Goal: Communication & Community: Answer question/provide support

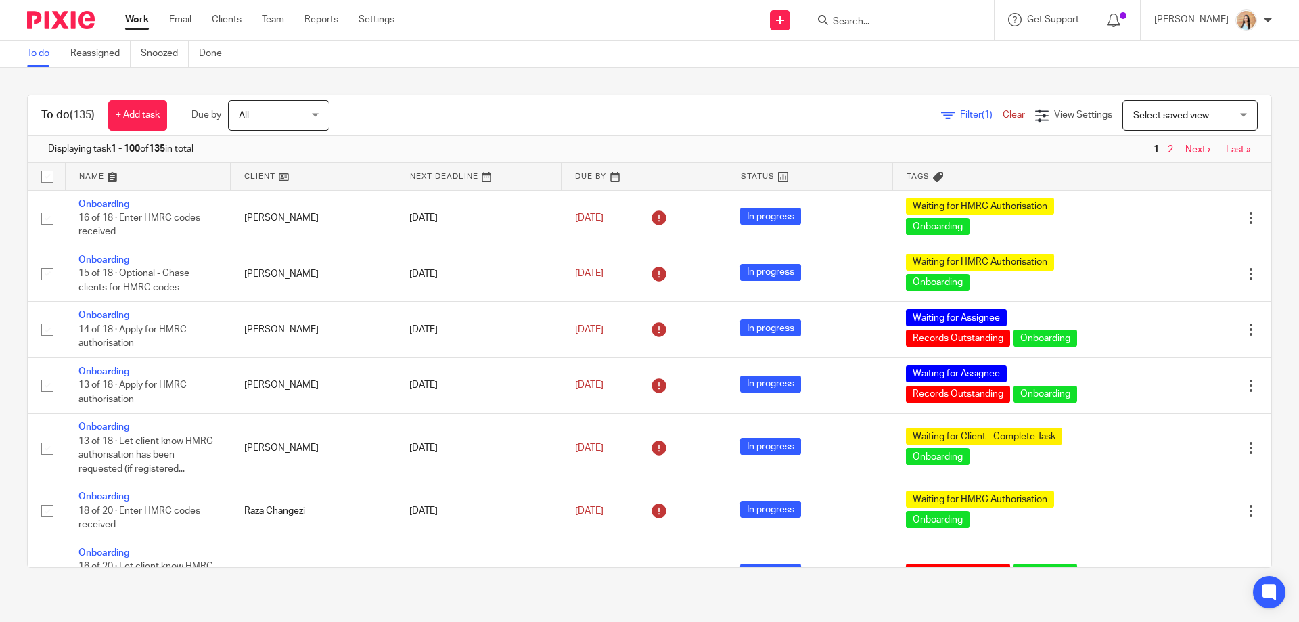
drag, startPoint x: 193, startPoint y: 19, endPoint x: 187, endPoint y: 32, distance: 14.8
click at [191, 19] on ul "Work Email Clients Team Reports Settings" at bounding box center [270, 20] width 290 height 14
click at [189, 16] on link "Email" at bounding box center [180, 20] width 22 height 14
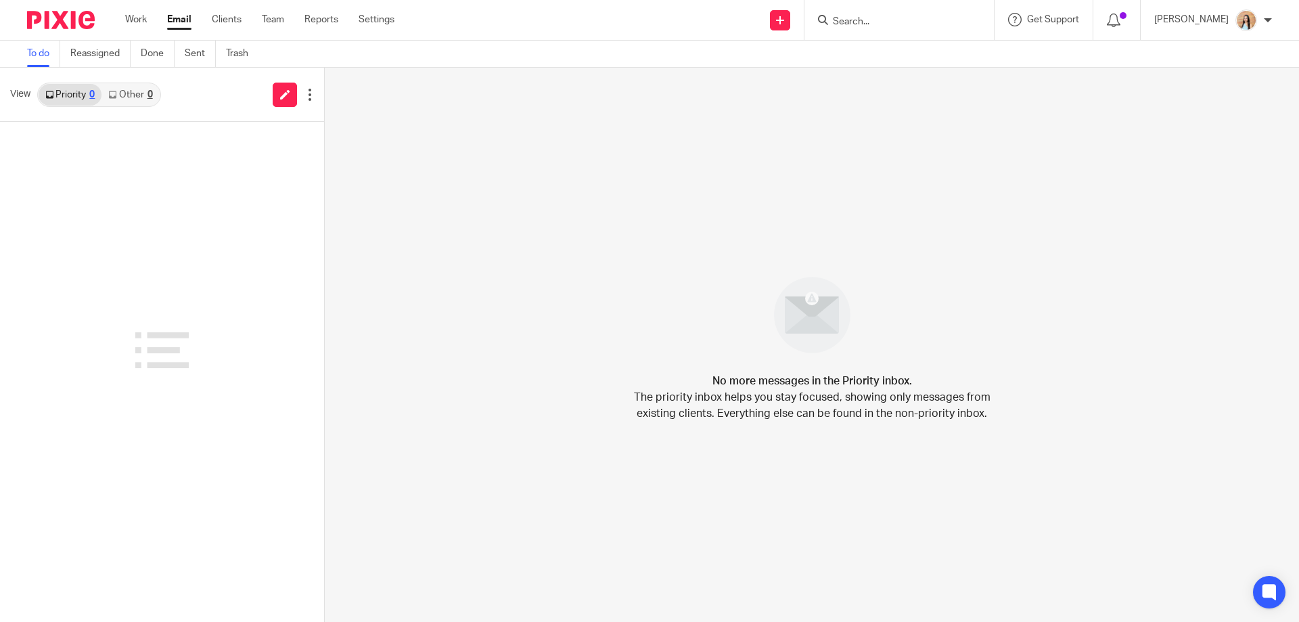
click at [135, 97] on link "Other 0" at bounding box center [130, 95] width 58 height 22
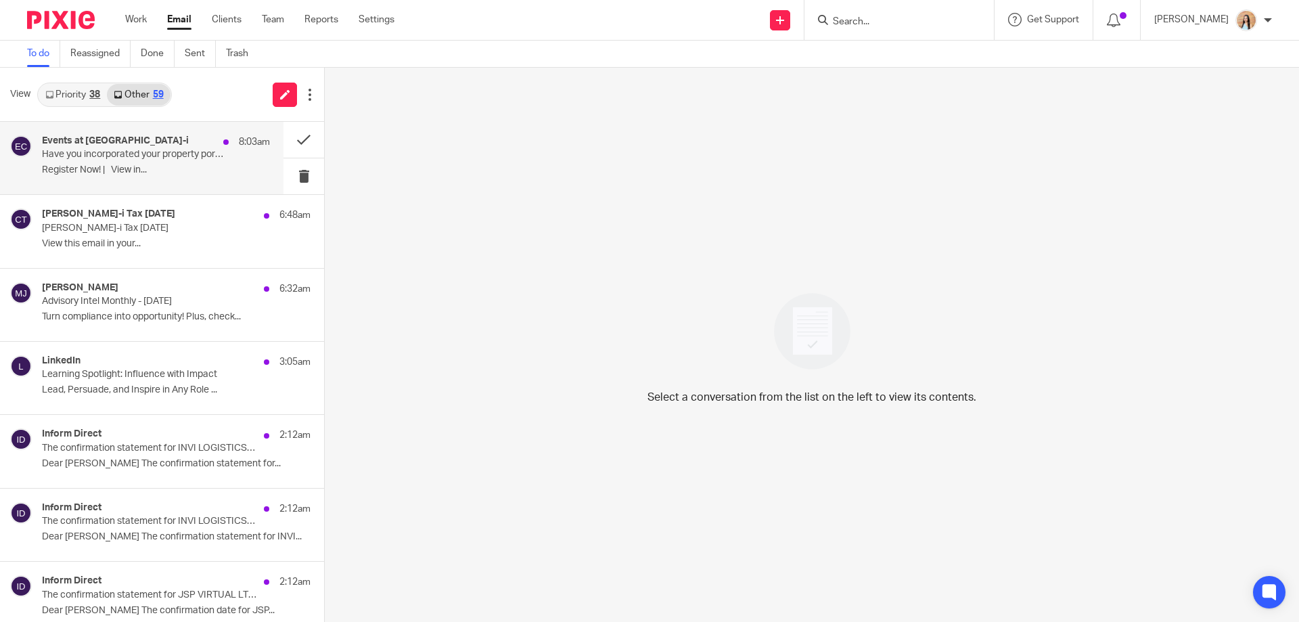
click at [212, 158] on p "Have you incorporated your property portfolio?" at bounding box center [133, 155] width 183 height 12
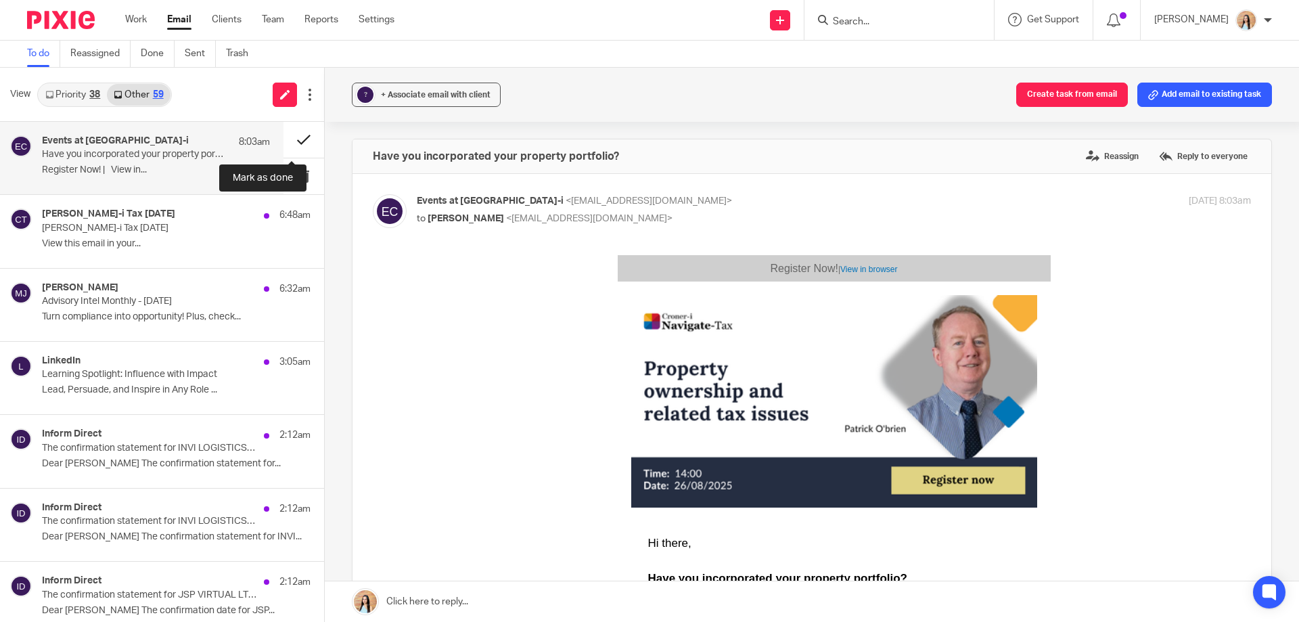
click at [297, 139] on button at bounding box center [303, 140] width 41 height 36
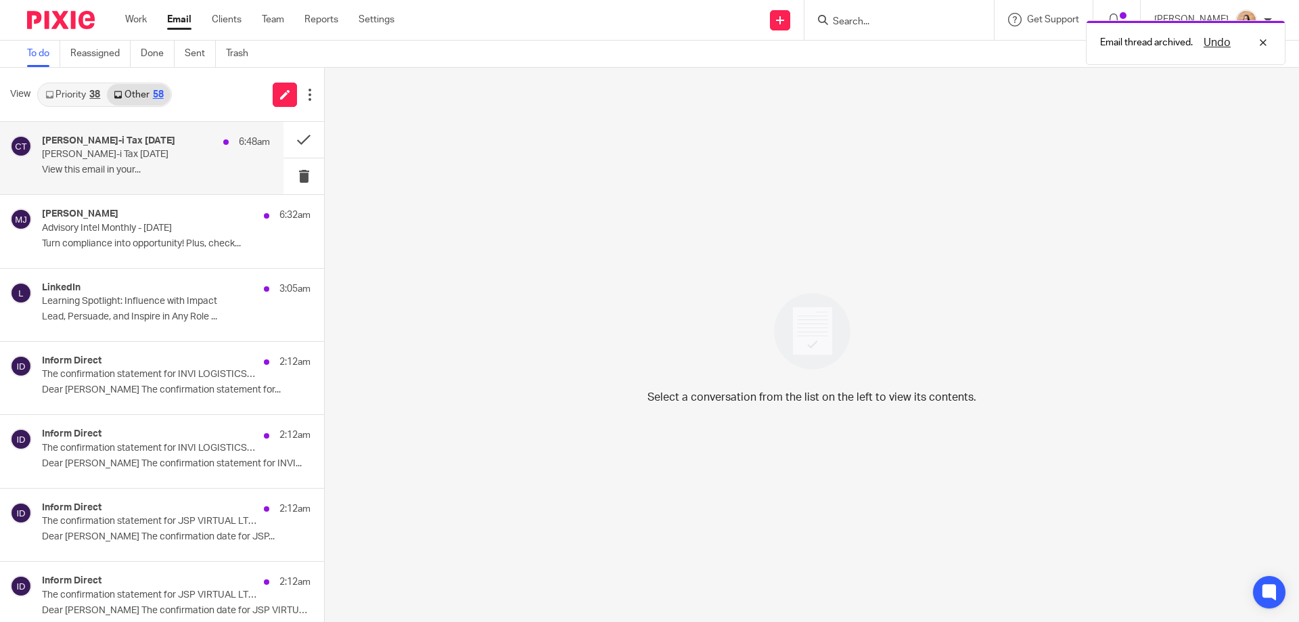
click at [99, 164] on p "View this email in your..." at bounding box center [156, 170] width 228 height 12
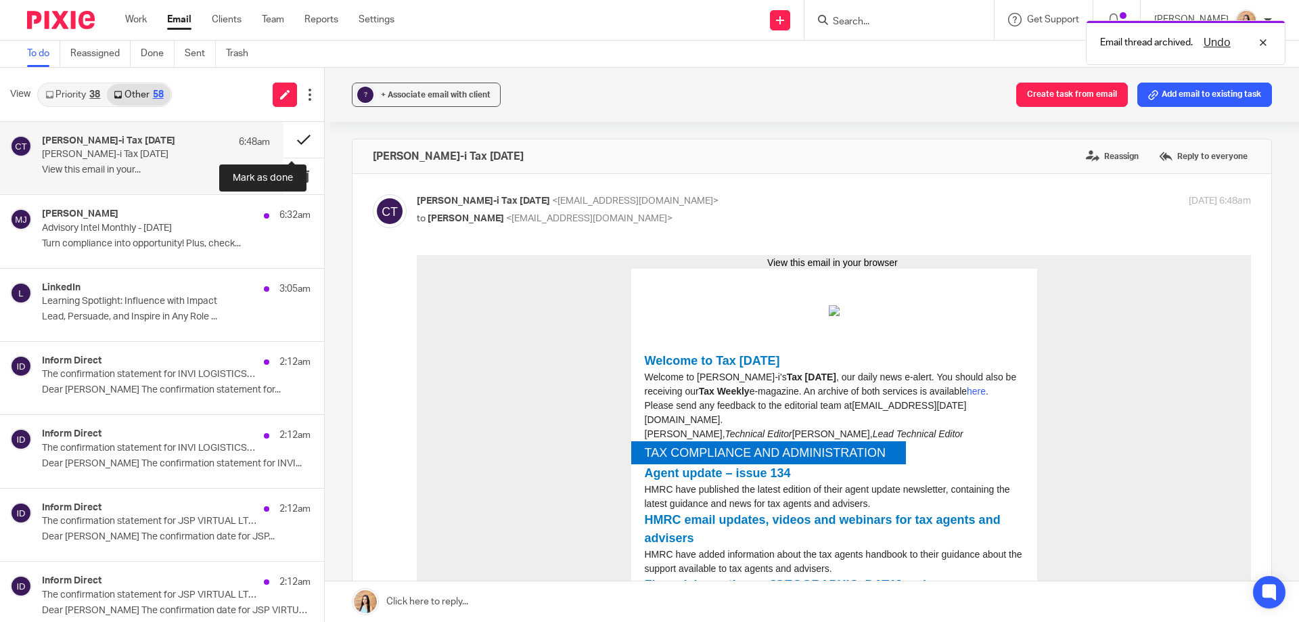
click at [289, 141] on button at bounding box center [303, 140] width 41 height 36
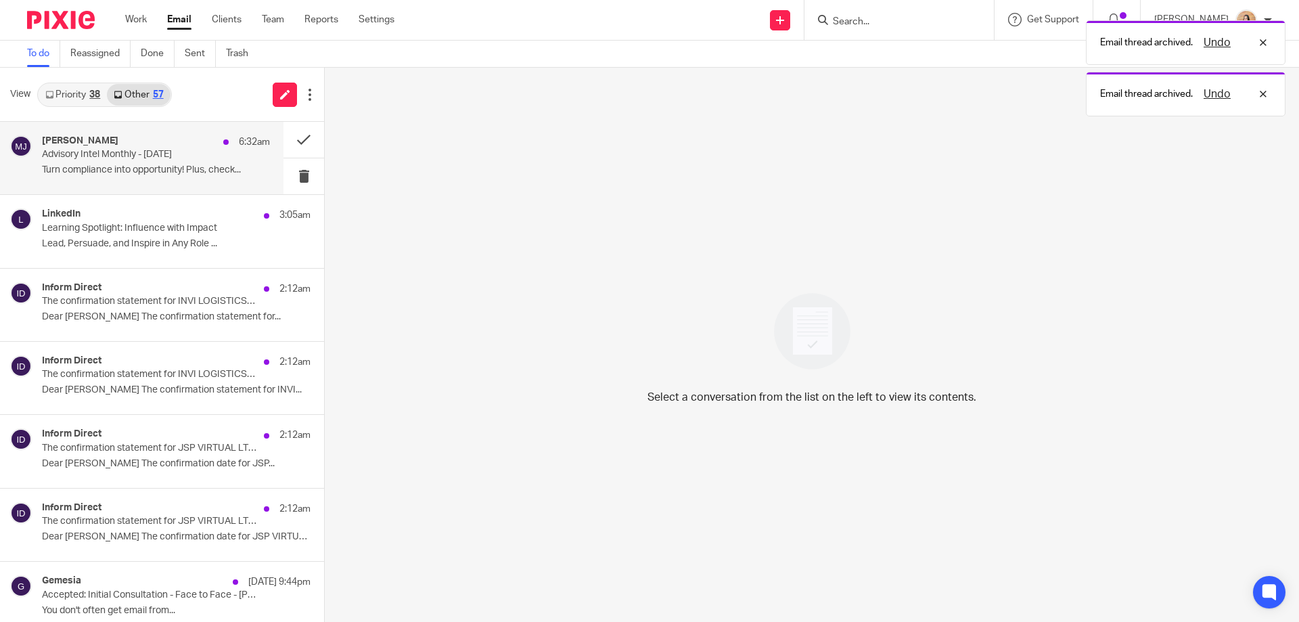
click at [217, 156] on div "Mark Jenkins 6:32am Advisory Intel Monthly - August 2025 Turn compliance into o…" at bounding box center [156, 157] width 228 height 45
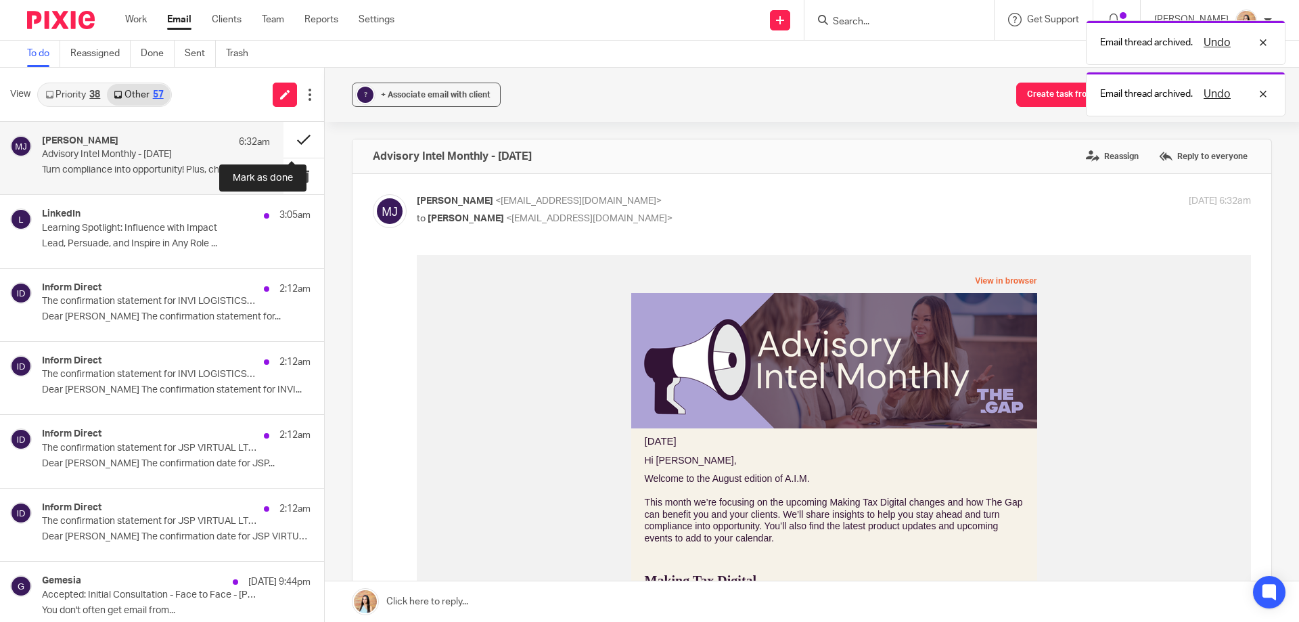
click at [292, 130] on button at bounding box center [303, 140] width 41 height 36
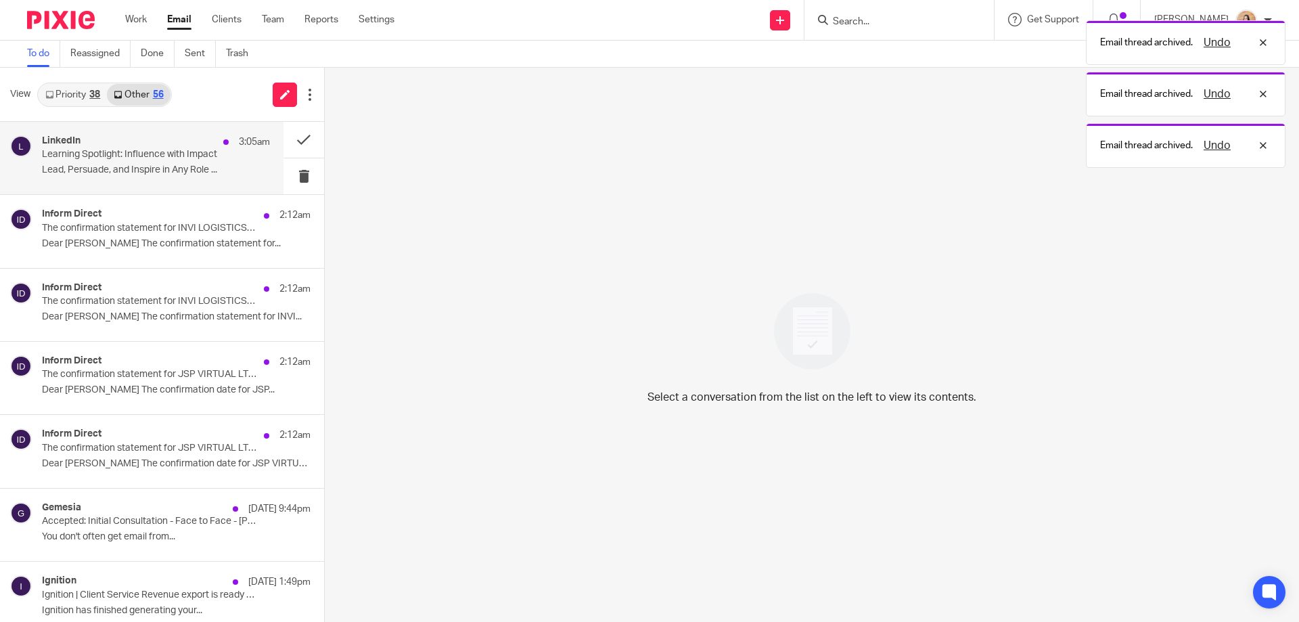
click at [217, 147] on div "3:05am" at bounding box center [243, 142] width 53 height 14
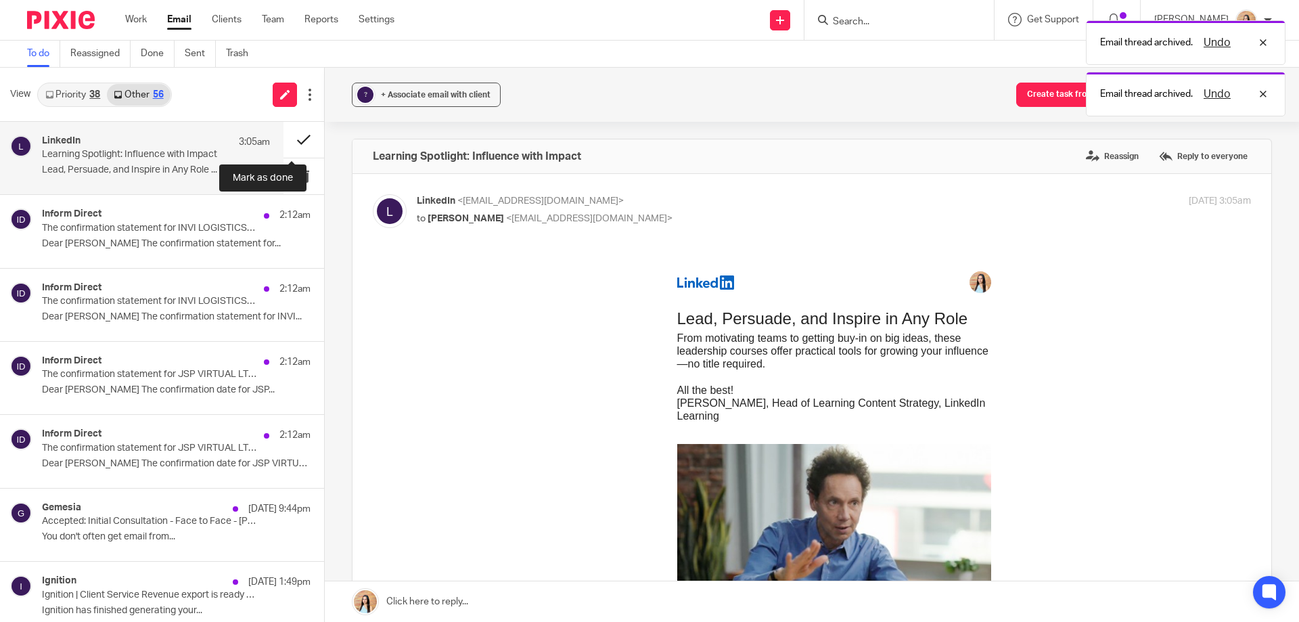
click at [295, 135] on button at bounding box center [303, 140] width 41 height 36
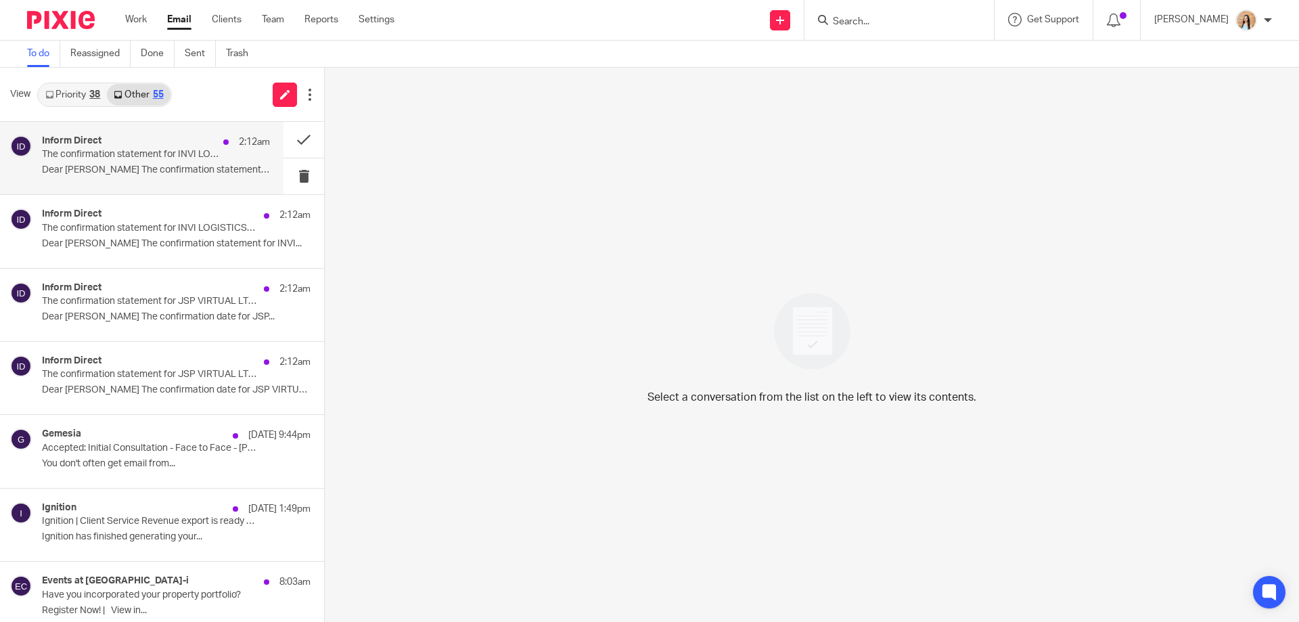
click at [203, 177] on div "Inform Direct 2:12am The confirmation statement for INVI LOGISTICS LIMITED need…" at bounding box center [156, 157] width 228 height 45
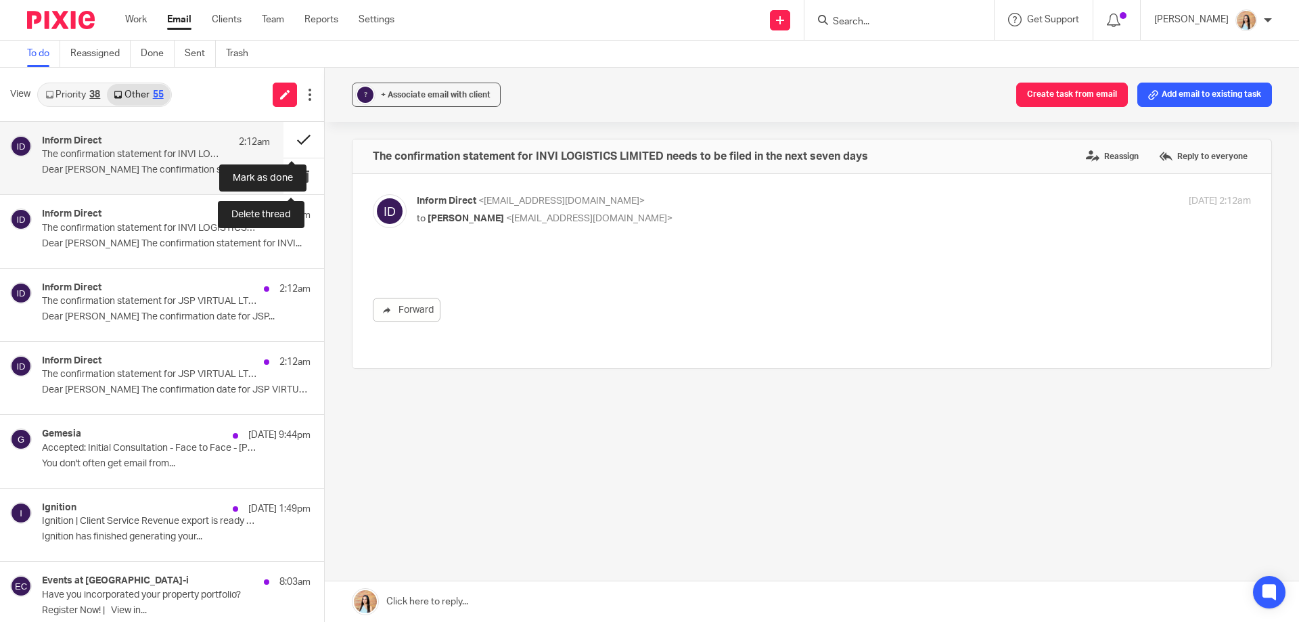
click at [302, 144] on button at bounding box center [303, 140] width 41 height 36
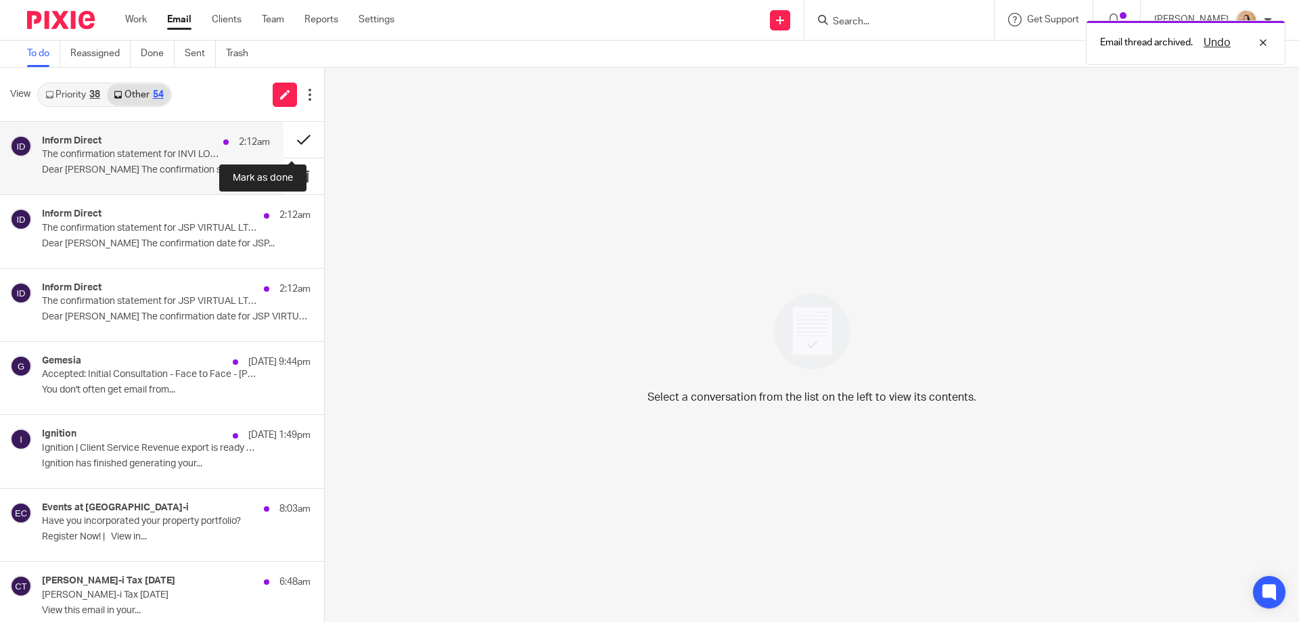
click at [292, 137] on button at bounding box center [303, 140] width 41 height 36
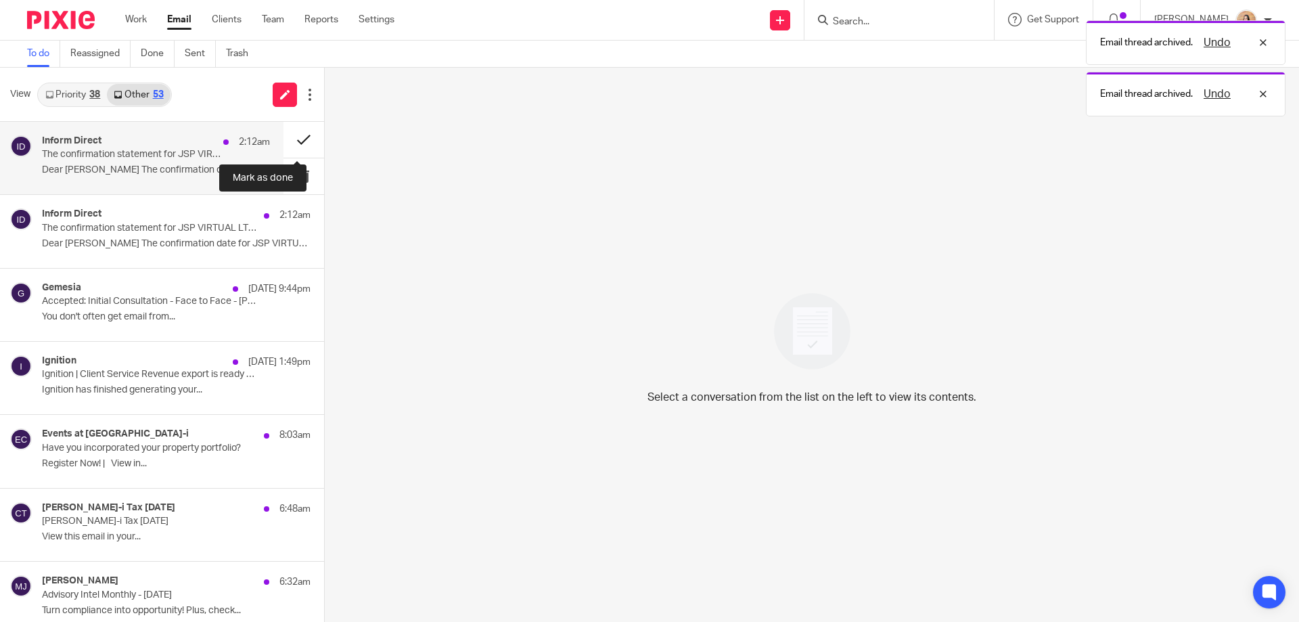
click at [296, 136] on button at bounding box center [303, 140] width 41 height 36
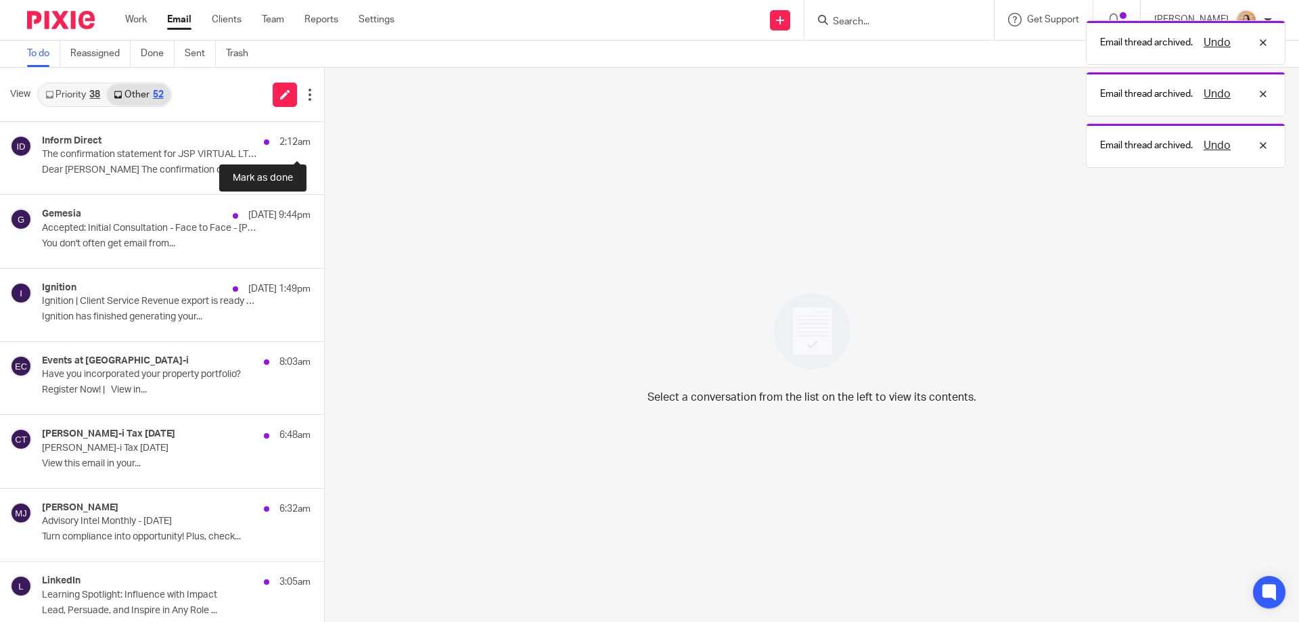
click at [324, 136] on button at bounding box center [329, 140] width 11 height 36
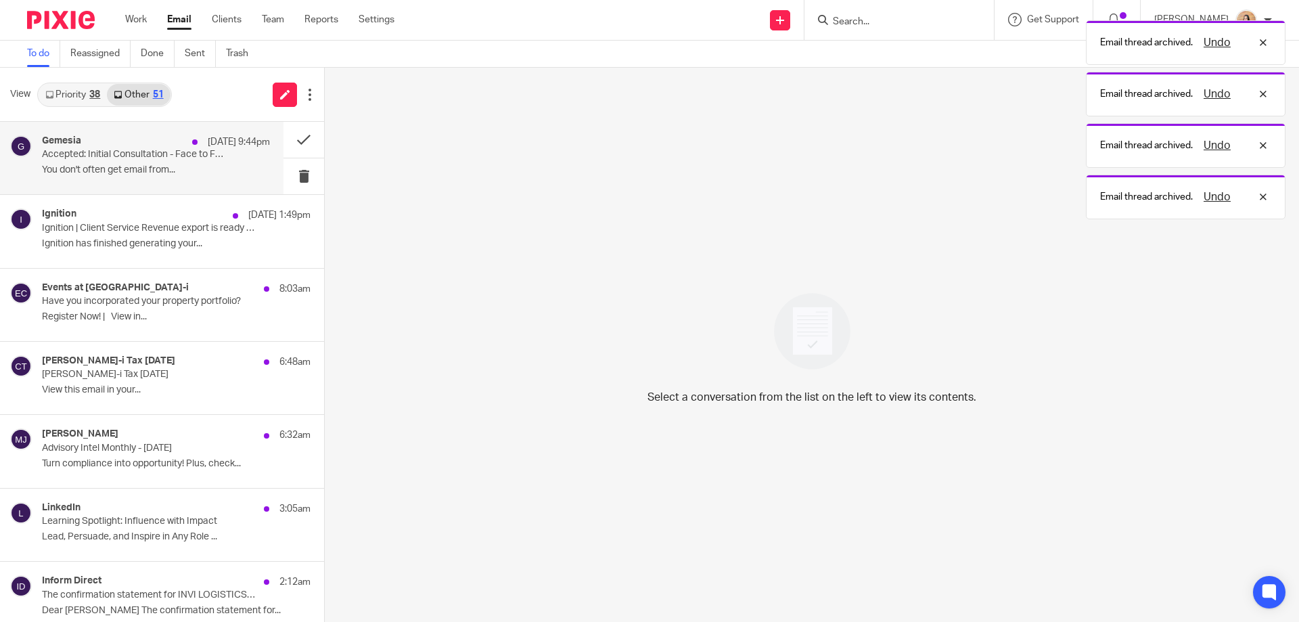
click at [185, 146] on div "25 Aug 9:44pm" at bounding box center [227, 142] width 85 height 14
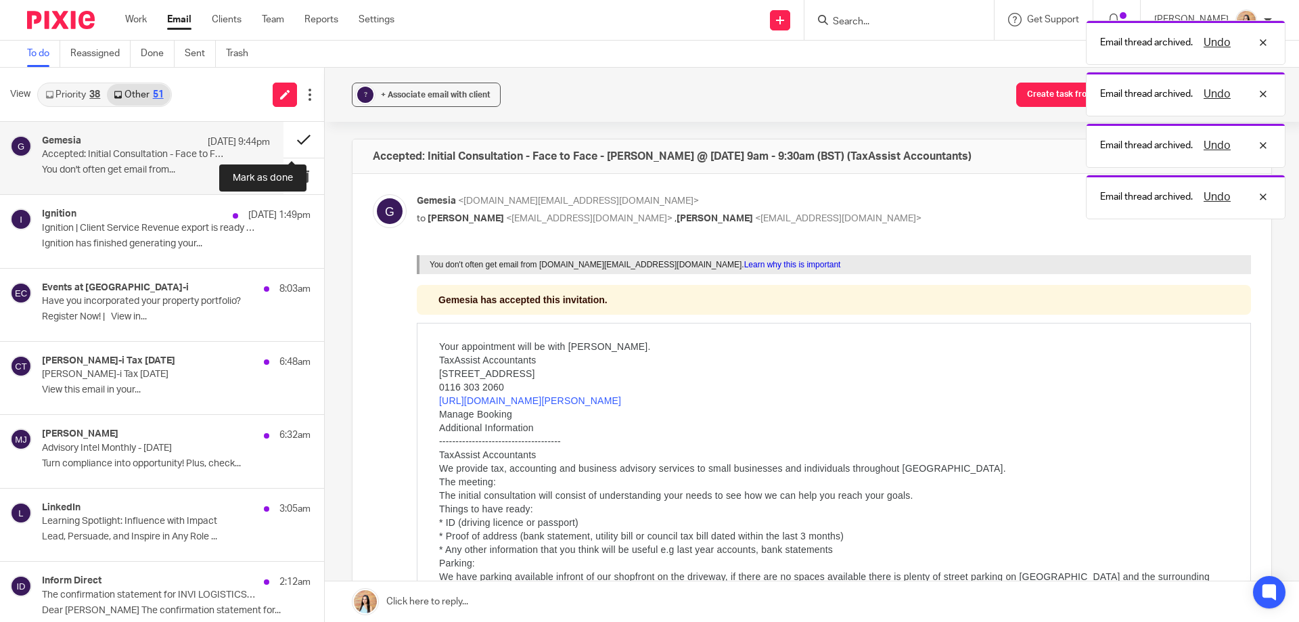
click at [297, 133] on button at bounding box center [303, 140] width 41 height 36
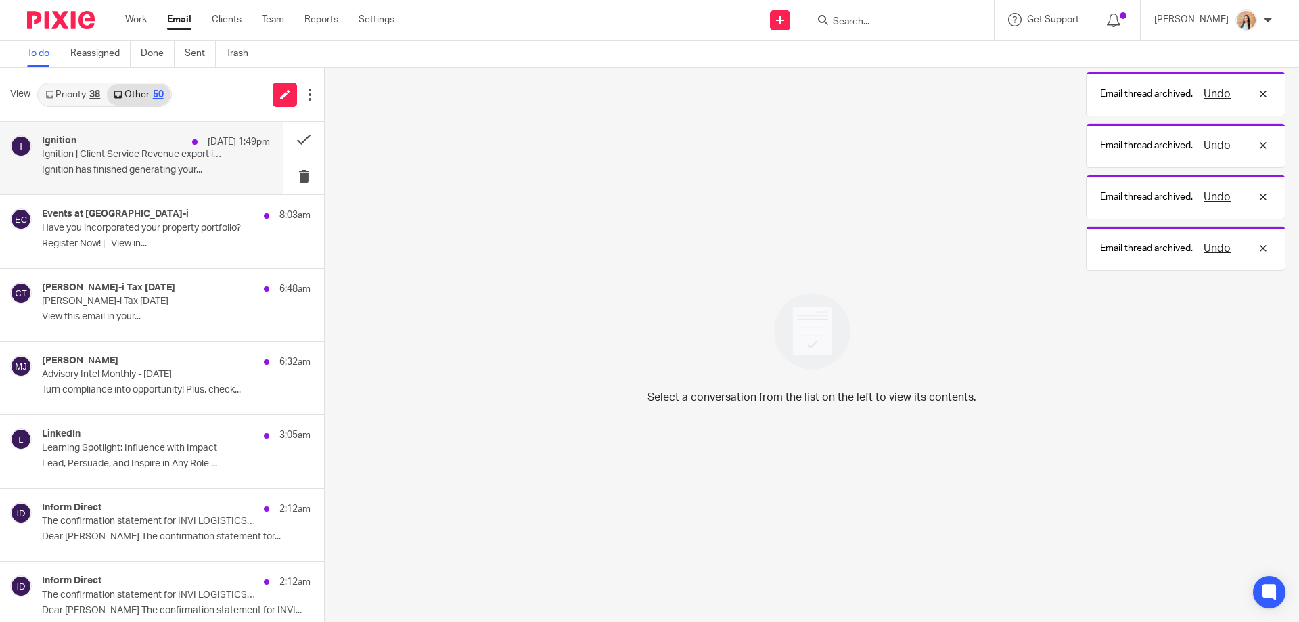
click at [152, 147] on div "Ignition 25 Aug 1:49pm" at bounding box center [156, 142] width 228 height 14
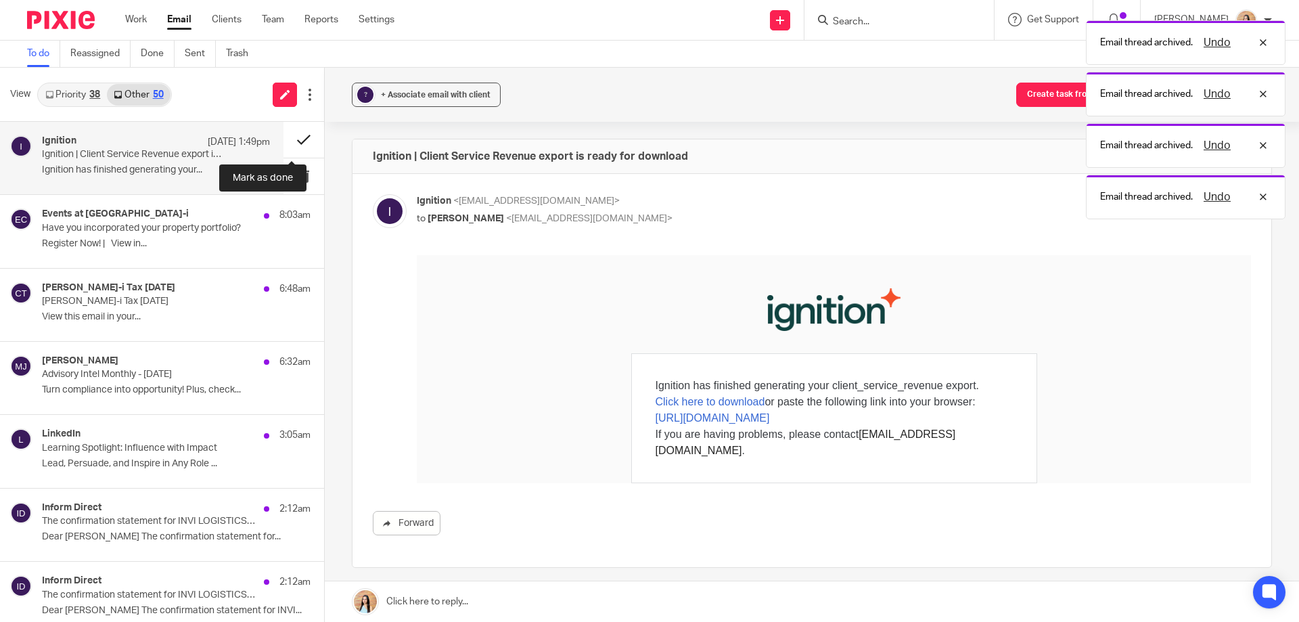
click at [286, 137] on button at bounding box center [303, 140] width 41 height 36
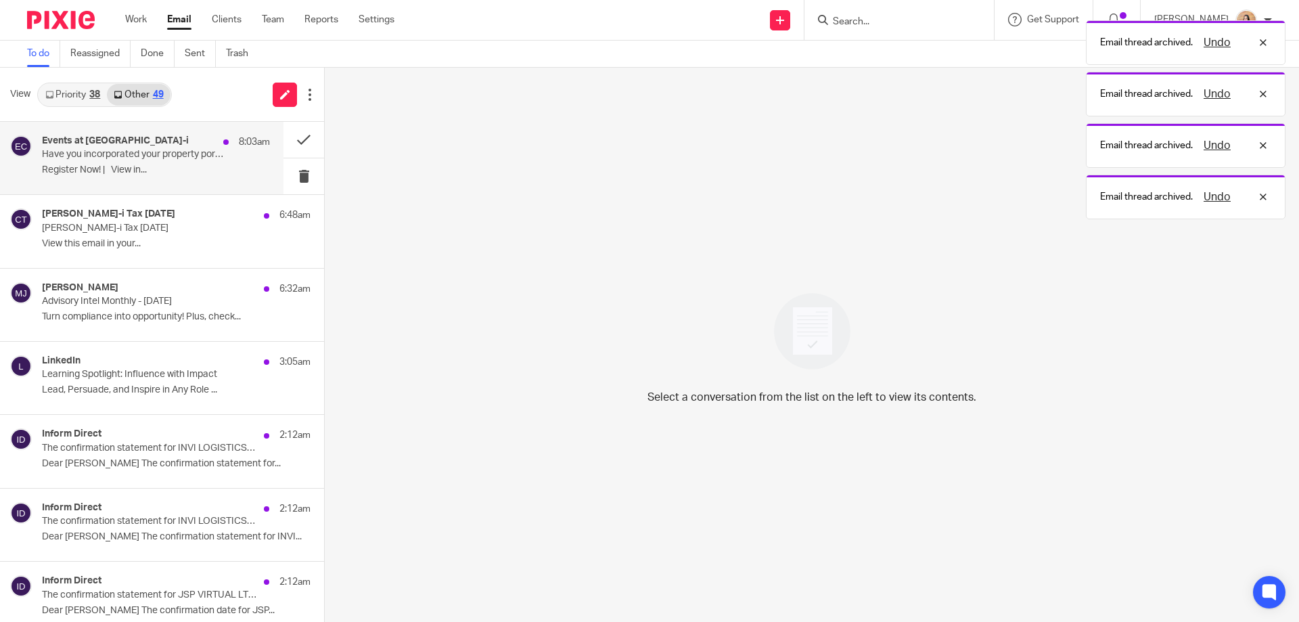
click at [177, 143] on div "Events at Croner-i 8:03am" at bounding box center [156, 142] width 228 height 14
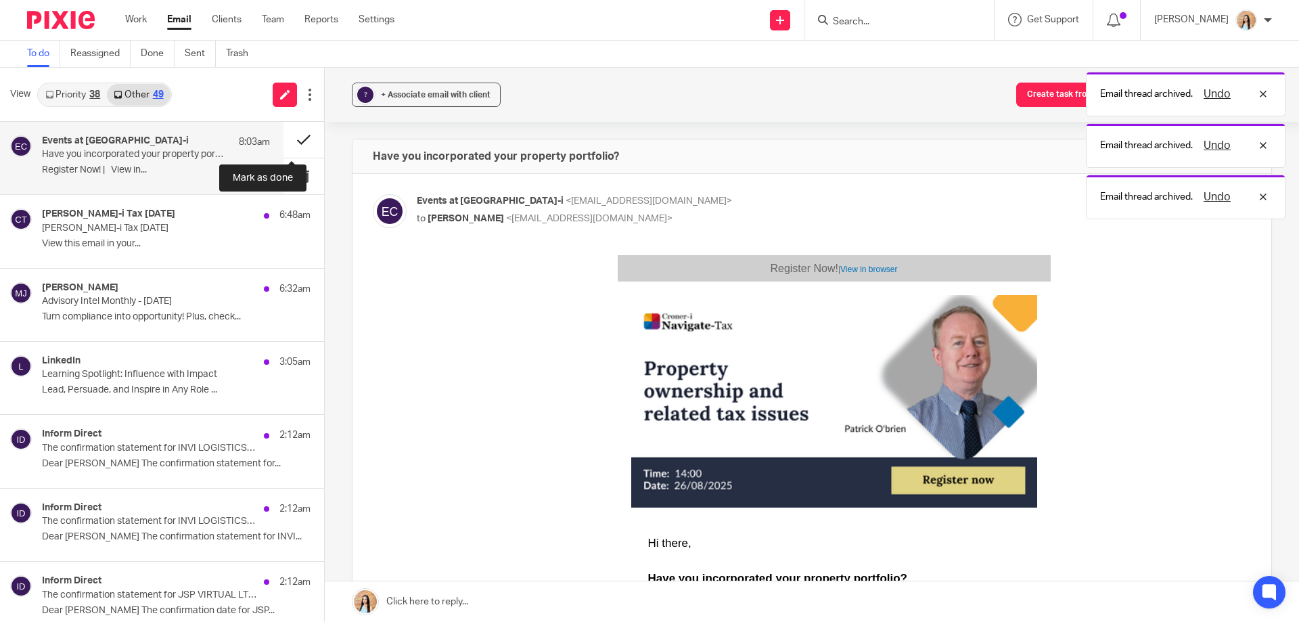
click at [285, 136] on button at bounding box center [303, 140] width 41 height 36
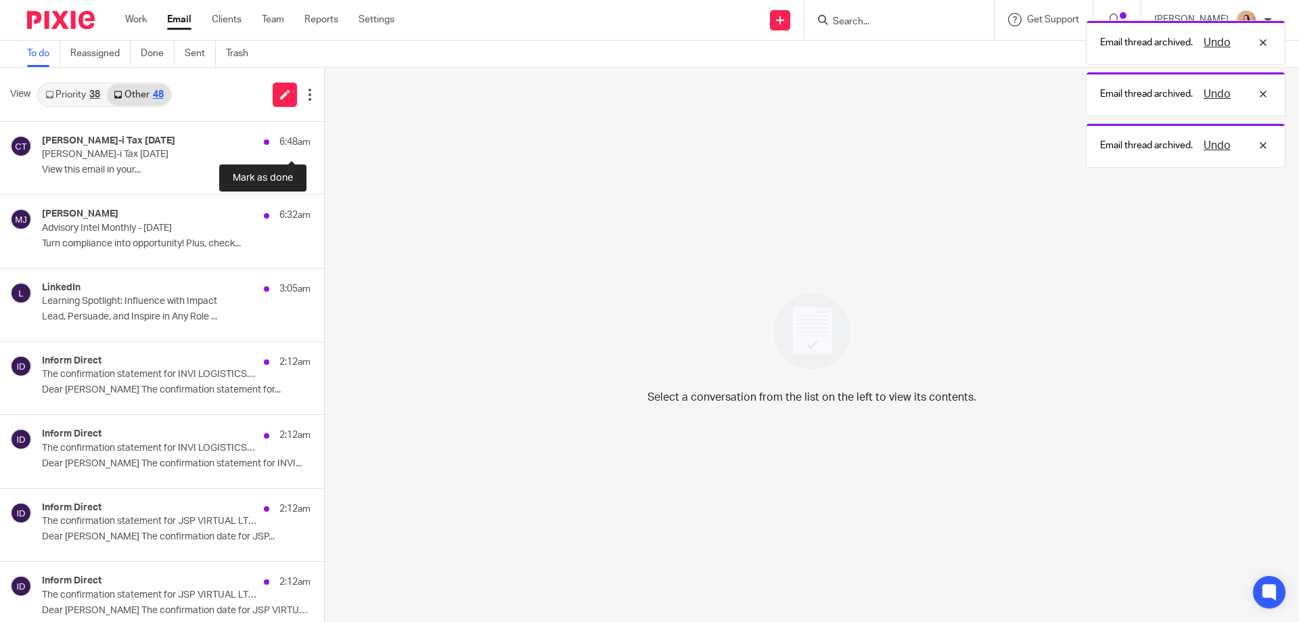
click at [324, 136] on button at bounding box center [329, 140] width 11 height 36
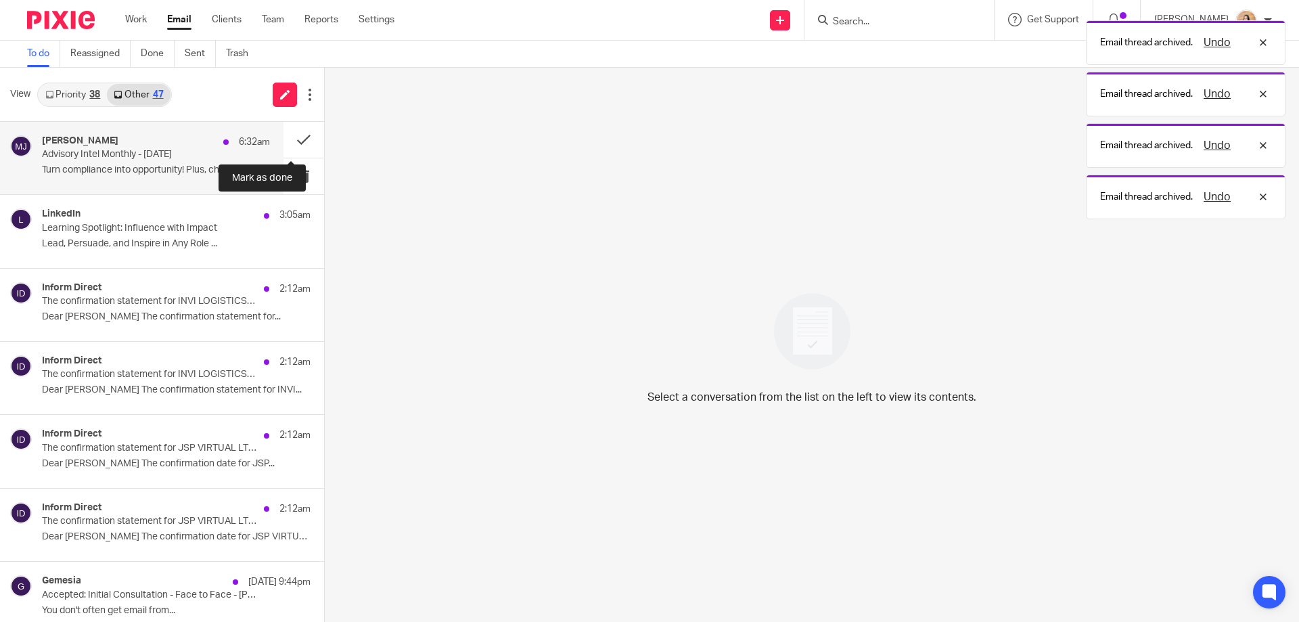
click at [164, 147] on div "Mark Jenkins 6:32am" at bounding box center [156, 142] width 228 height 14
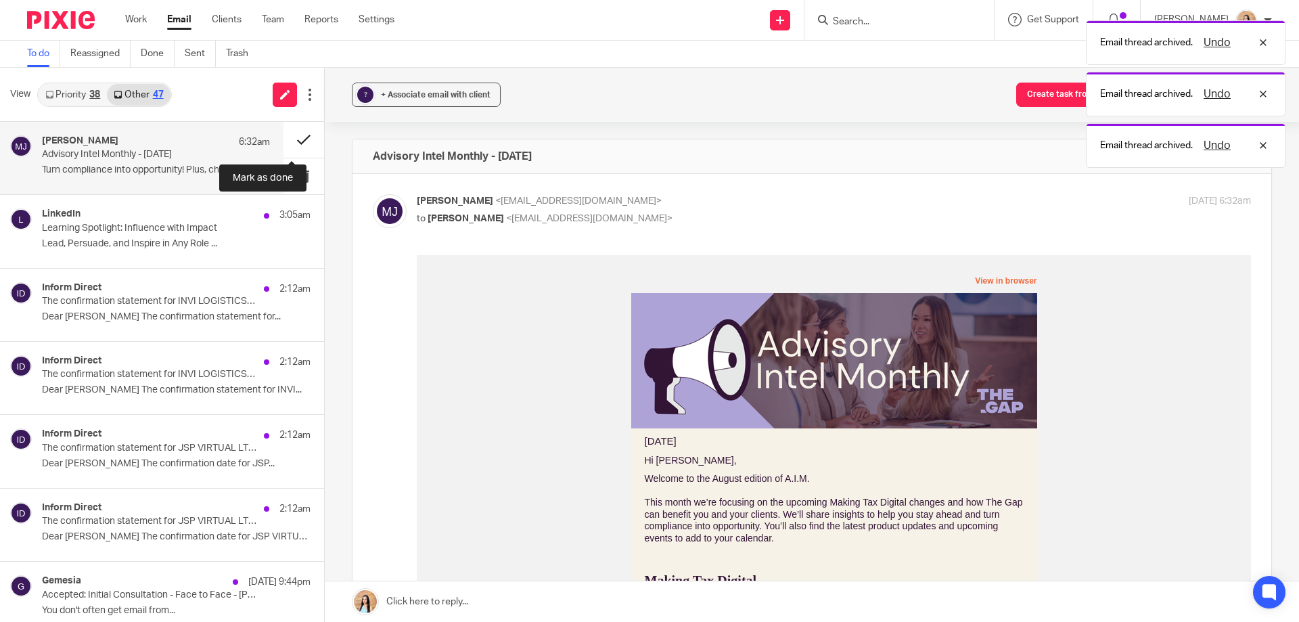
click at [286, 139] on button at bounding box center [303, 140] width 41 height 36
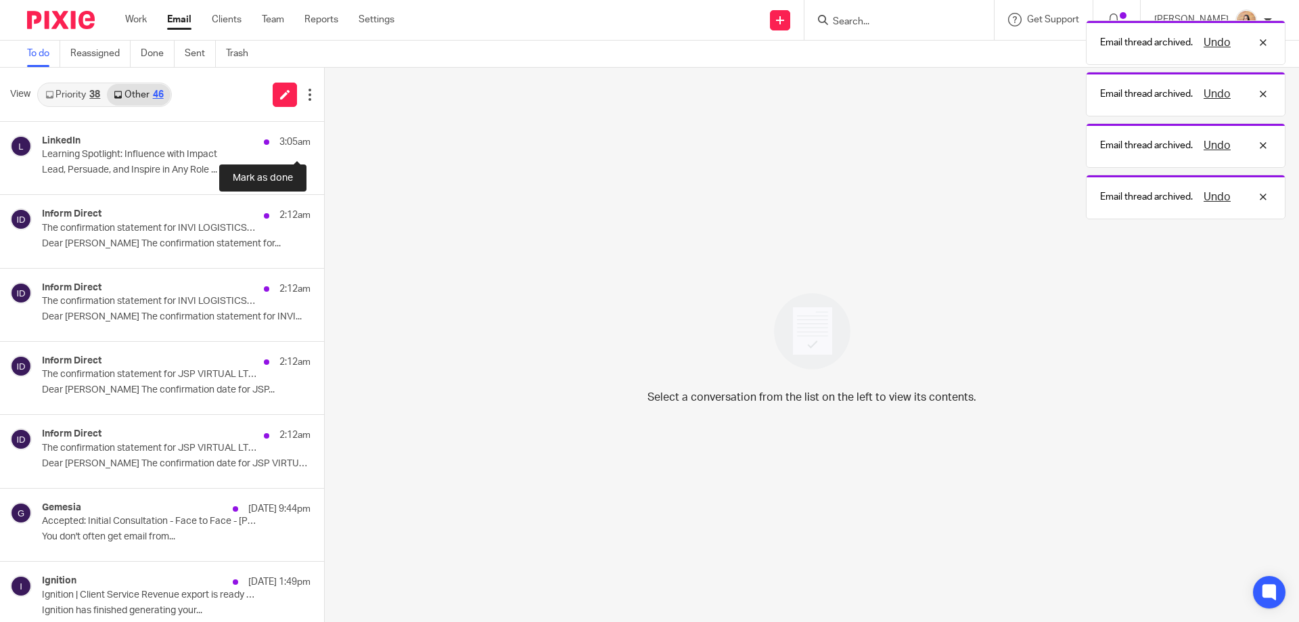
click at [324, 139] on button at bounding box center [329, 140] width 11 height 36
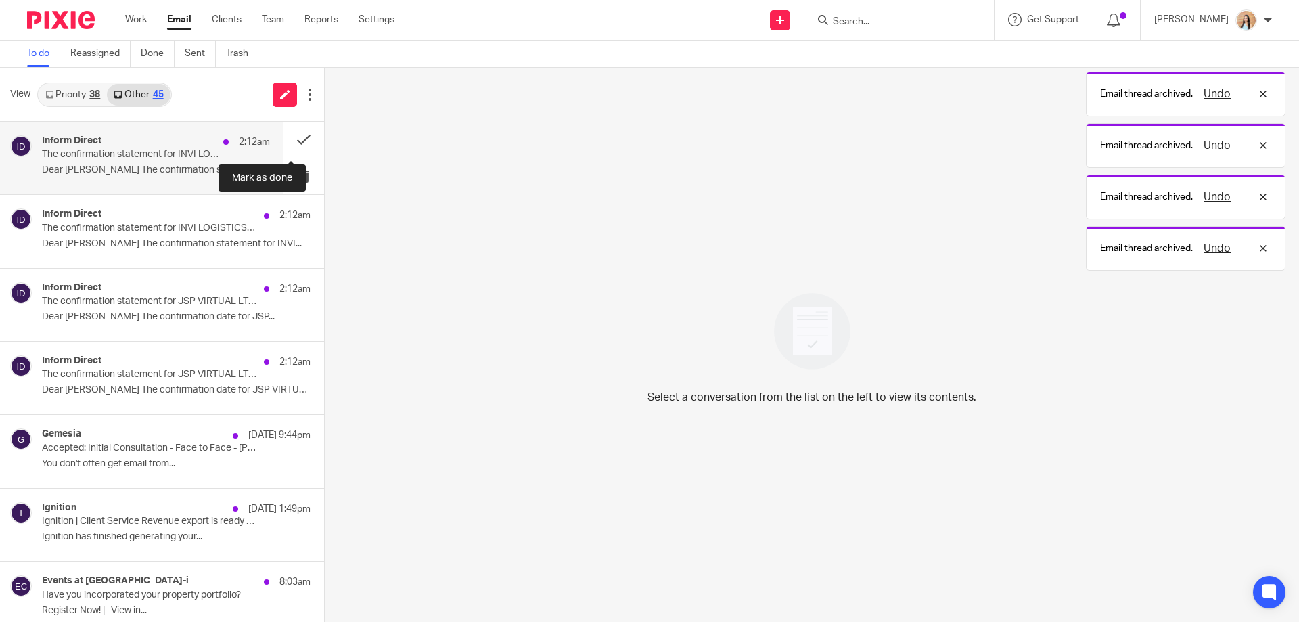
click at [220, 156] on div "Inform Direct 2:12am The confirmation statement for INVI LOGISTICS LIMITED need…" at bounding box center [156, 157] width 228 height 45
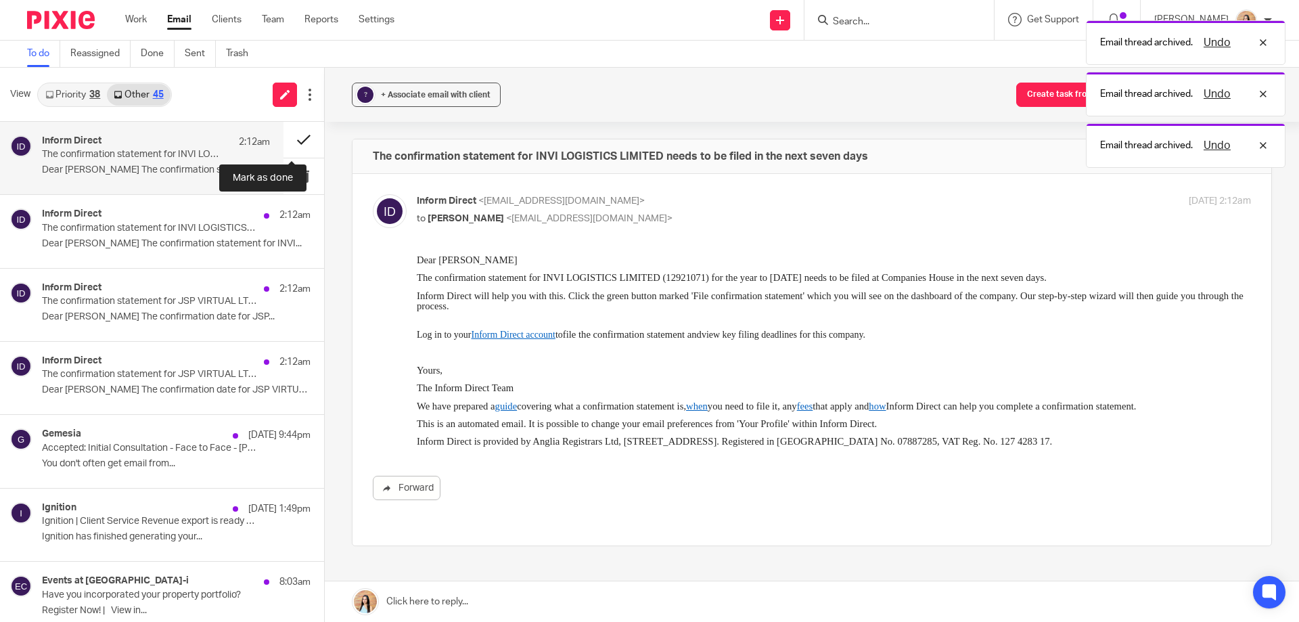
click at [294, 129] on button at bounding box center [303, 140] width 41 height 36
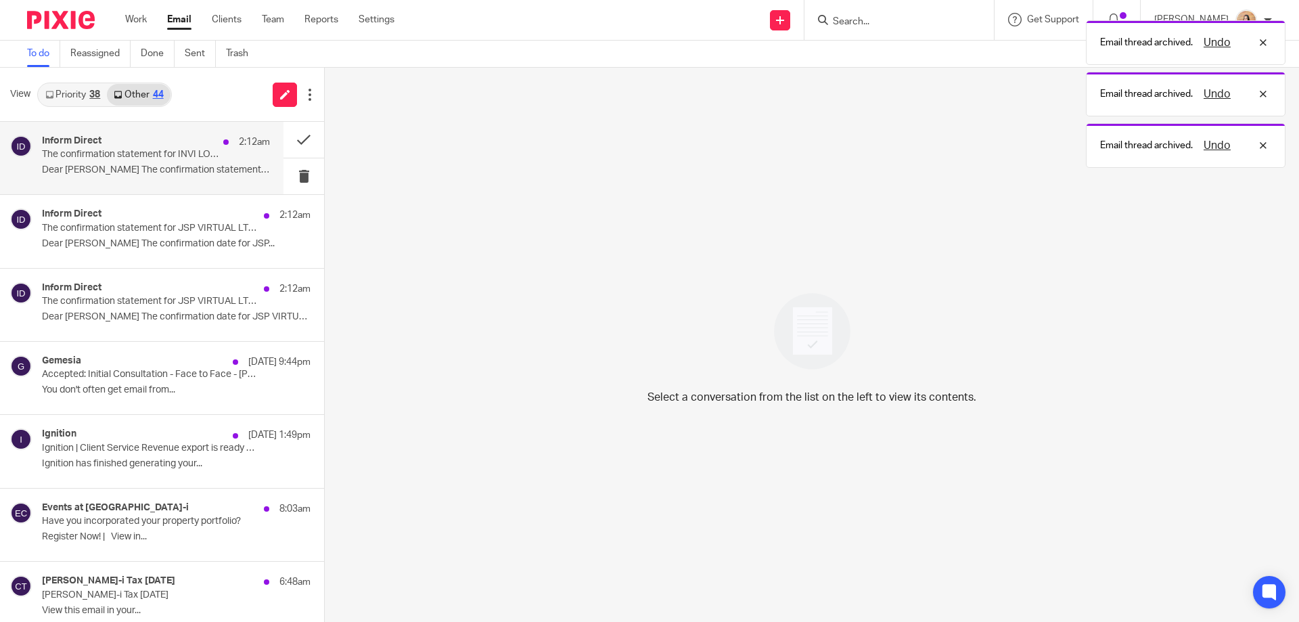
click at [199, 171] on p "Dear Raj The confirmation statement for INVI..." at bounding box center [156, 170] width 228 height 12
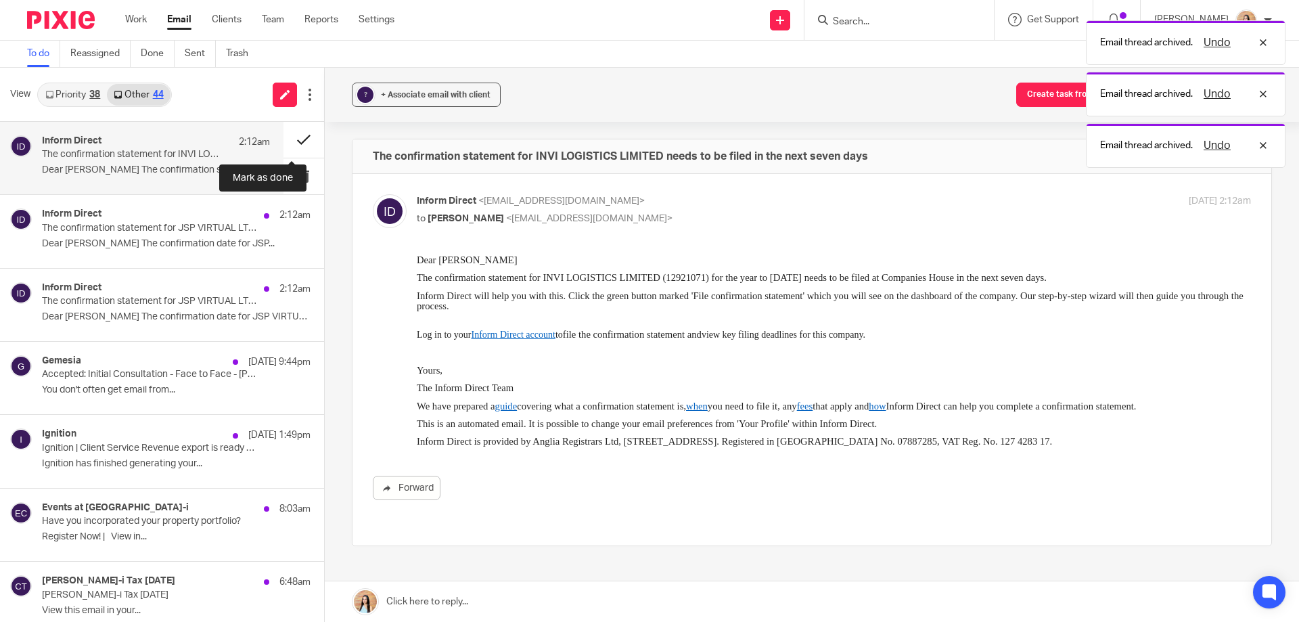
click at [296, 134] on button at bounding box center [303, 140] width 41 height 36
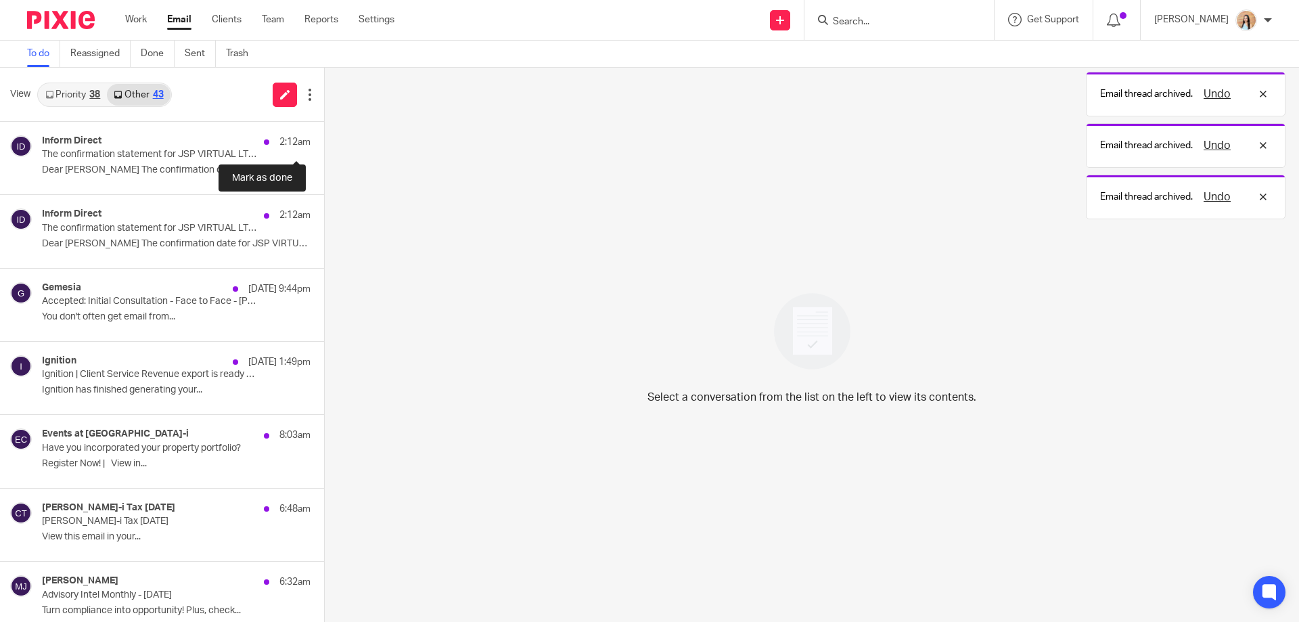
click at [324, 134] on button at bounding box center [329, 140] width 11 height 36
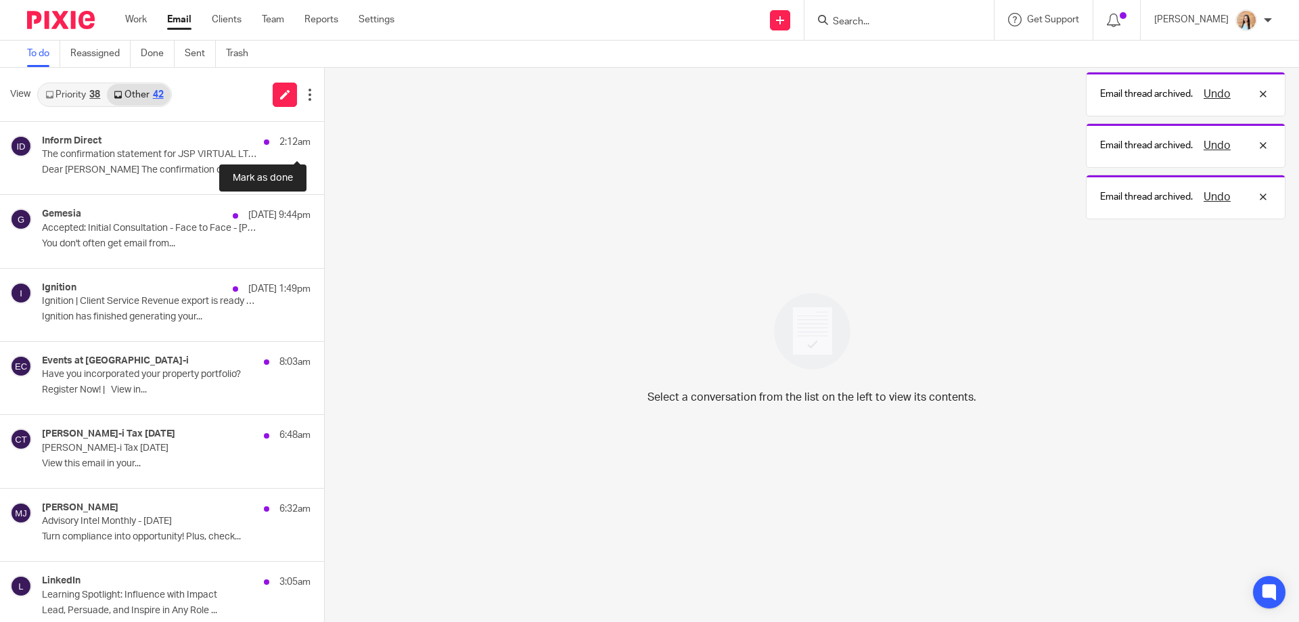
click at [324, 134] on button at bounding box center [329, 140] width 11 height 36
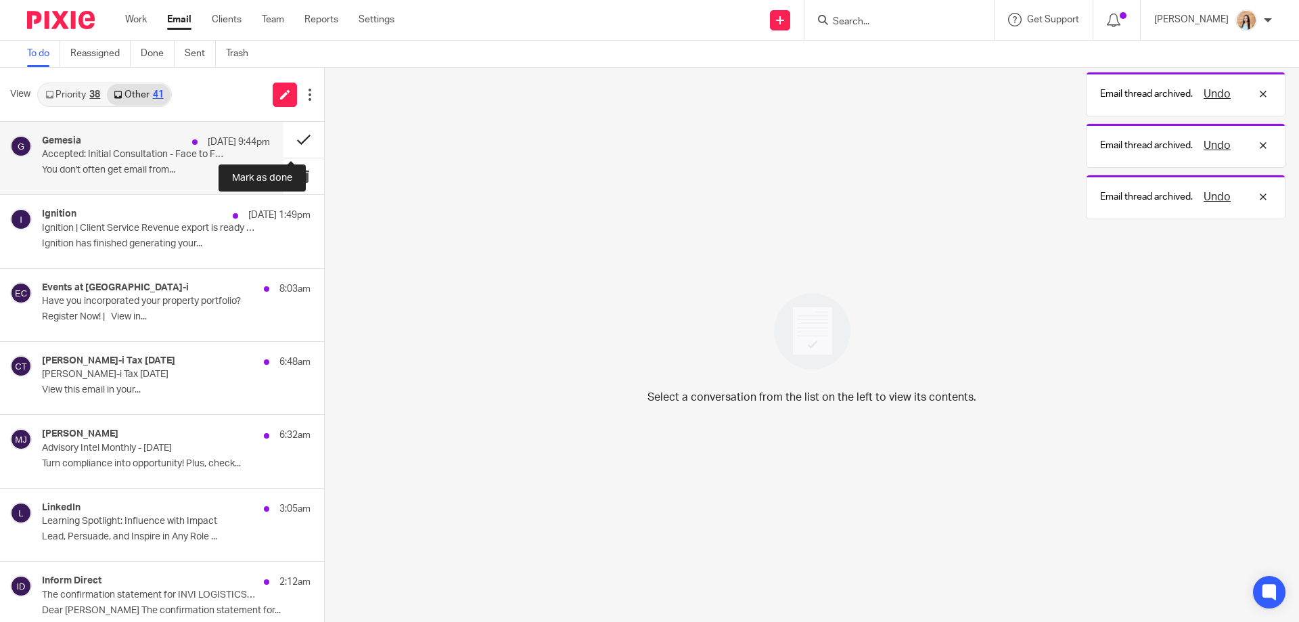
click at [302, 135] on button at bounding box center [303, 140] width 41 height 36
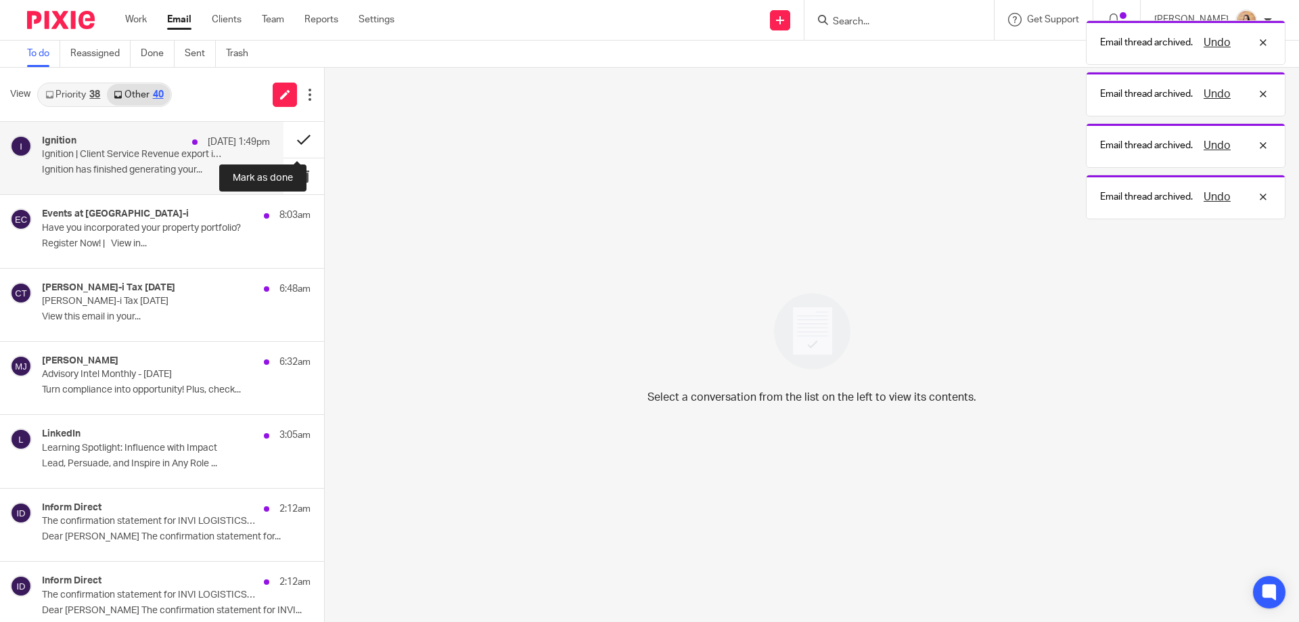
click at [300, 135] on button at bounding box center [303, 140] width 41 height 36
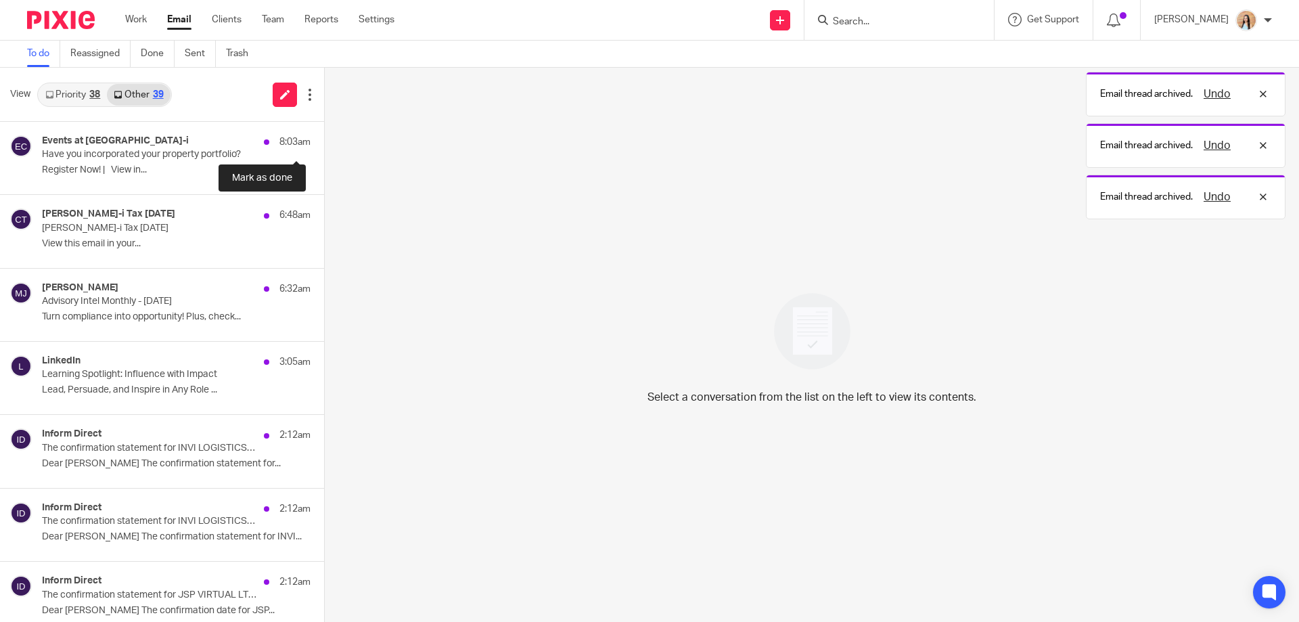
click at [324, 135] on button at bounding box center [329, 140] width 11 height 36
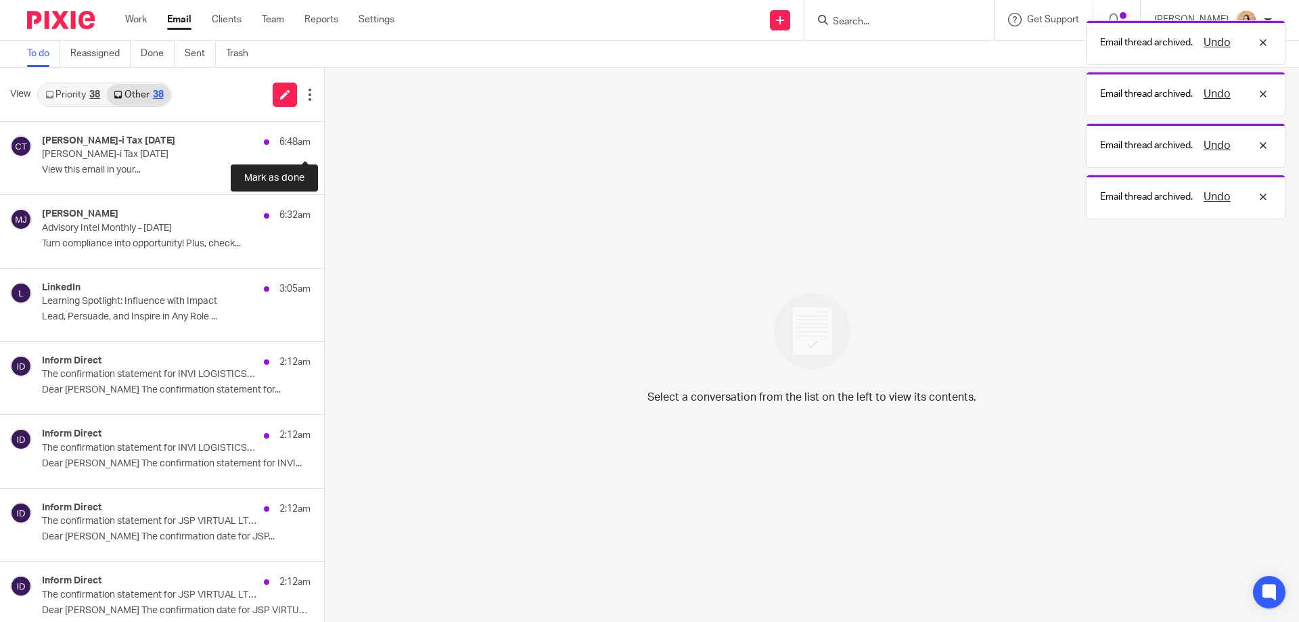
click at [324, 135] on button at bounding box center [329, 140] width 11 height 36
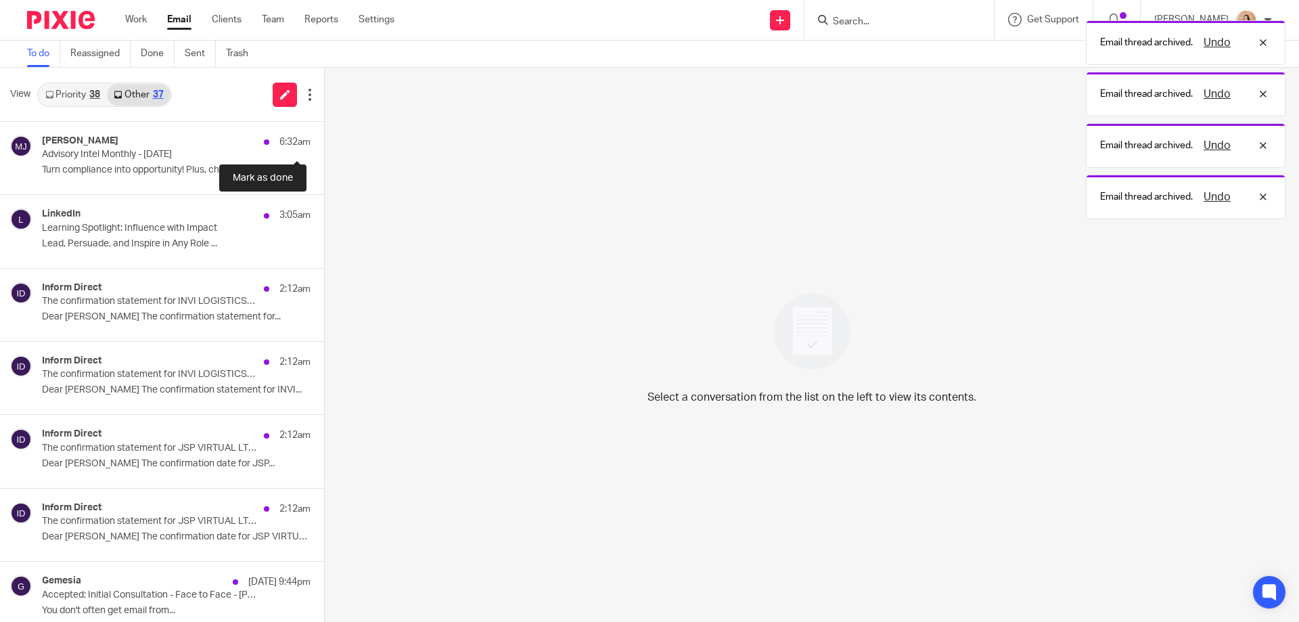
click at [324, 135] on button at bounding box center [329, 140] width 11 height 36
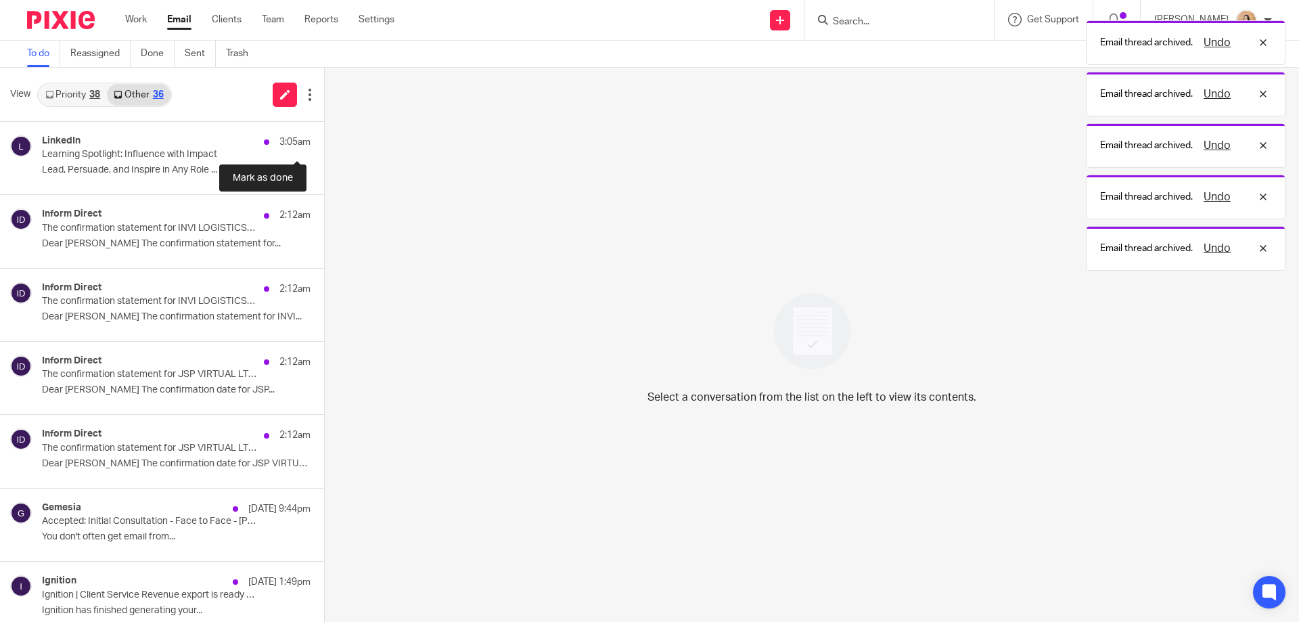
click at [324, 135] on button at bounding box center [329, 140] width 11 height 36
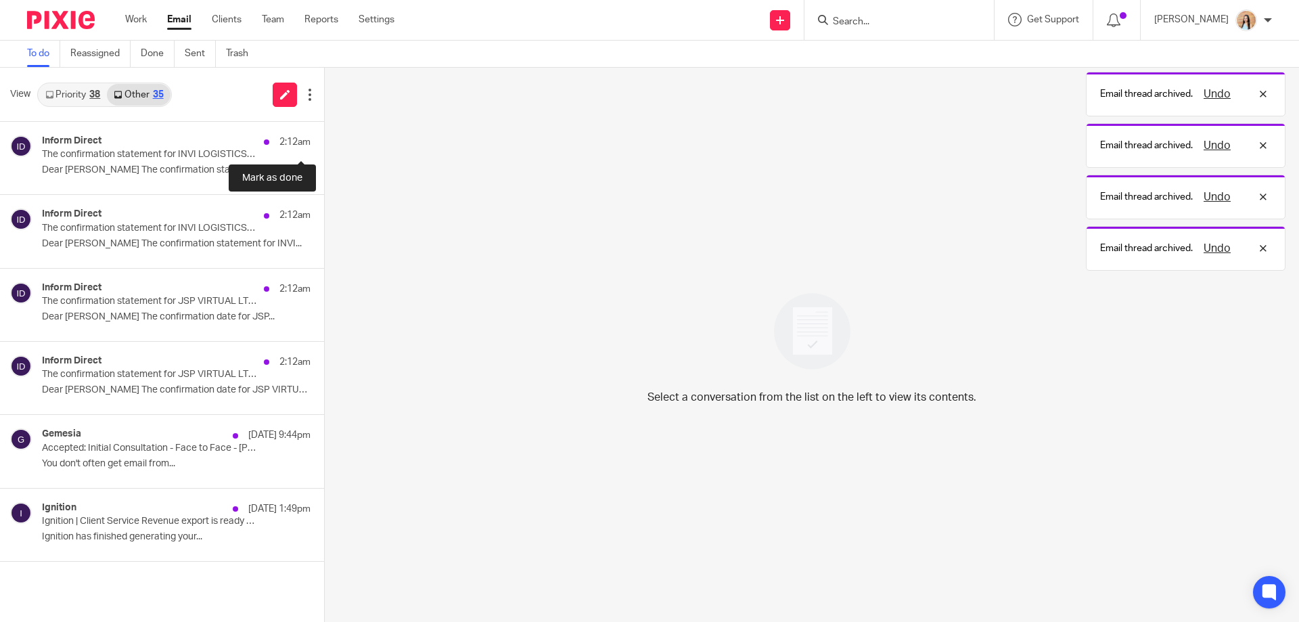
click at [324, 135] on button at bounding box center [329, 140] width 11 height 36
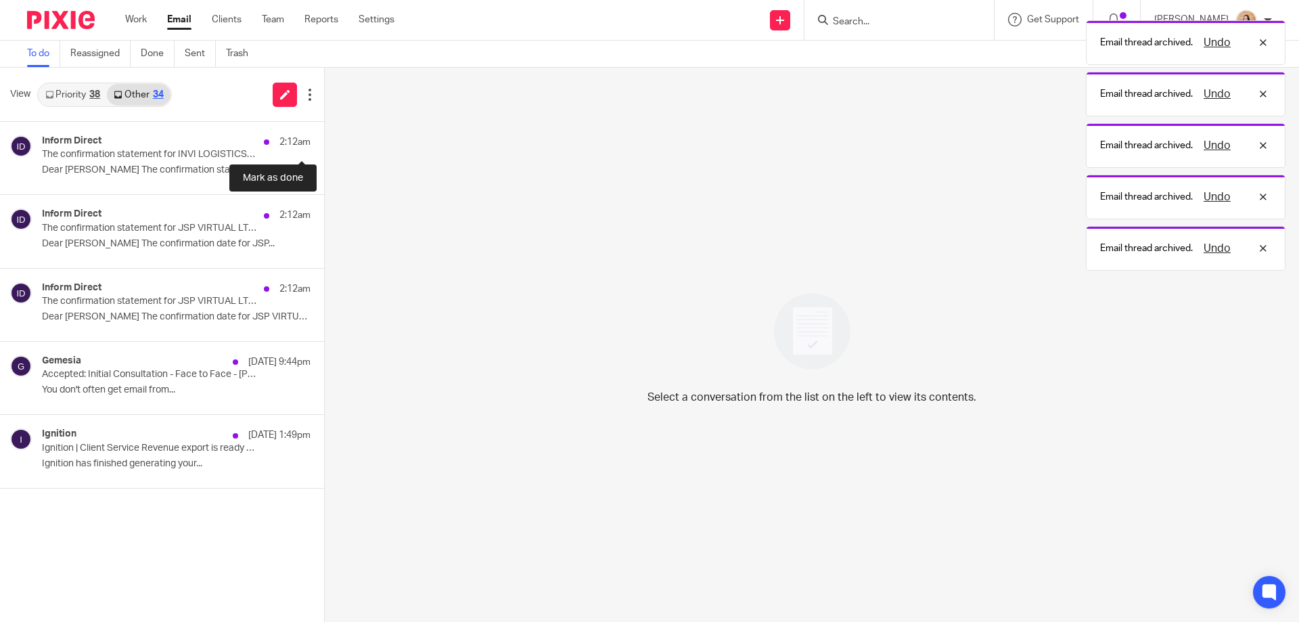
click at [324, 135] on button at bounding box center [329, 140] width 11 height 36
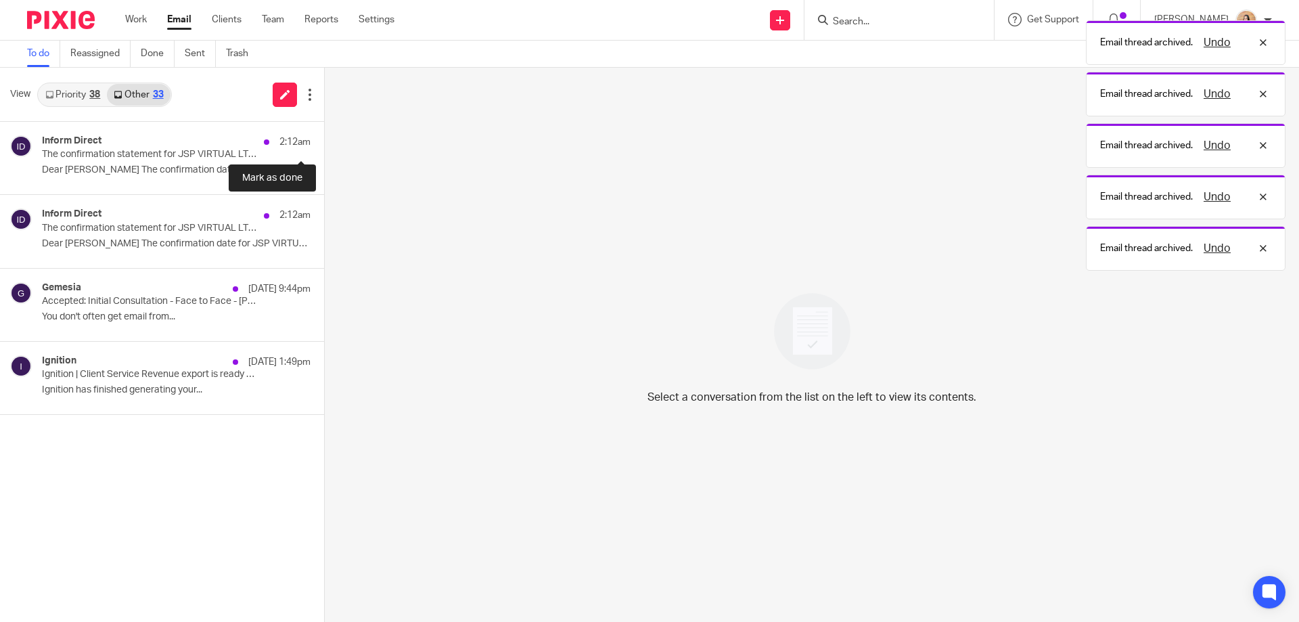
click at [324, 135] on button at bounding box center [329, 140] width 11 height 36
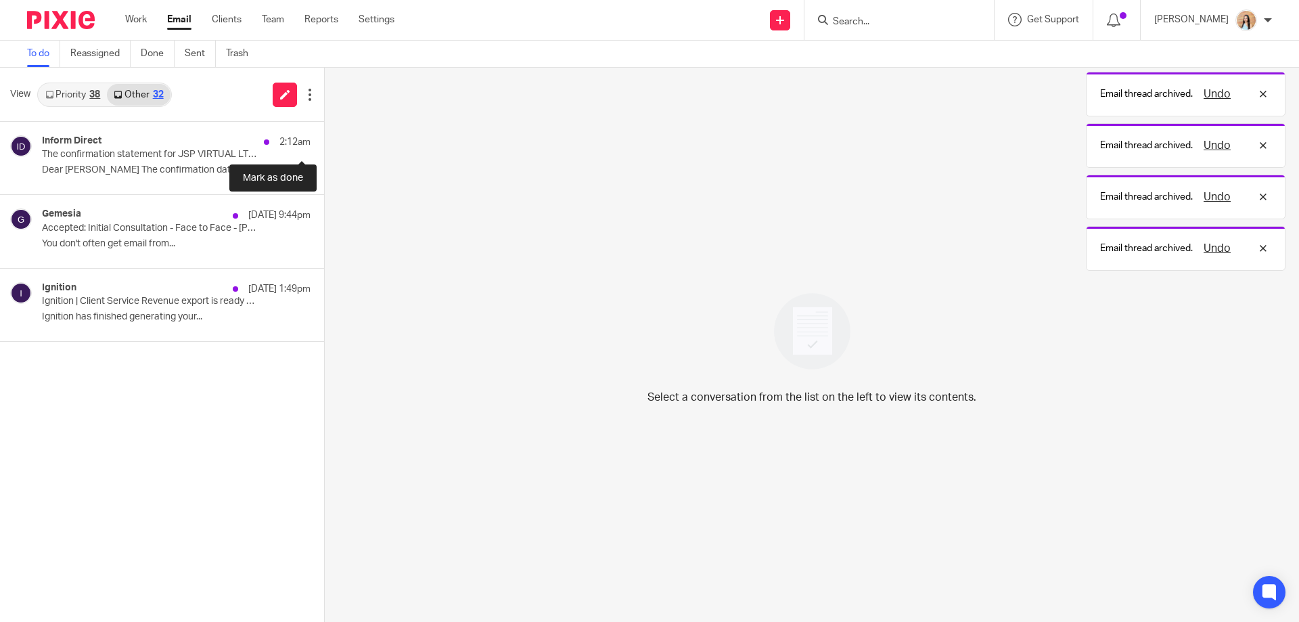
click at [324, 135] on button at bounding box center [329, 140] width 11 height 36
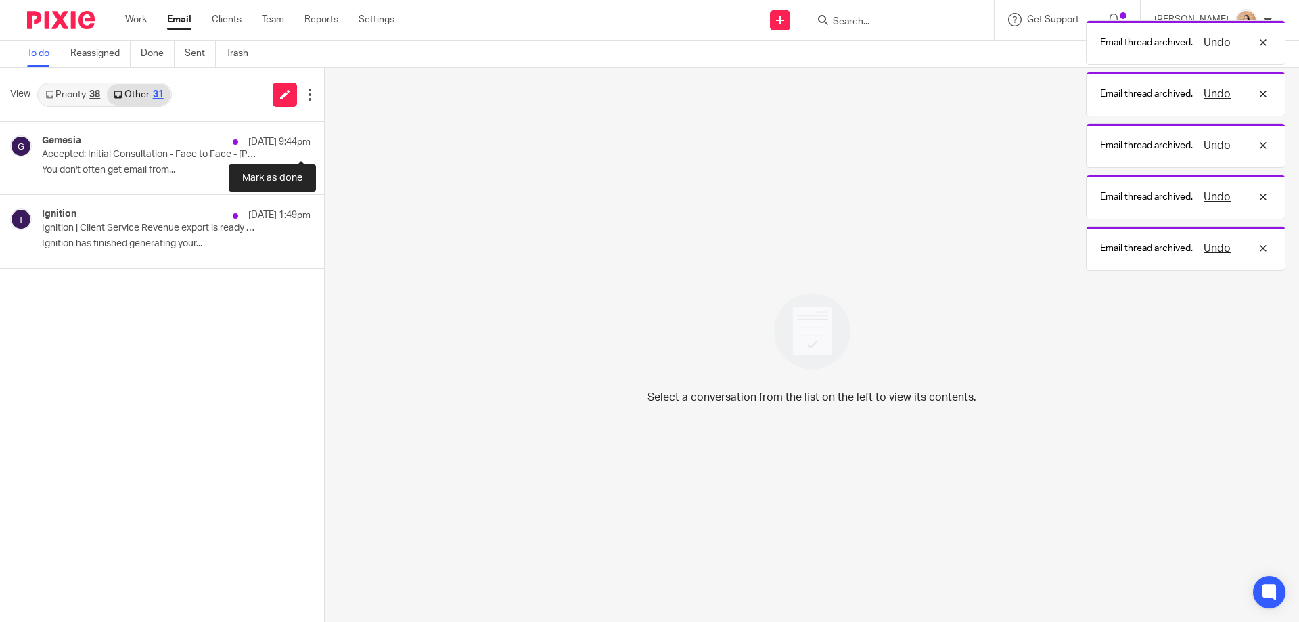
click at [324, 135] on button at bounding box center [329, 140] width 11 height 36
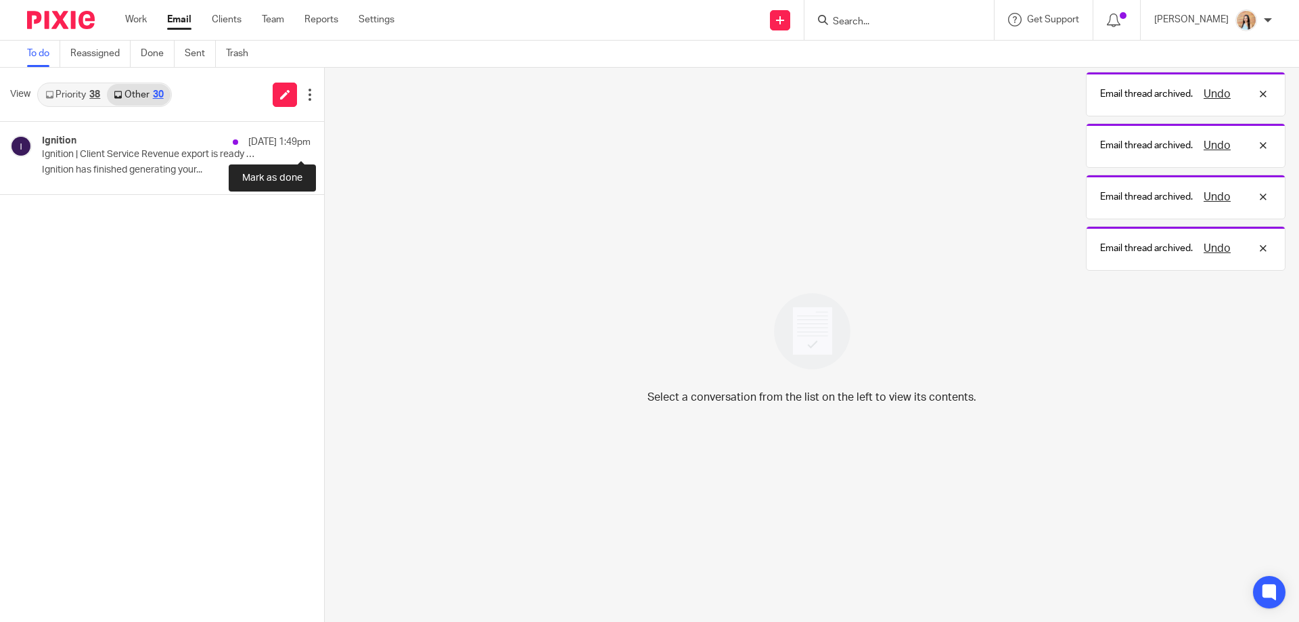
click at [324, 135] on button at bounding box center [329, 140] width 11 height 36
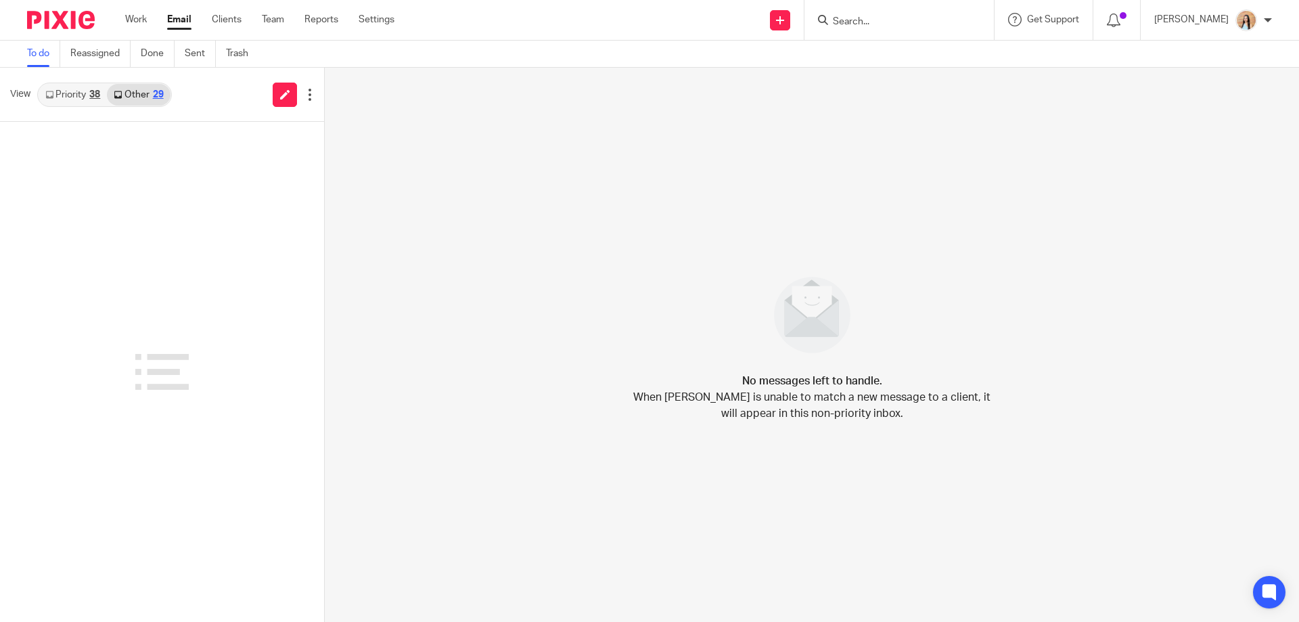
click at [74, 86] on link "Priority 38" at bounding box center [73, 95] width 68 height 22
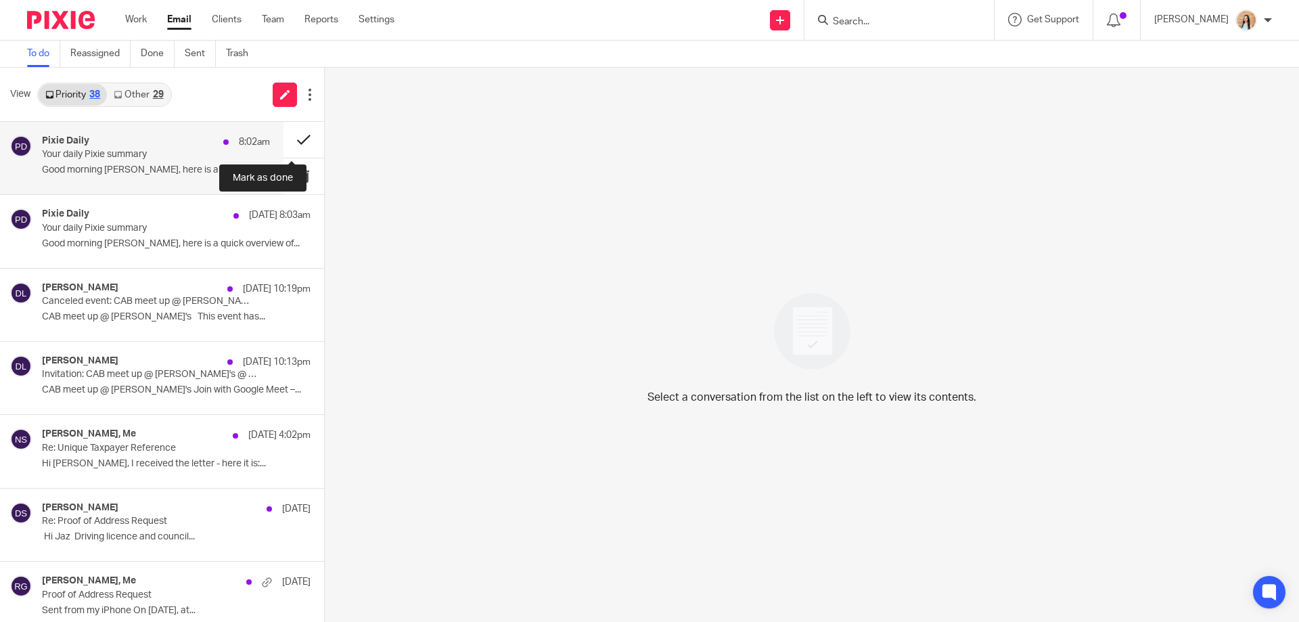
click at [297, 135] on button at bounding box center [303, 140] width 41 height 36
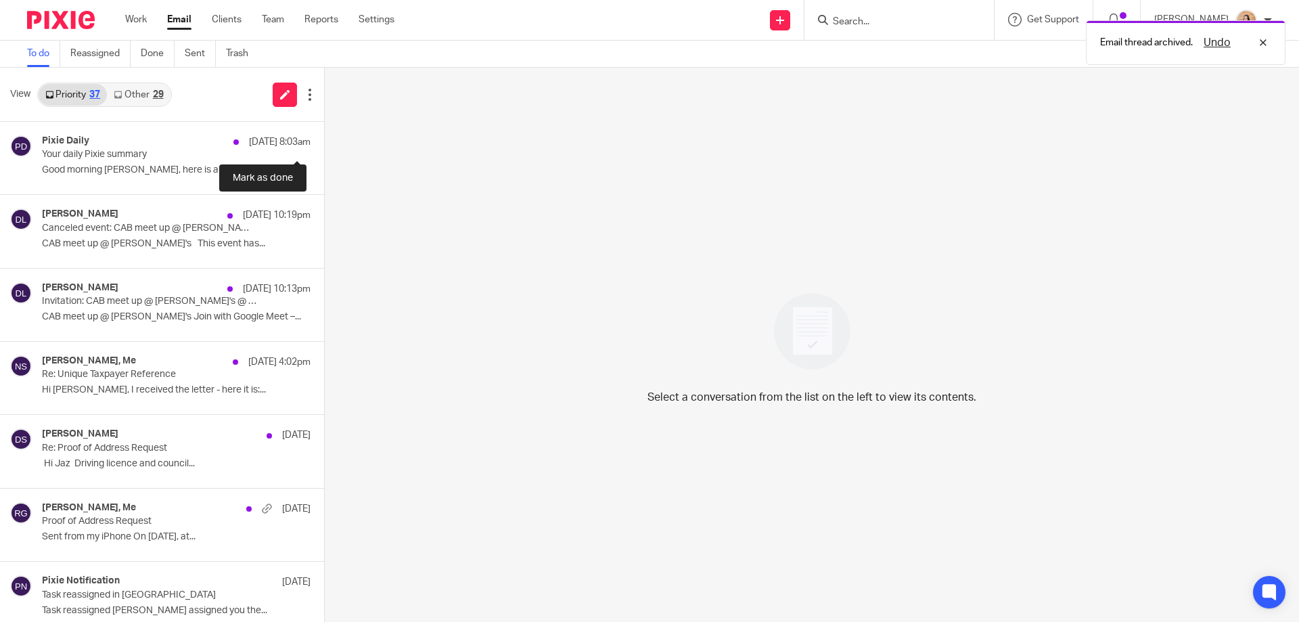
click at [324, 135] on button at bounding box center [329, 140] width 11 height 36
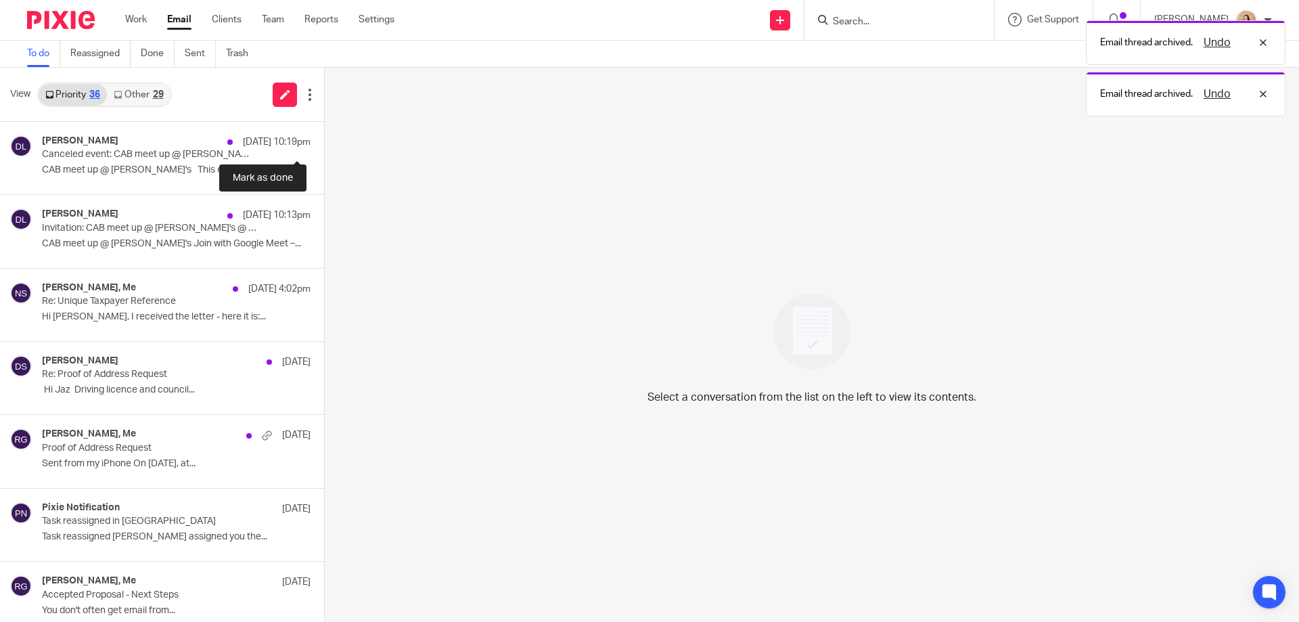
click at [324, 135] on button at bounding box center [329, 140] width 11 height 36
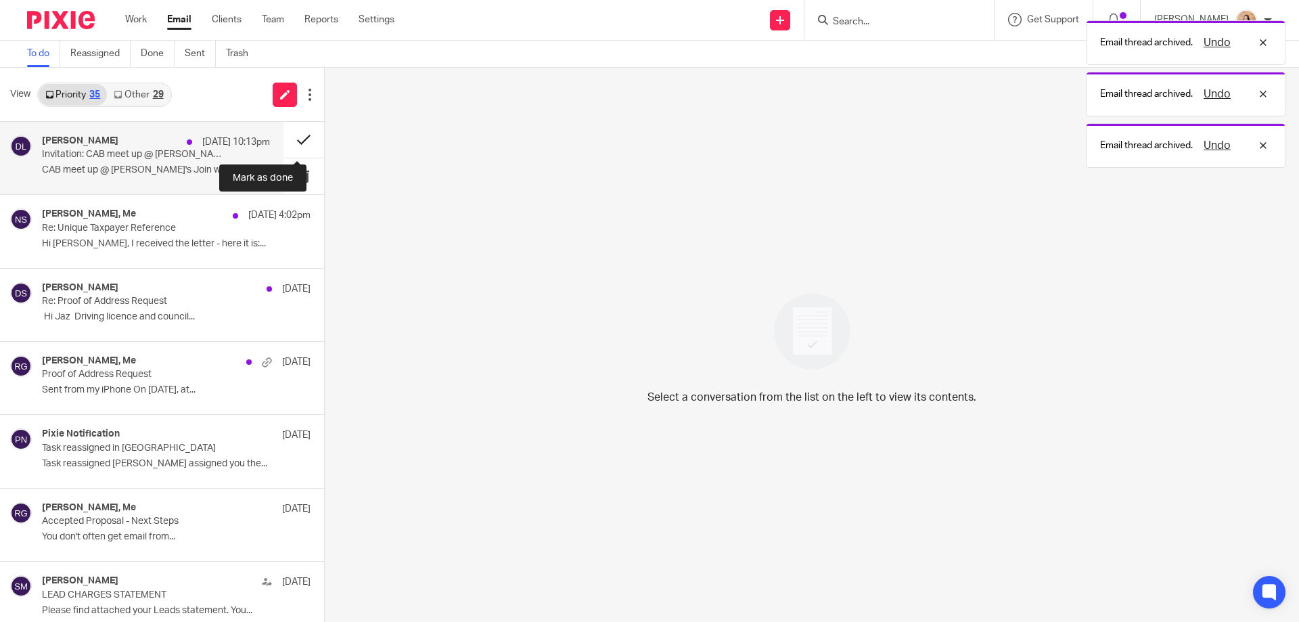
click at [297, 135] on button at bounding box center [303, 140] width 41 height 36
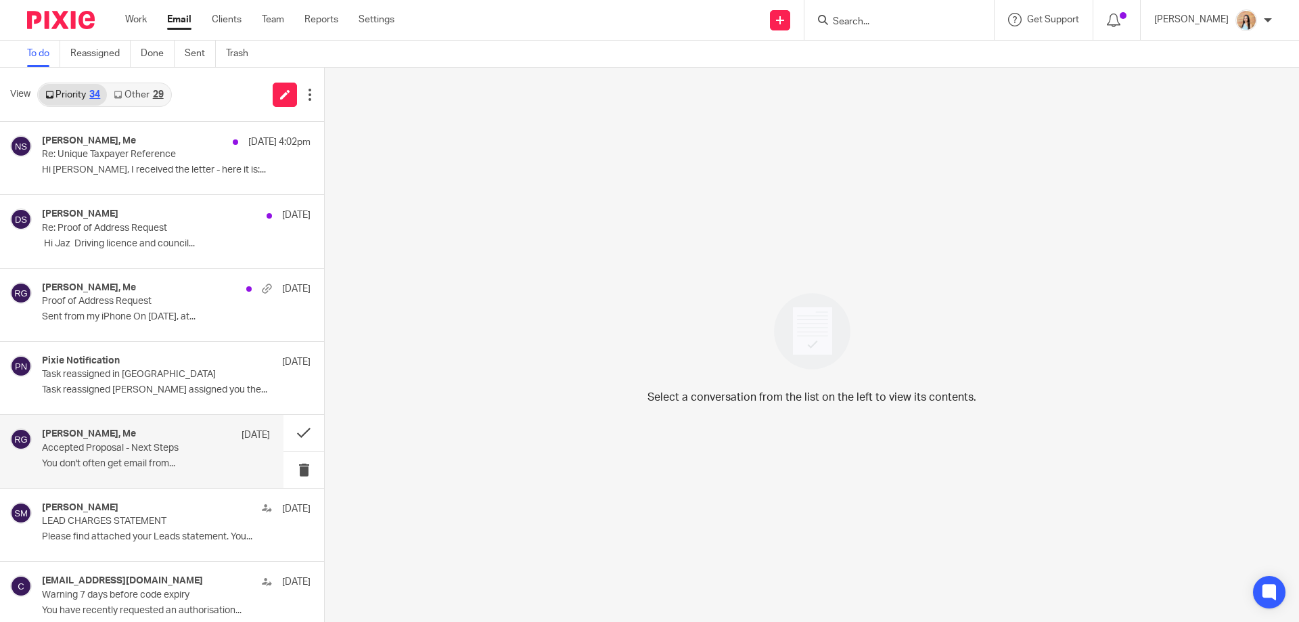
click at [162, 443] on p "Accepted Proposal - Next Steps" at bounding box center [133, 449] width 183 height 12
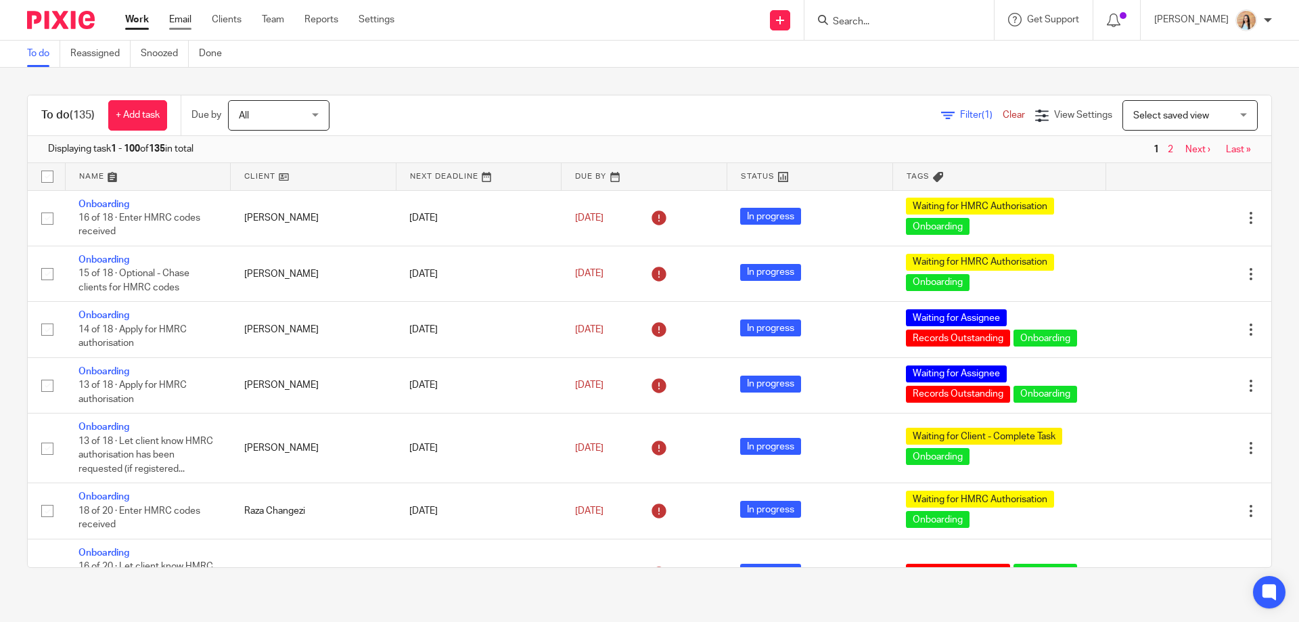
click at [187, 19] on link "Email" at bounding box center [180, 20] width 22 height 14
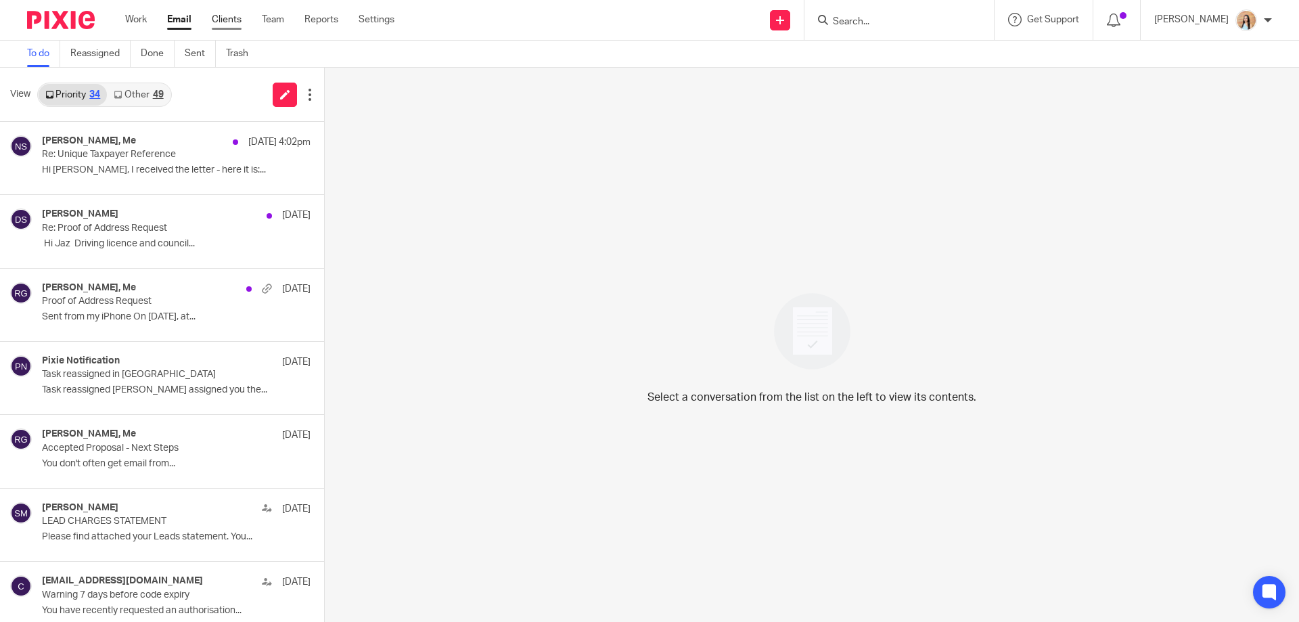
click at [231, 21] on link "Clients" at bounding box center [227, 20] width 30 height 14
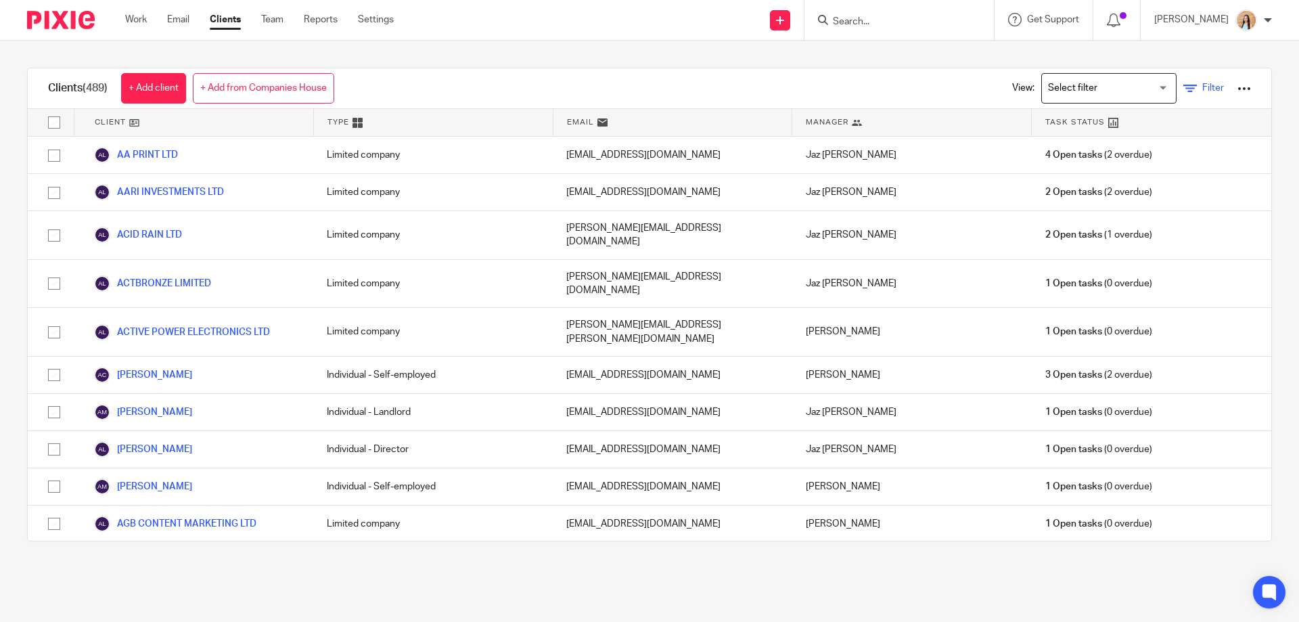
click at [1202, 87] on span "Filter" at bounding box center [1213, 87] width 22 height 9
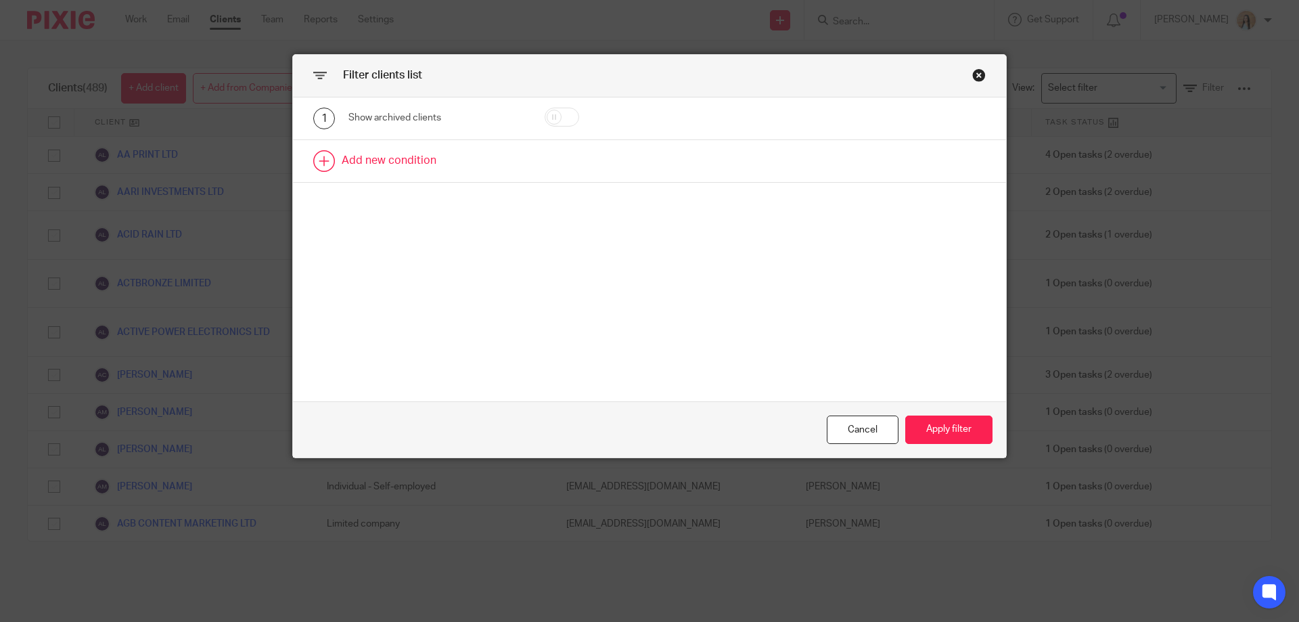
click at [321, 170] on link at bounding box center [649, 161] width 713 height 42
click at [424, 169] on div "Field" at bounding box center [424, 165] width 131 height 28
type input "utr"
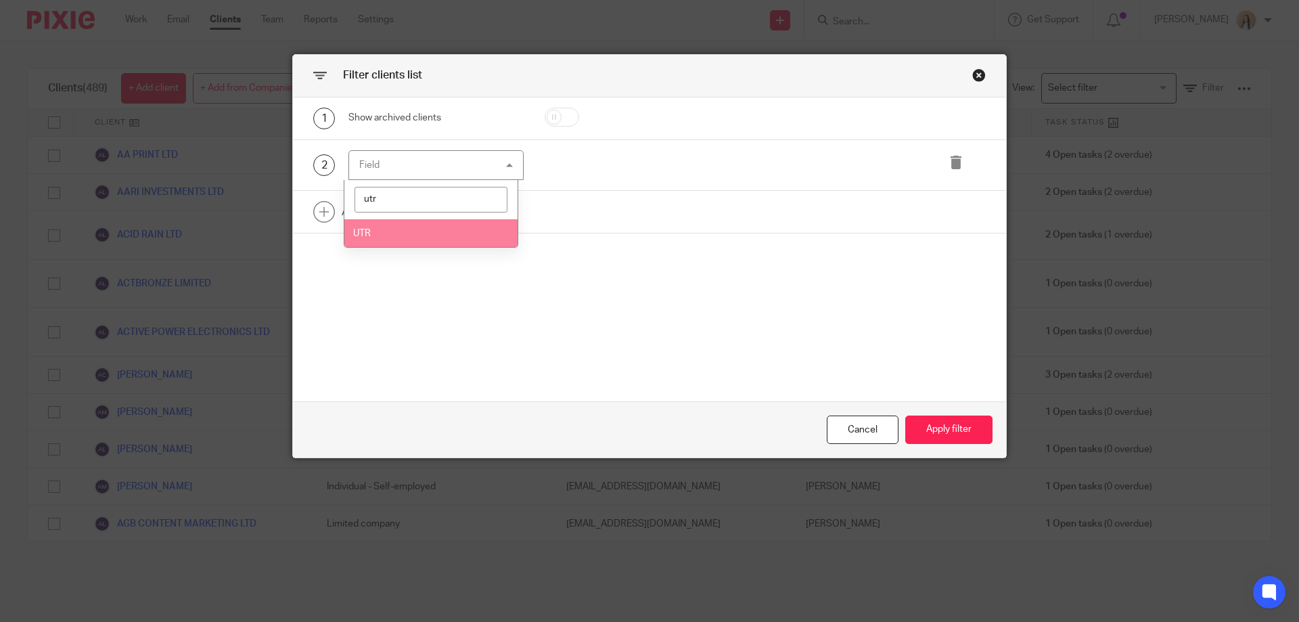
click at [434, 229] on li "UTR" at bounding box center [431, 233] width 174 height 28
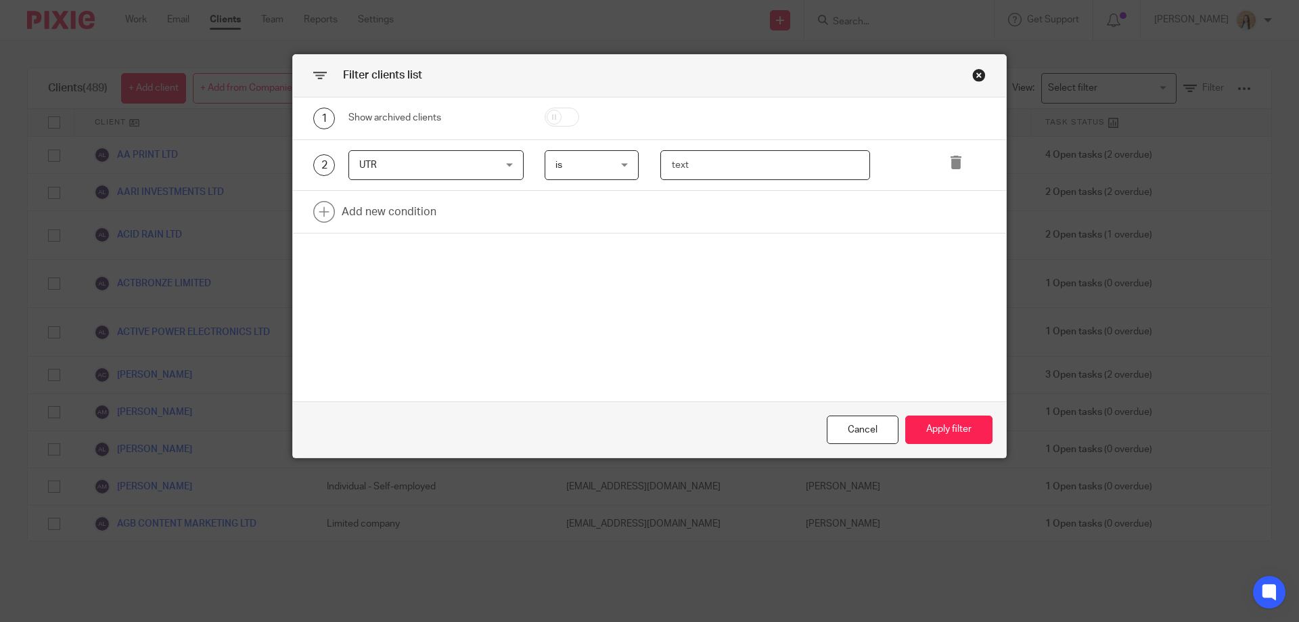
click at [752, 164] on input "text" at bounding box center [765, 165] width 210 height 30
paste input "5066015824"
type input "5066015824"
click at [920, 417] on button "Apply filter" at bounding box center [948, 429] width 87 height 29
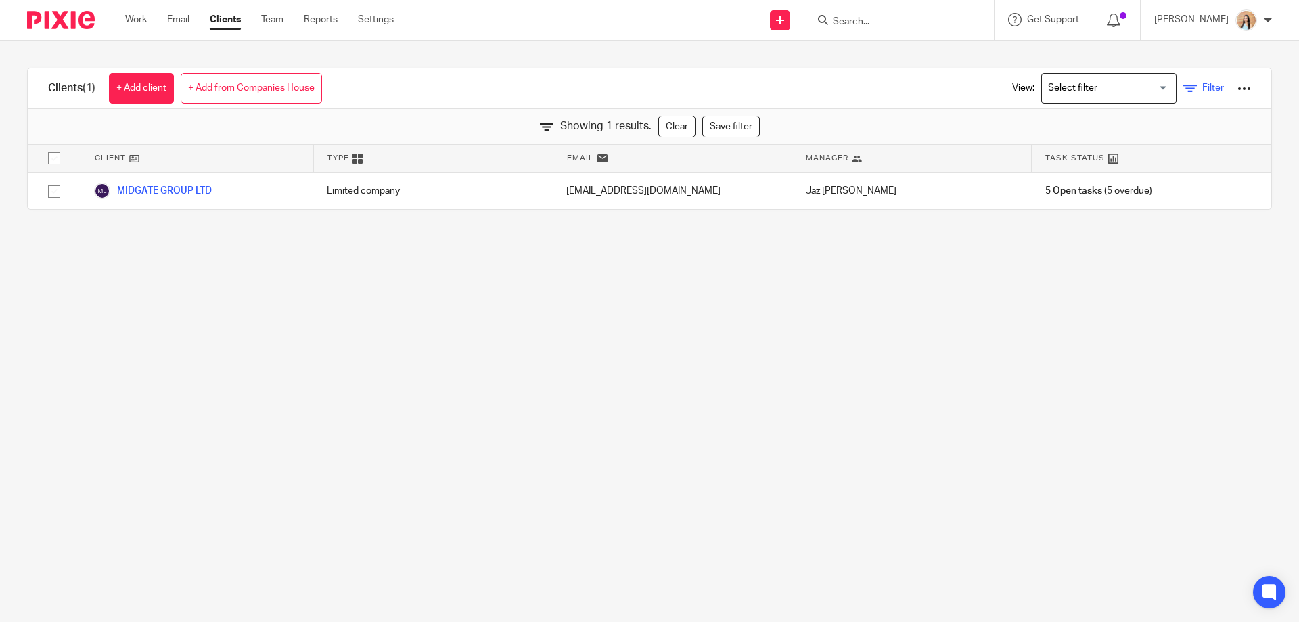
click at [1183, 87] on link "Filter" at bounding box center [1203, 88] width 41 height 14
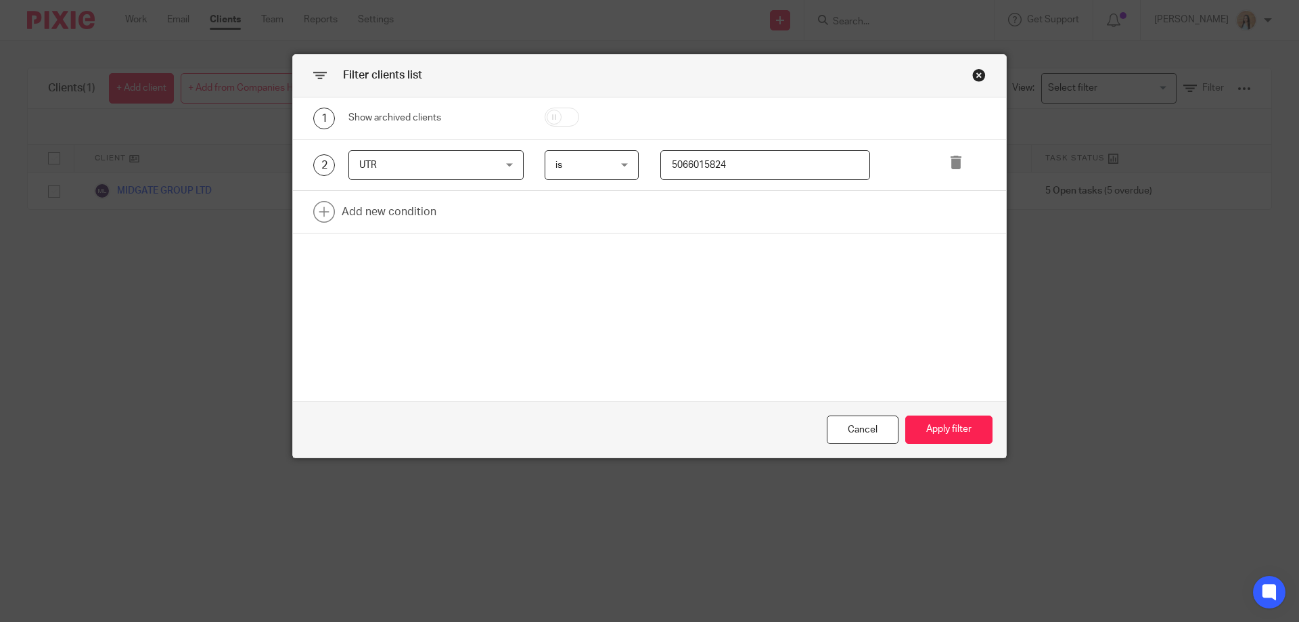
click at [725, 170] on input "5066015824" at bounding box center [765, 165] width 210 height 30
paste input "6281475219"
type input "6281475219"
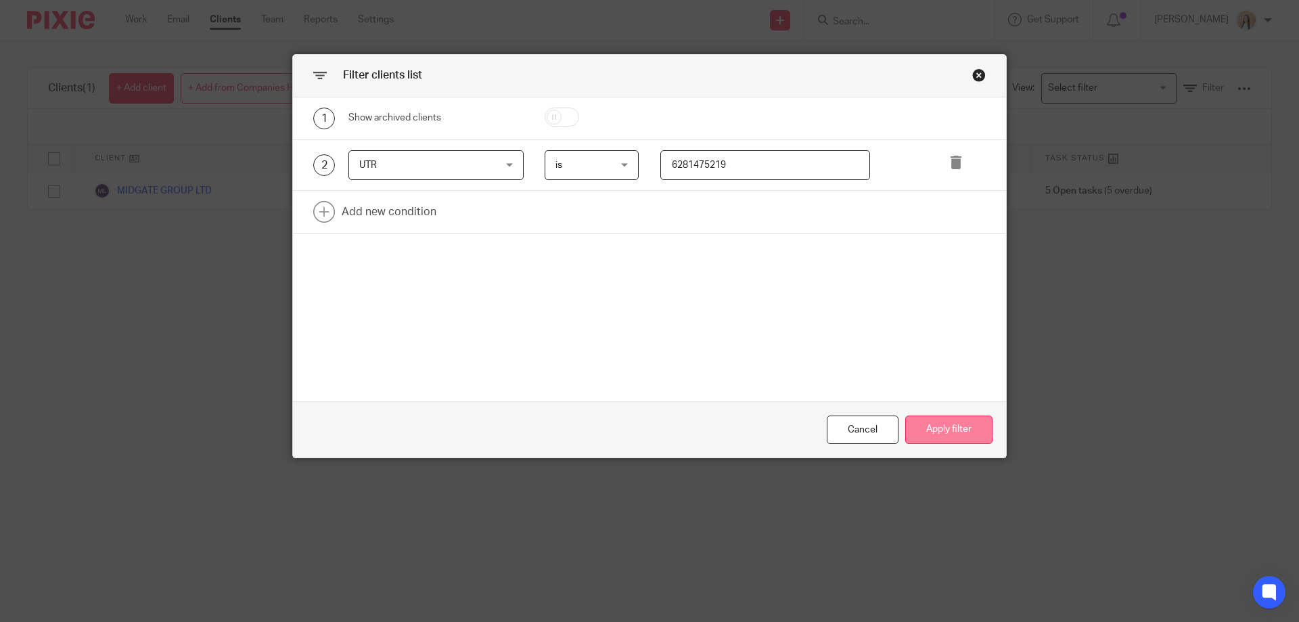
click at [914, 422] on button "Apply filter" at bounding box center [948, 429] width 87 height 29
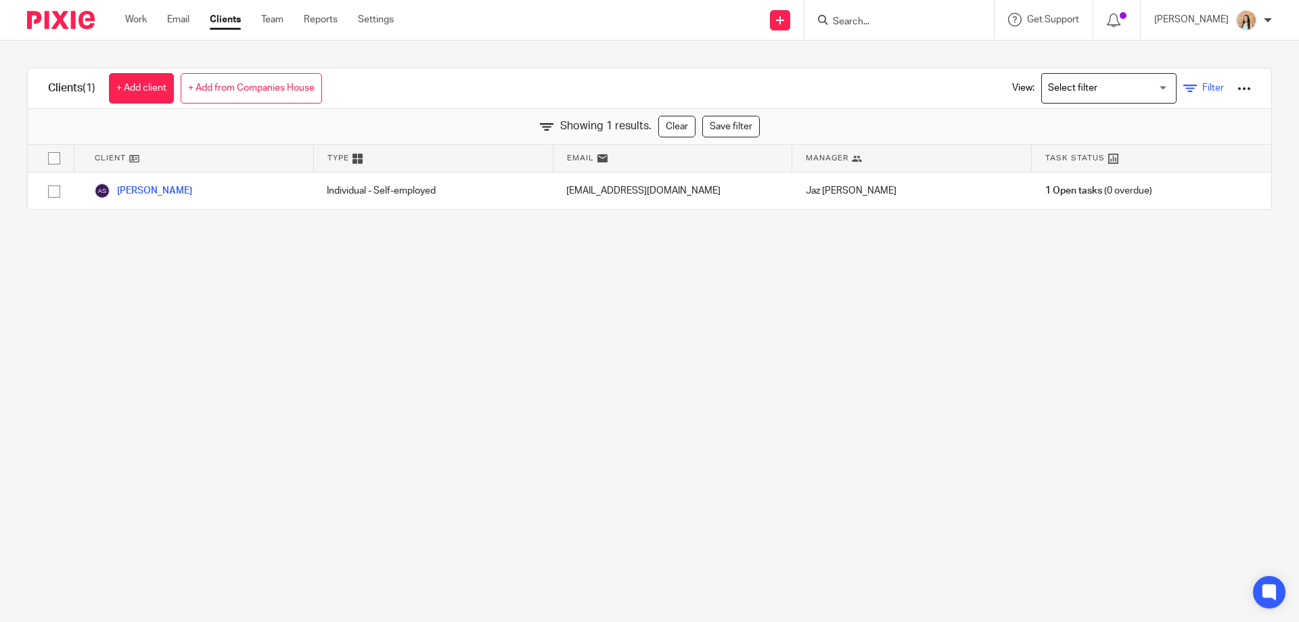
click at [1202, 87] on span "Filter" at bounding box center [1213, 87] width 22 height 9
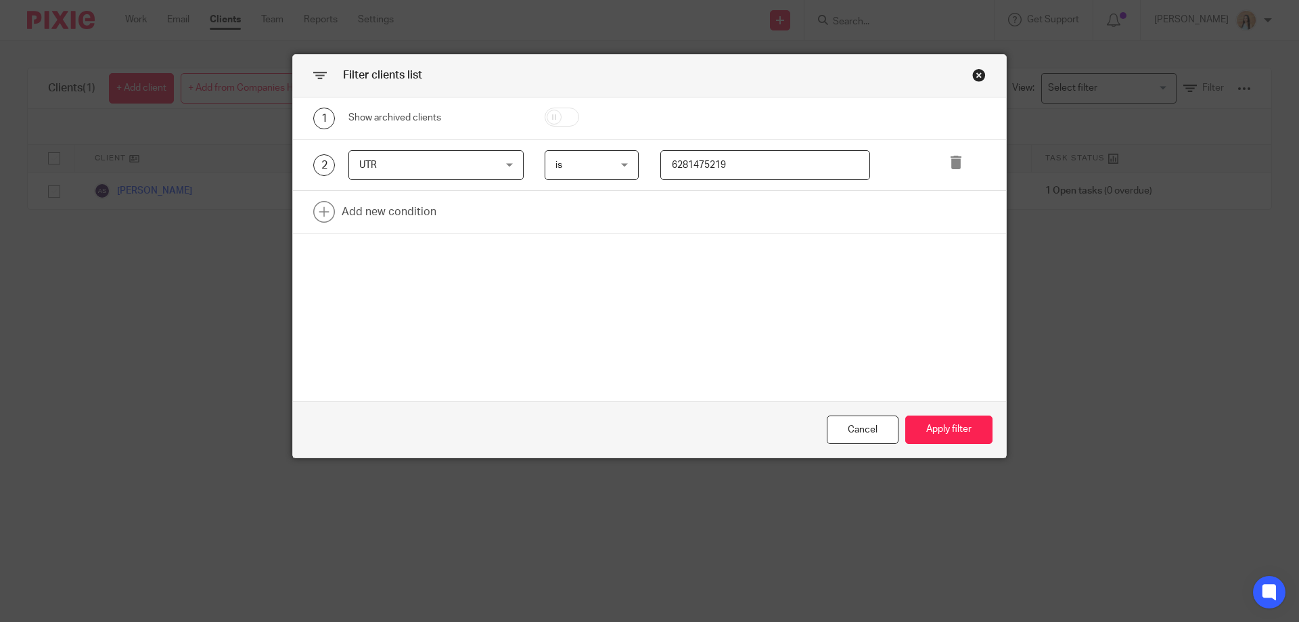
click at [493, 154] on div "UTR UTR" at bounding box center [435, 165] width 175 height 30
type input "paye"
click at [474, 266] on li "PAYE - Employer Reference" at bounding box center [431, 261] width 174 height 28
paste input "HE99866"
type input "HE99866"
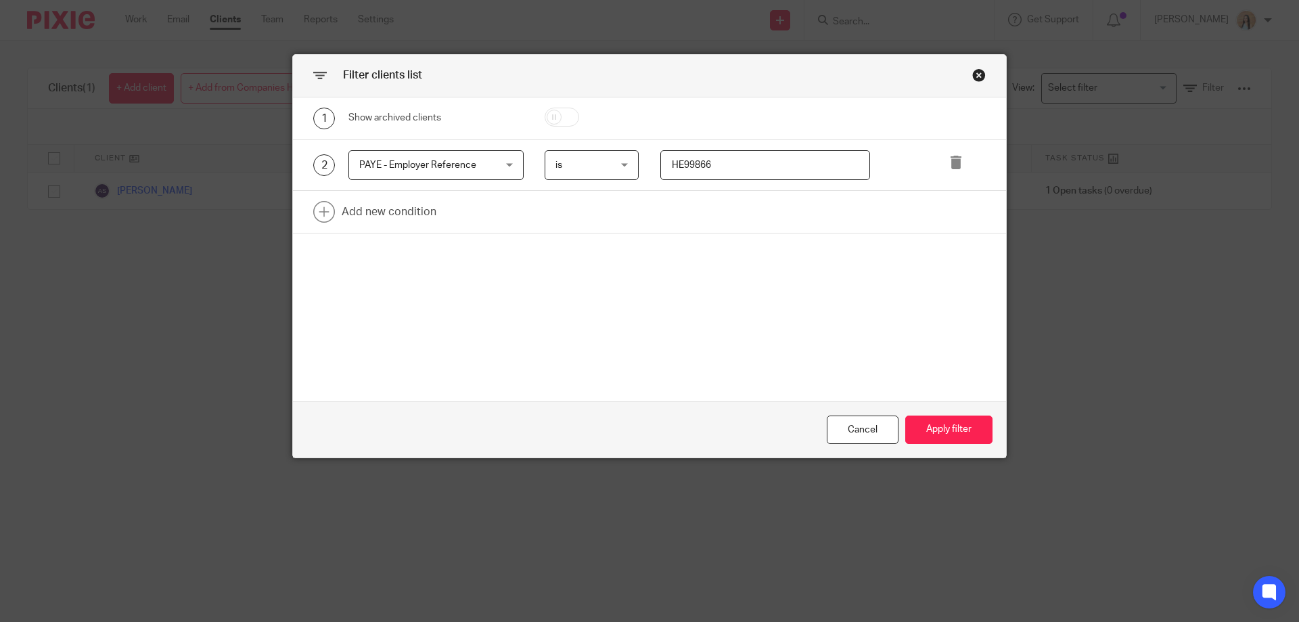
click at [922, 449] on div "Cancel Apply filter" at bounding box center [649, 429] width 713 height 57
click at [938, 413] on div "Cancel Apply filter" at bounding box center [649, 429] width 713 height 57
click at [937, 421] on button "Apply filter" at bounding box center [948, 429] width 87 height 29
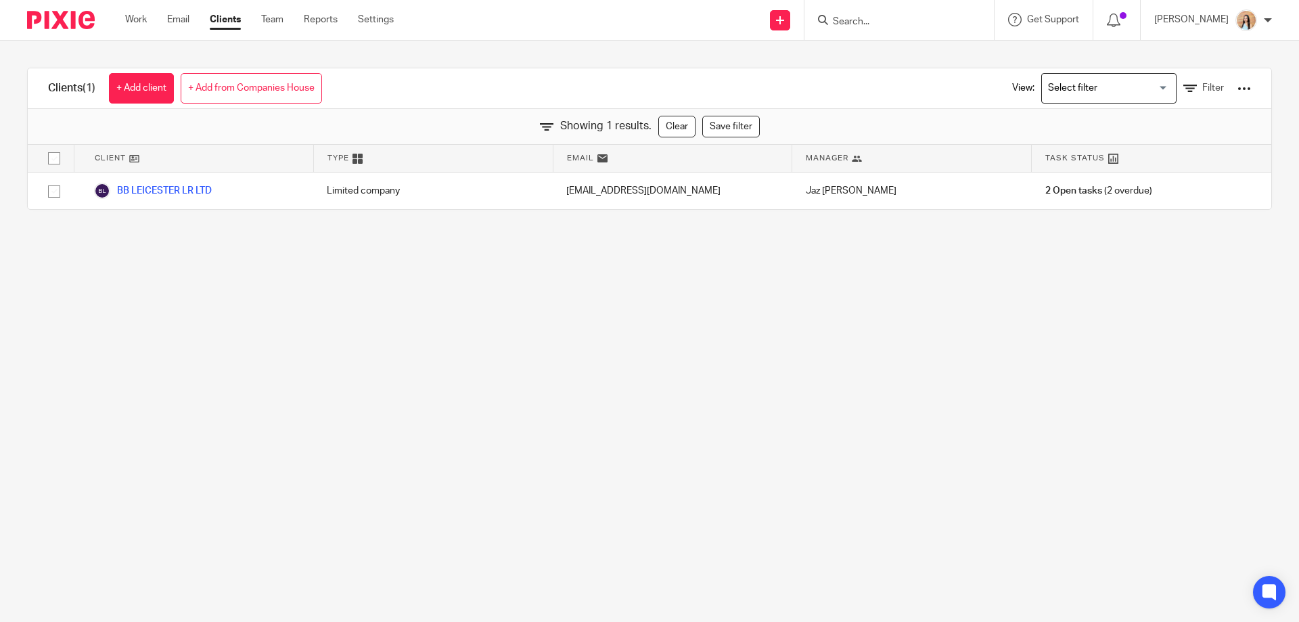
click at [330, 17] on link "Reports" at bounding box center [321, 20] width 34 height 14
click at [325, 19] on link "Reports" at bounding box center [321, 20] width 34 height 14
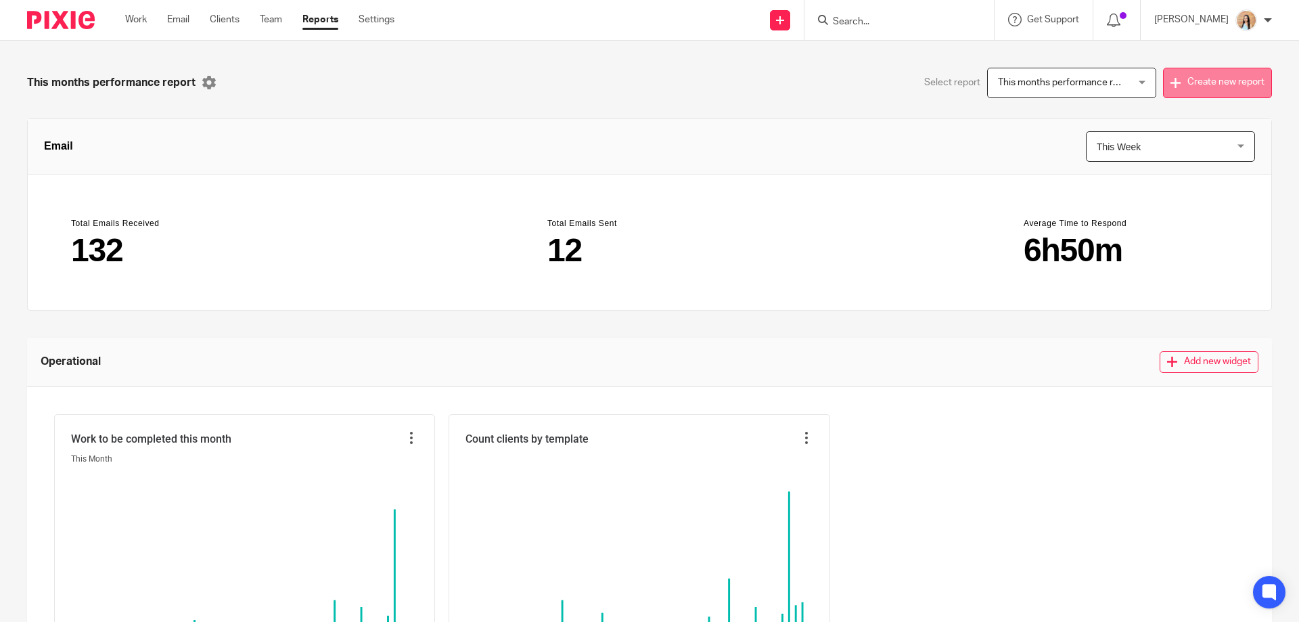
click at [1179, 85] on button "Create new report" at bounding box center [1217, 83] width 109 height 30
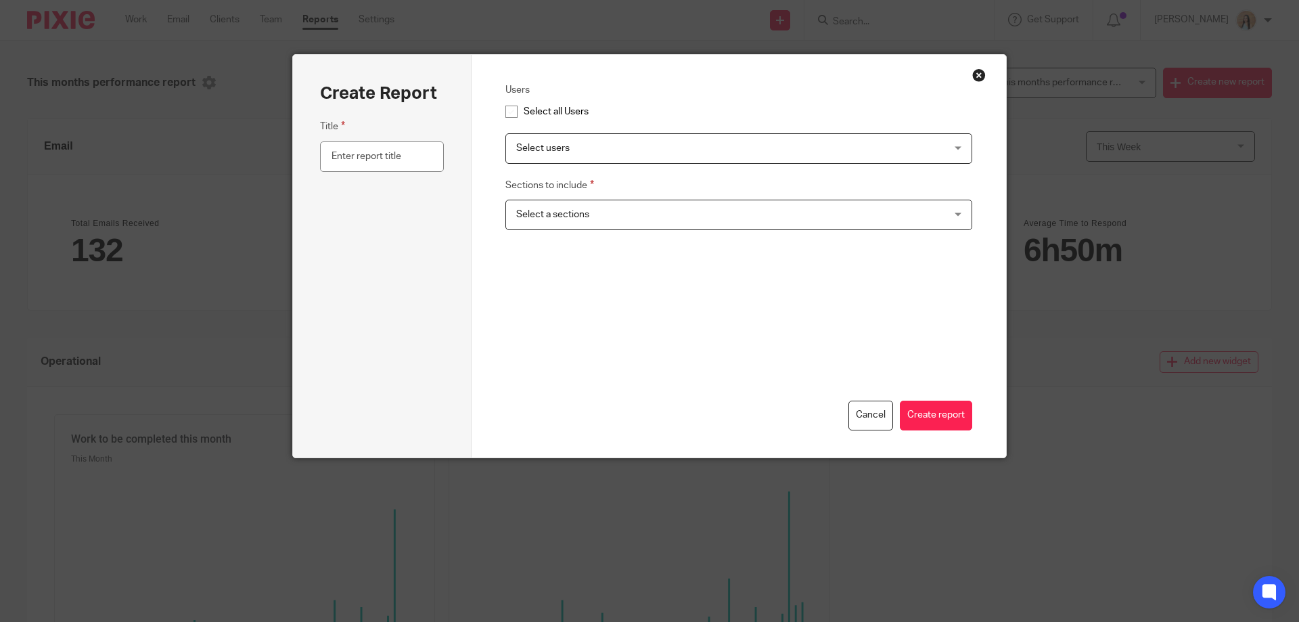
click at [588, 145] on span "Select users" at bounding box center [698, 148] width 365 height 28
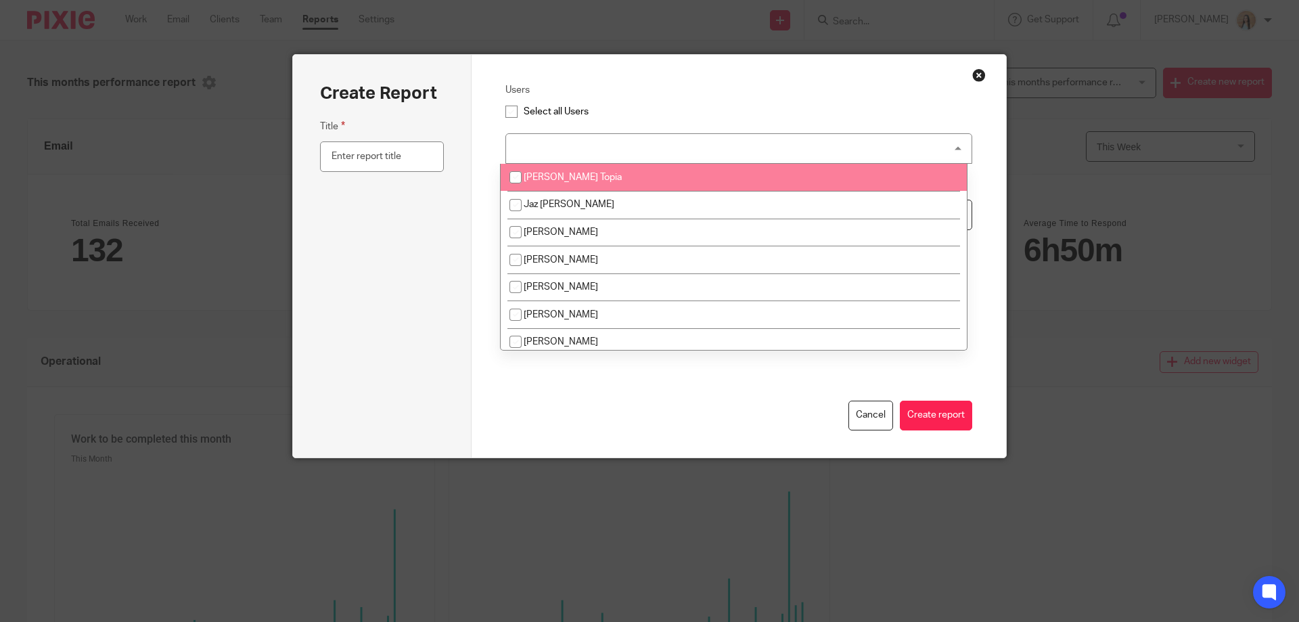
click at [451, 211] on div "Create Report Title" at bounding box center [382, 256] width 179 height 403
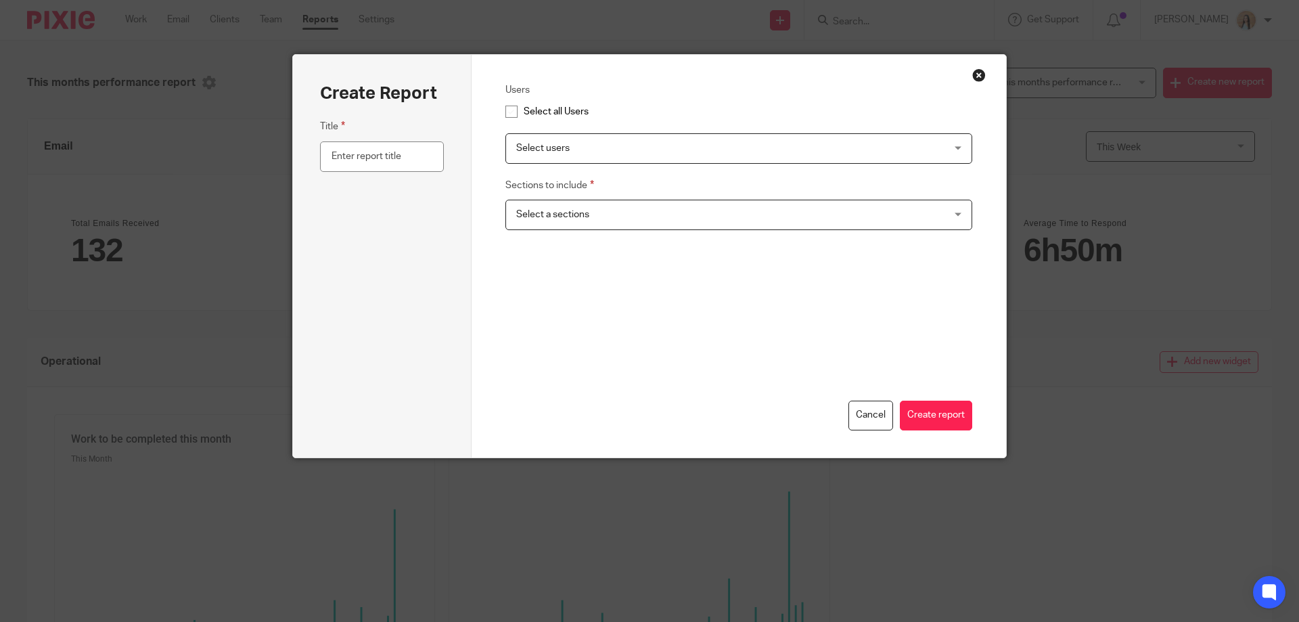
click at [582, 143] on span "Select users" at bounding box center [698, 148] width 365 height 28
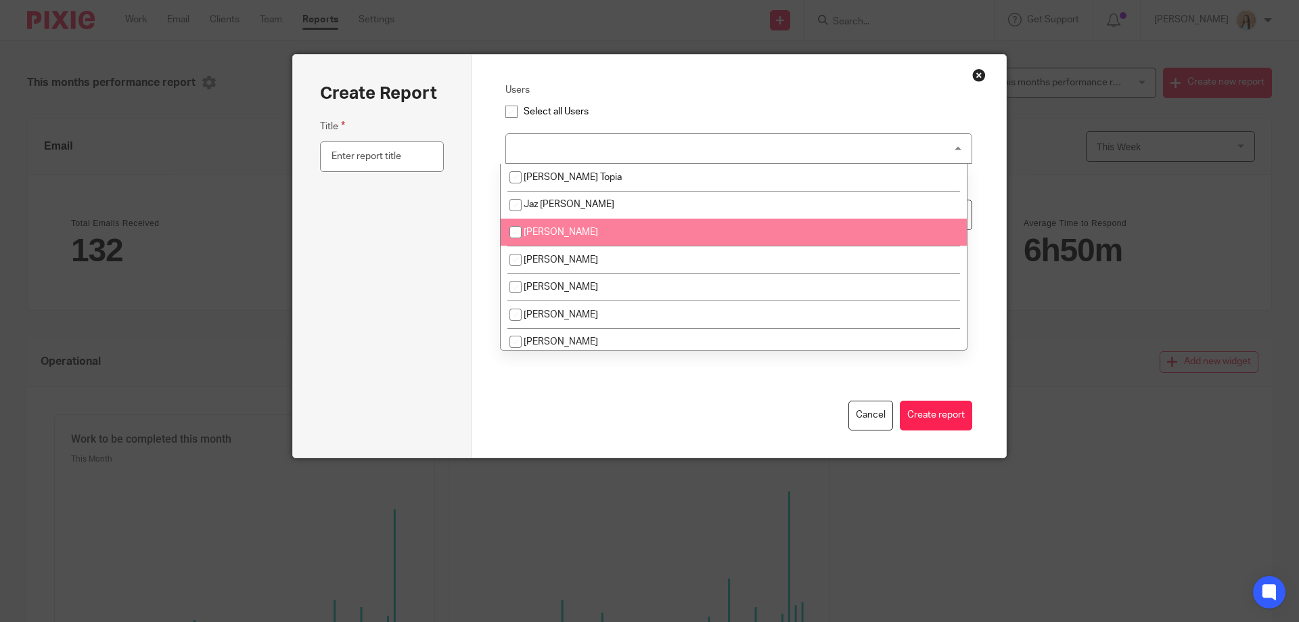
scroll to position [33, 0]
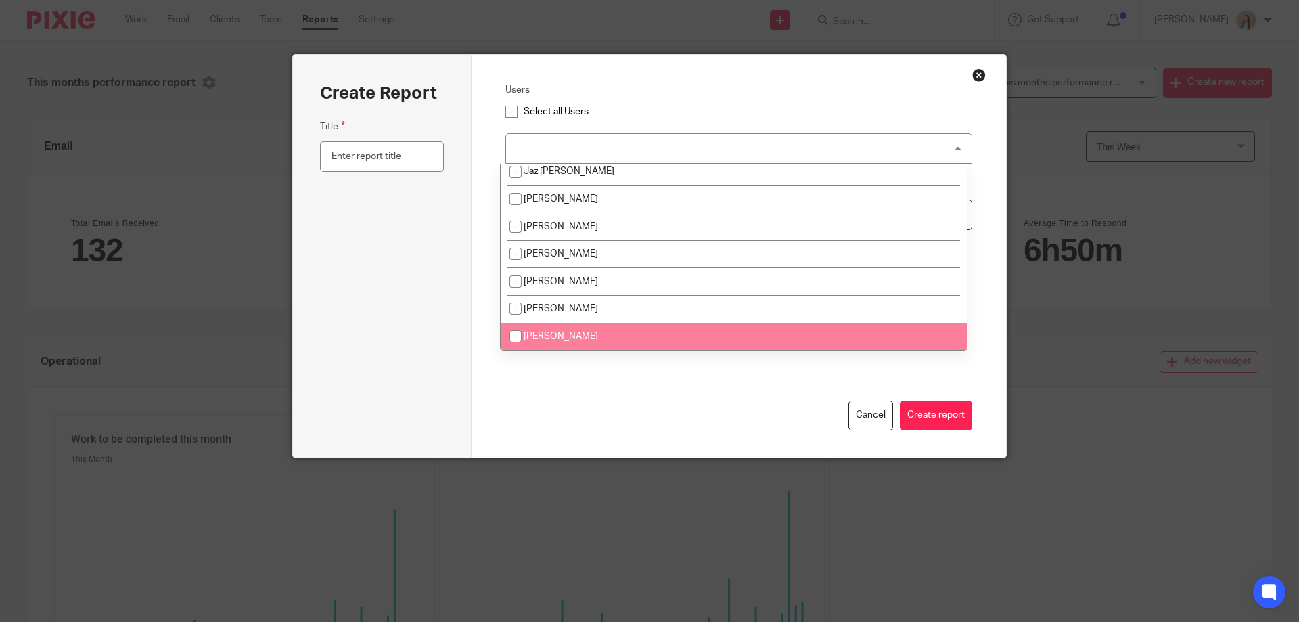
click at [542, 337] on span "[PERSON_NAME]" at bounding box center [561, 336] width 74 height 9
checkbox input "true"
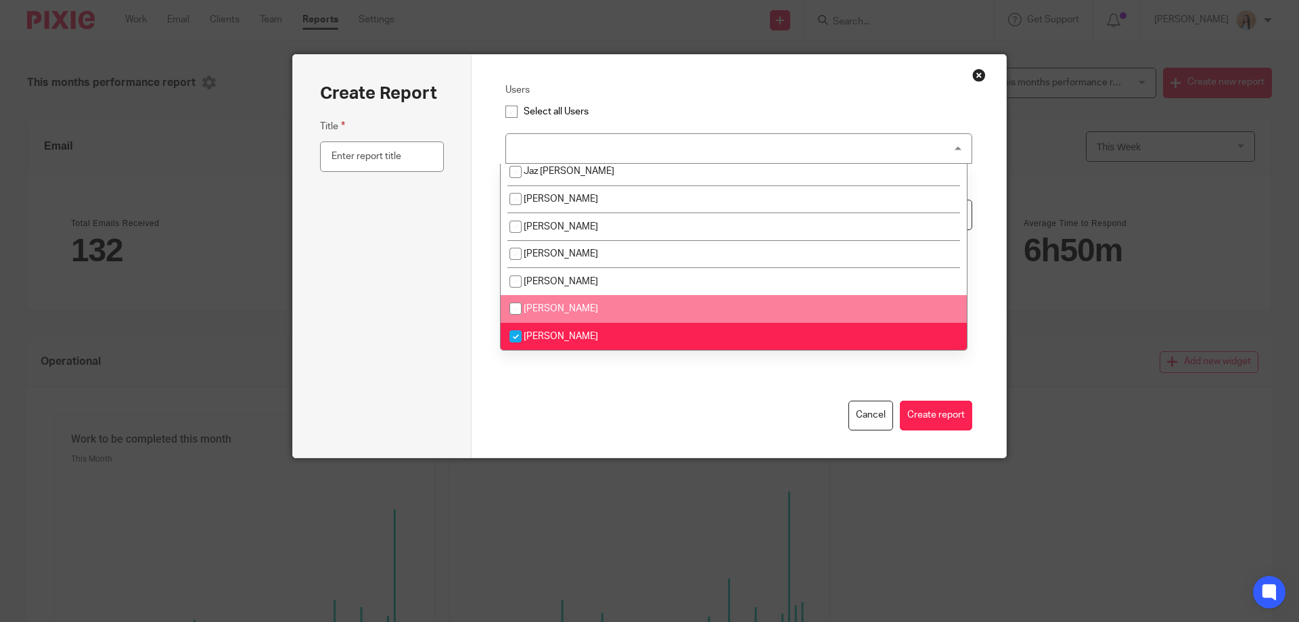
click at [482, 214] on div "Users Select all Users Raj Kaur Fatema Topia Jaz Grewal Mason Graves Moiz Khatr…" at bounding box center [739, 256] width 535 height 403
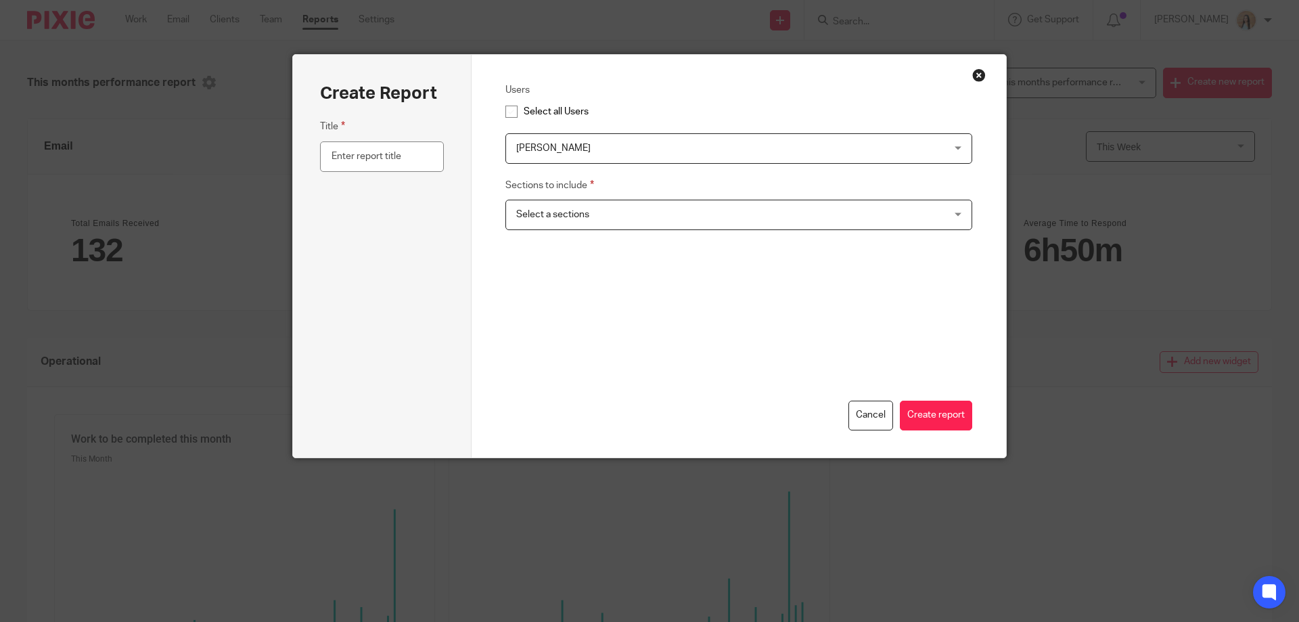
click at [593, 203] on span "Select a sections" at bounding box center [698, 214] width 365 height 28
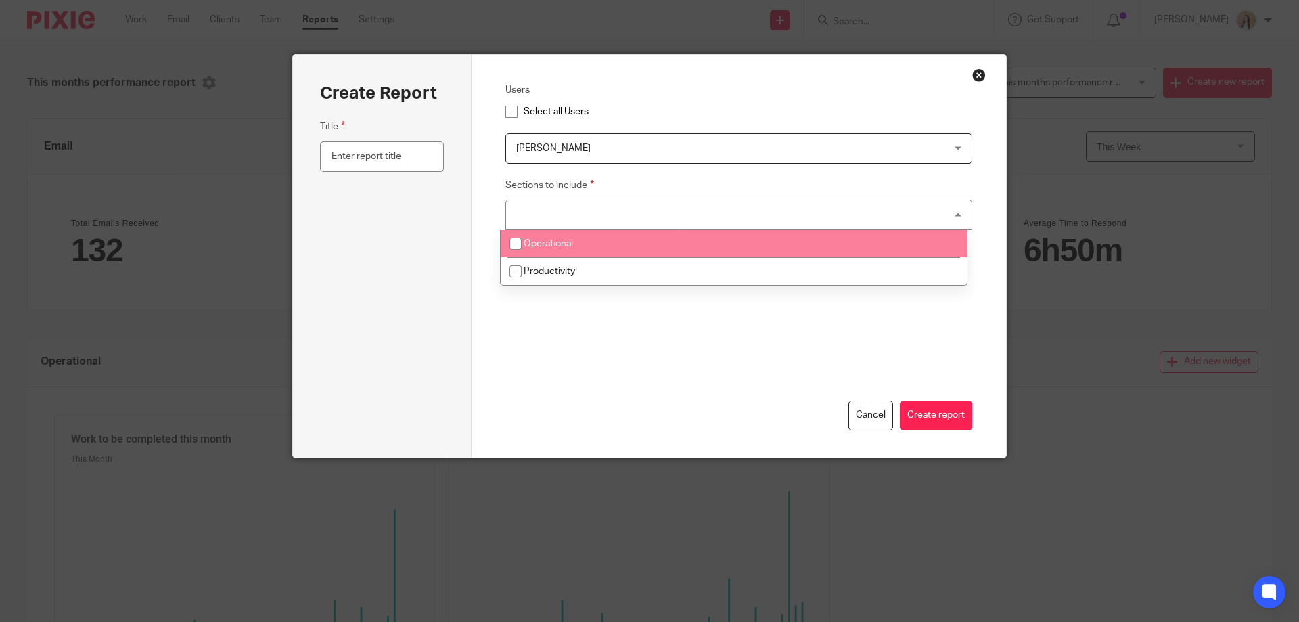
click at [604, 252] on li "Operational" at bounding box center [734, 244] width 466 height 28
checkbox input "true"
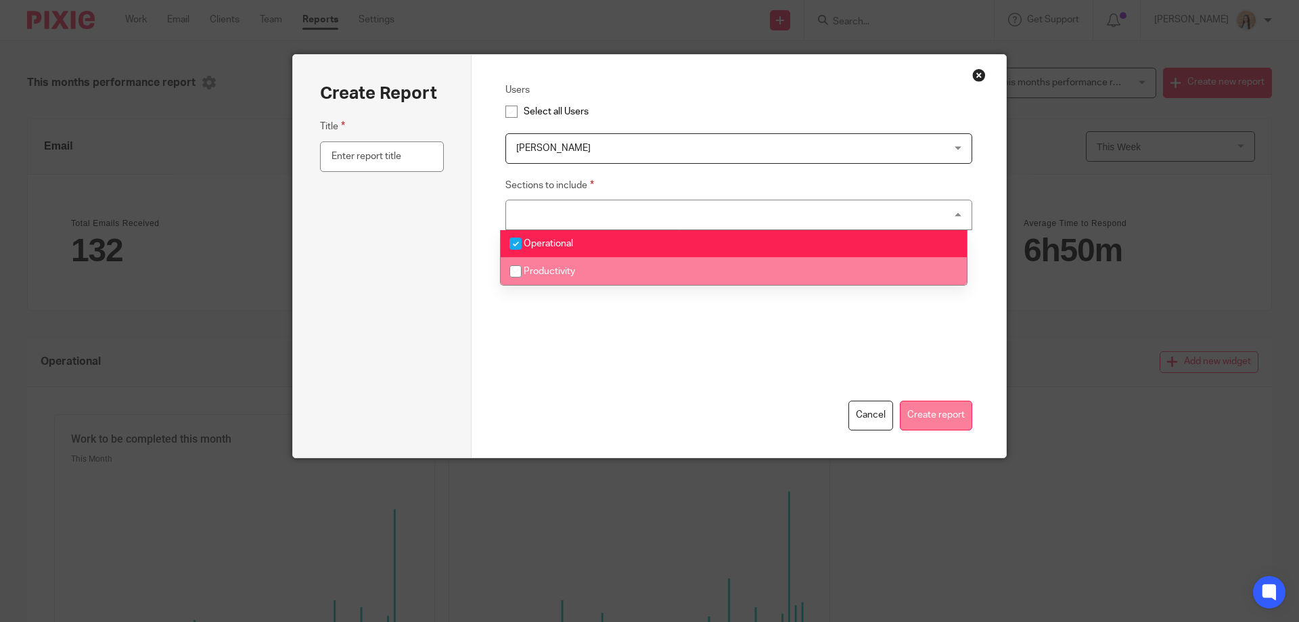
click at [941, 417] on button "Create report" at bounding box center [936, 416] width 72 height 30
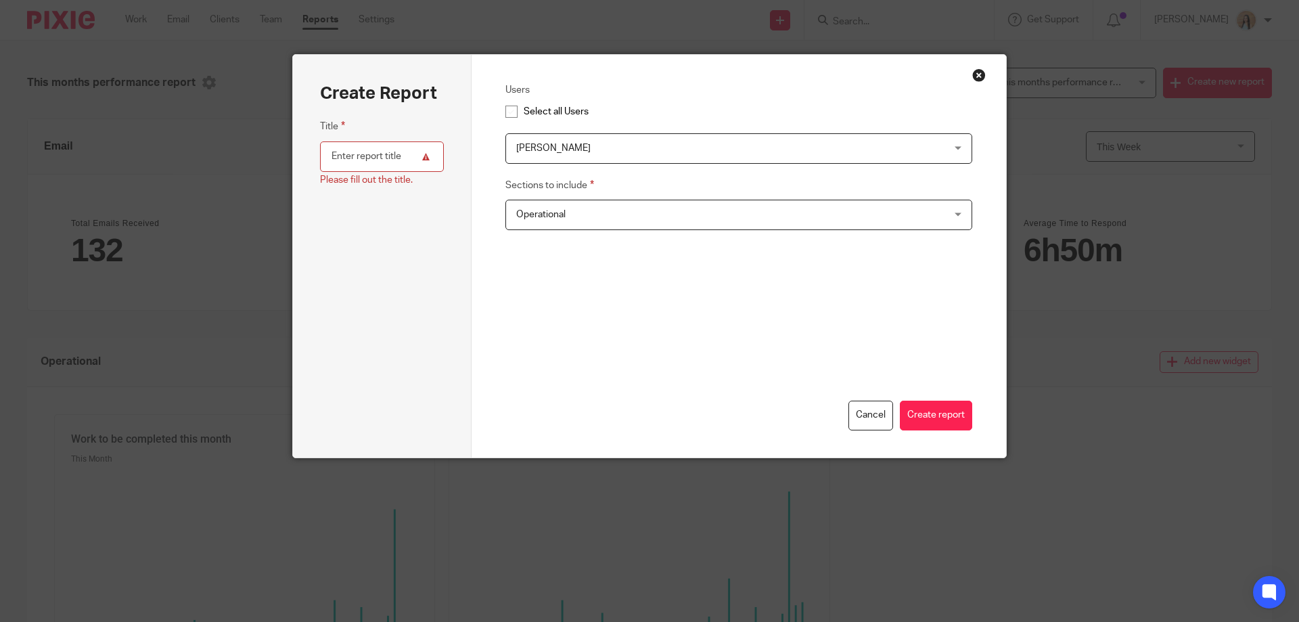
click at [366, 161] on input "text" at bounding box center [382, 156] width 124 height 30
click at [974, 76] on button "Close modal" at bounding box center [979, 75] width 14 height 14
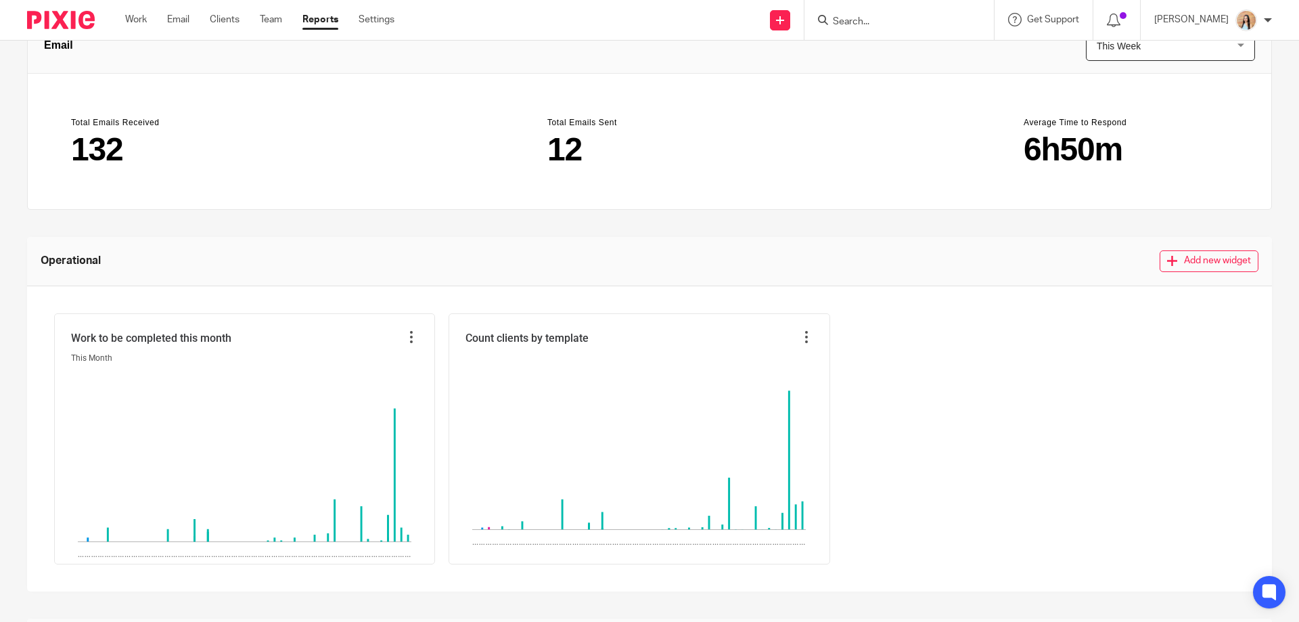
scroll to position [0, 0]
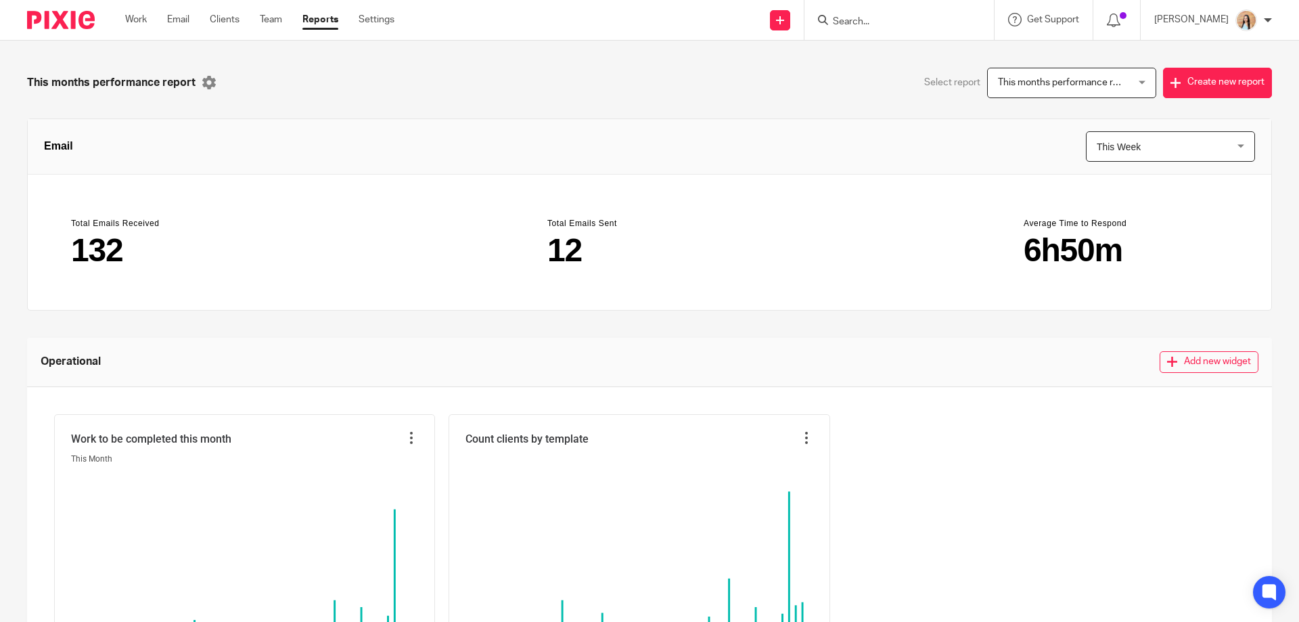
click at [593, 260] on main "12" at bounding box center [649, 250] width 204 height 32
click at [203, 81] on icon at bounding box center [209, 83] width 14 height 14
click at [629, 111] on div "This months performance report Select report This months performance report Thi…" at bounding box center [649, 571] width 1245 height 1007
click at [1200, 147] on span "This Week" at bounding box center [1160, 146] width 126 height 29
click at [782, 132] on header "Email This Week This Week This Week This Month This Year this_week" at bounding box center [650, 146] width 1244 height 55
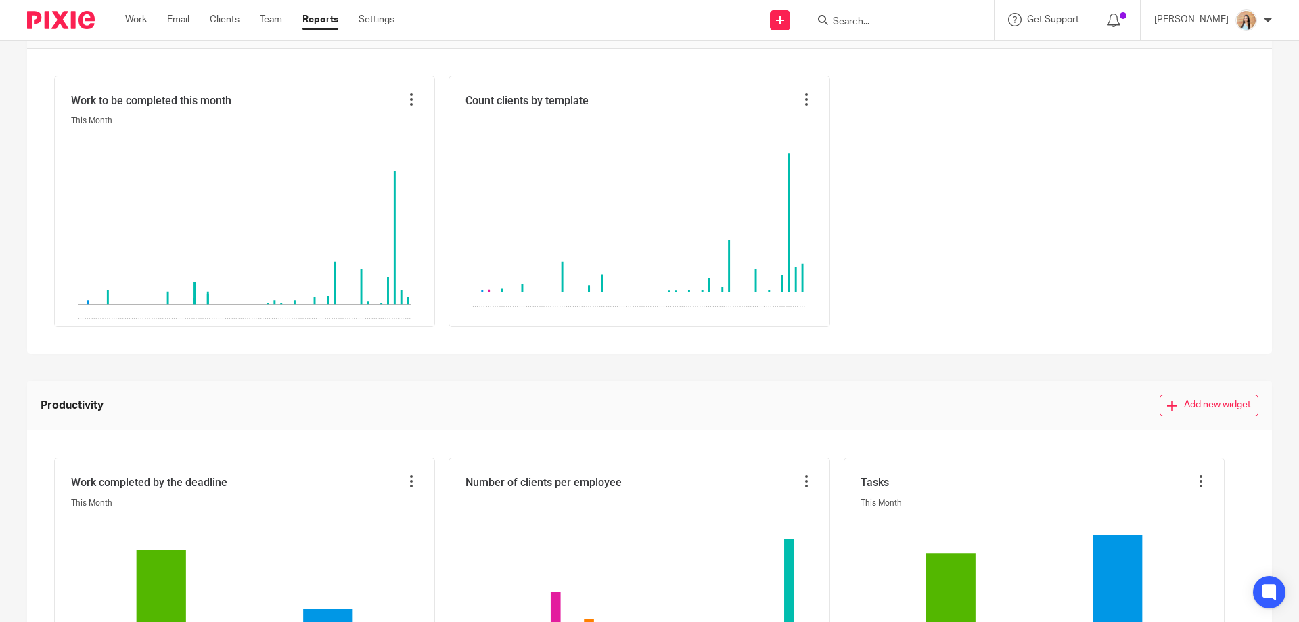
scroll to position [507, 0]
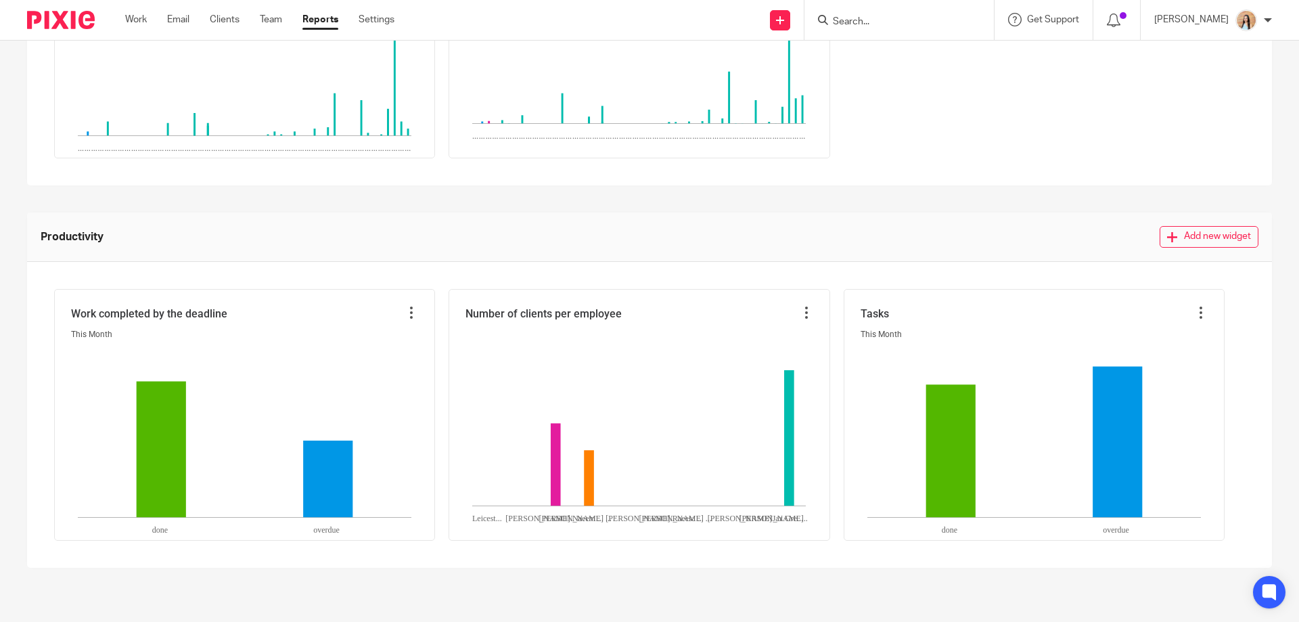
click at [903, 22] on input "Search" at bounding box center [893, 22] width 122 height 12
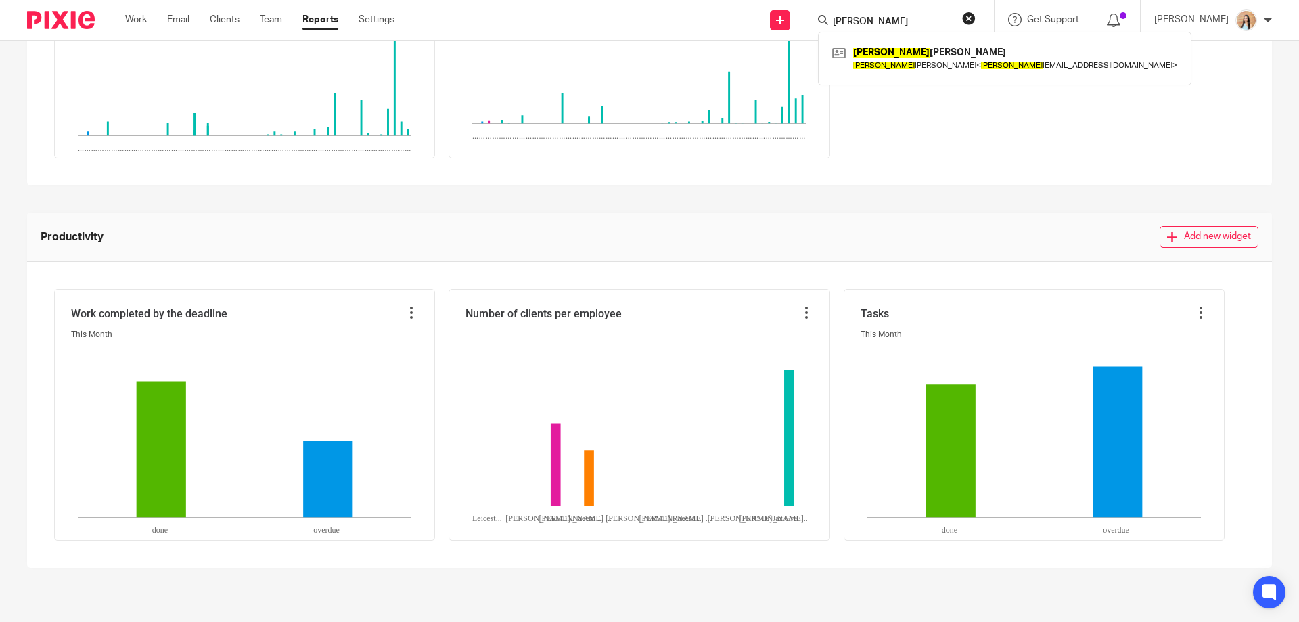
type input "sabrina"
click at [1007, 76] on div "Sabrina Clarke Sabrina Clarke < sabrina _clarke1984@hotmail.com >" at bounding box center [1004, 58] width 373 height 53
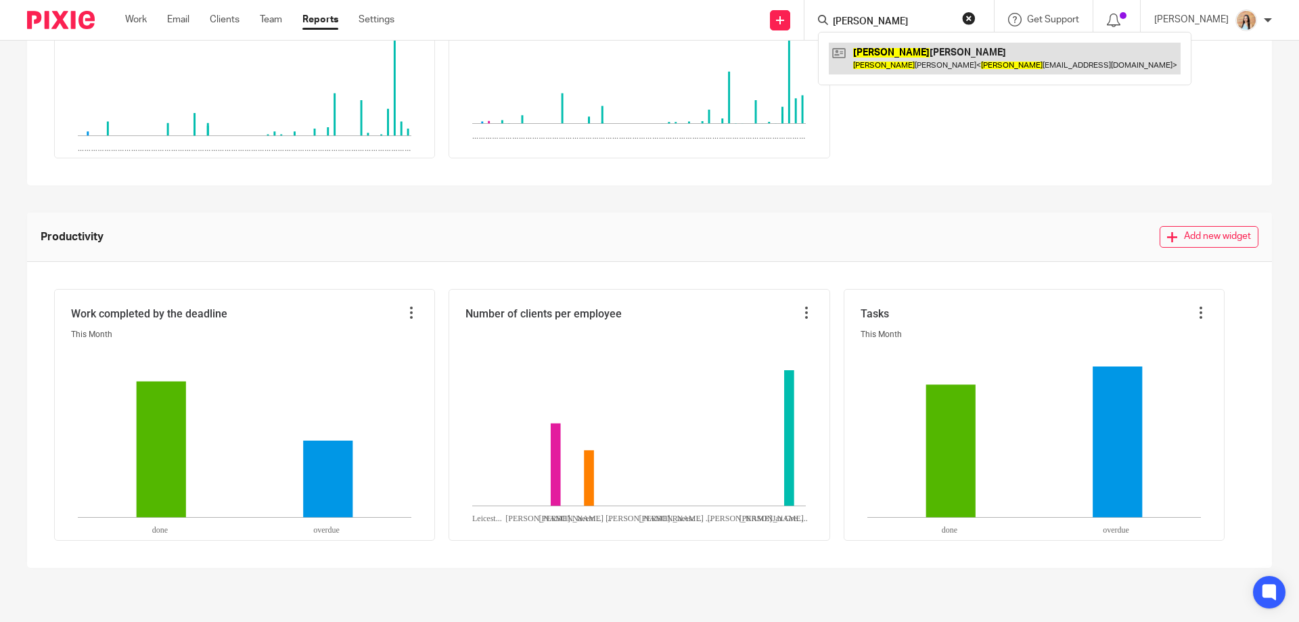
click at [999, 56] on link at bounding box center [1005, 58] width 352 height 31
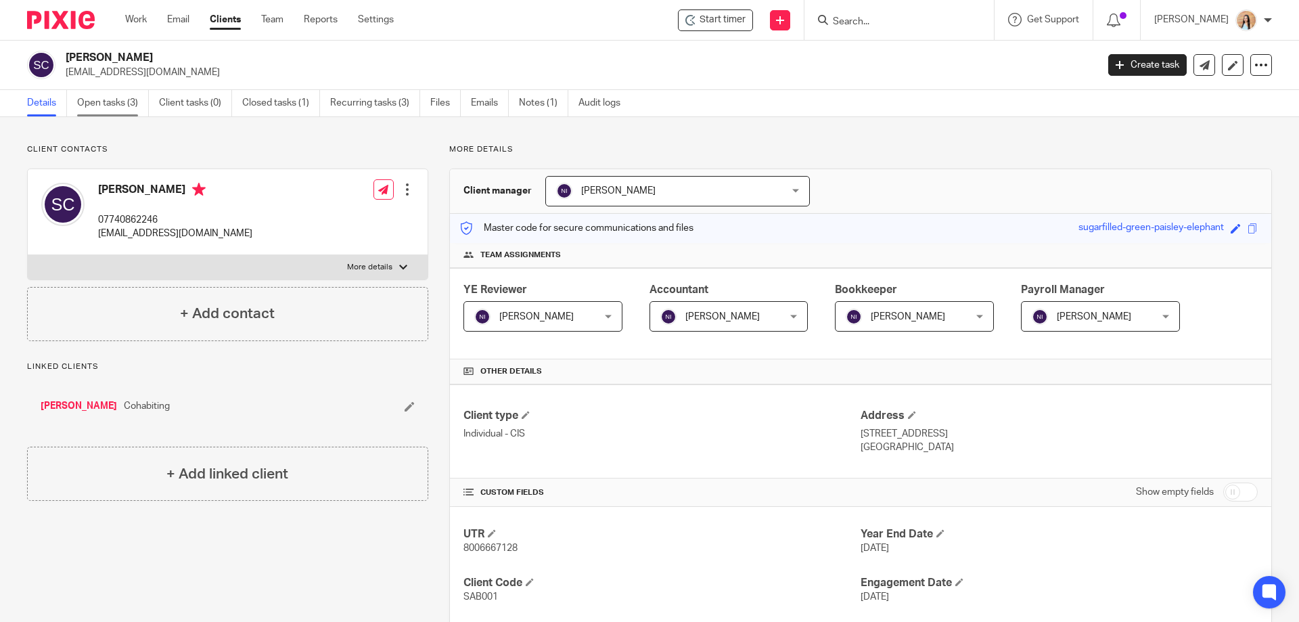
click at [128, 99] on link "Open tasks (3)" at bounding box center [113, 103] width 72 height 26
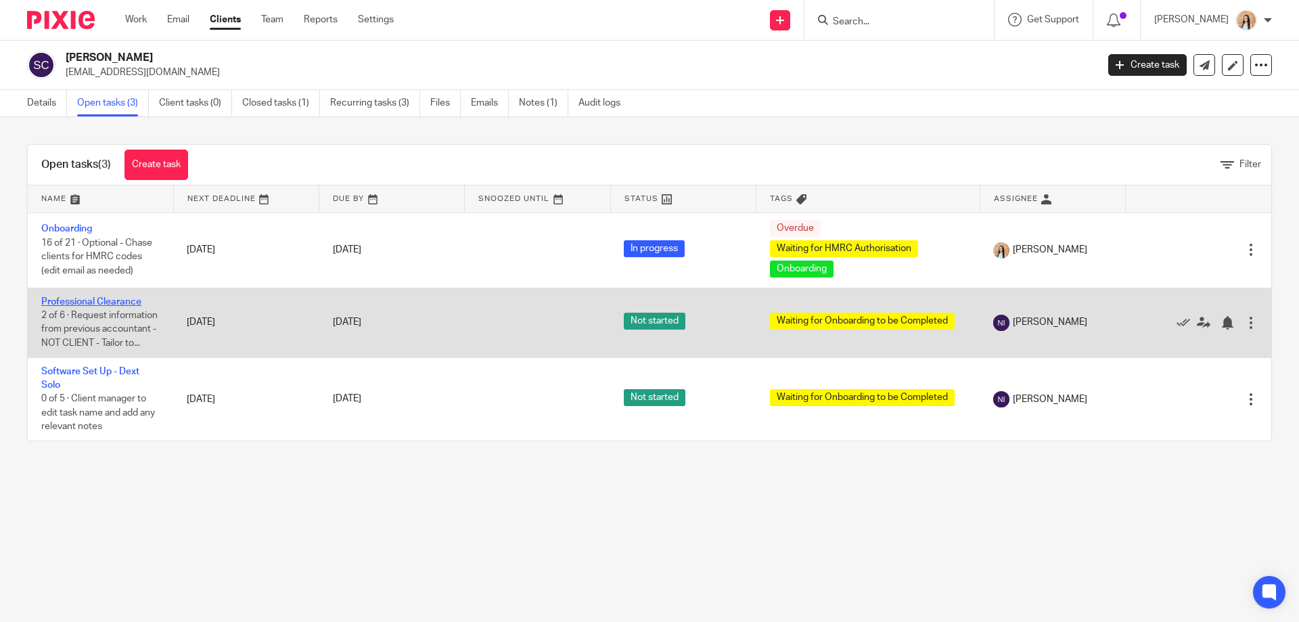
click at [103, 302] on link "Professional Clearance" at bounding box center [91, 301] width 100 height 9
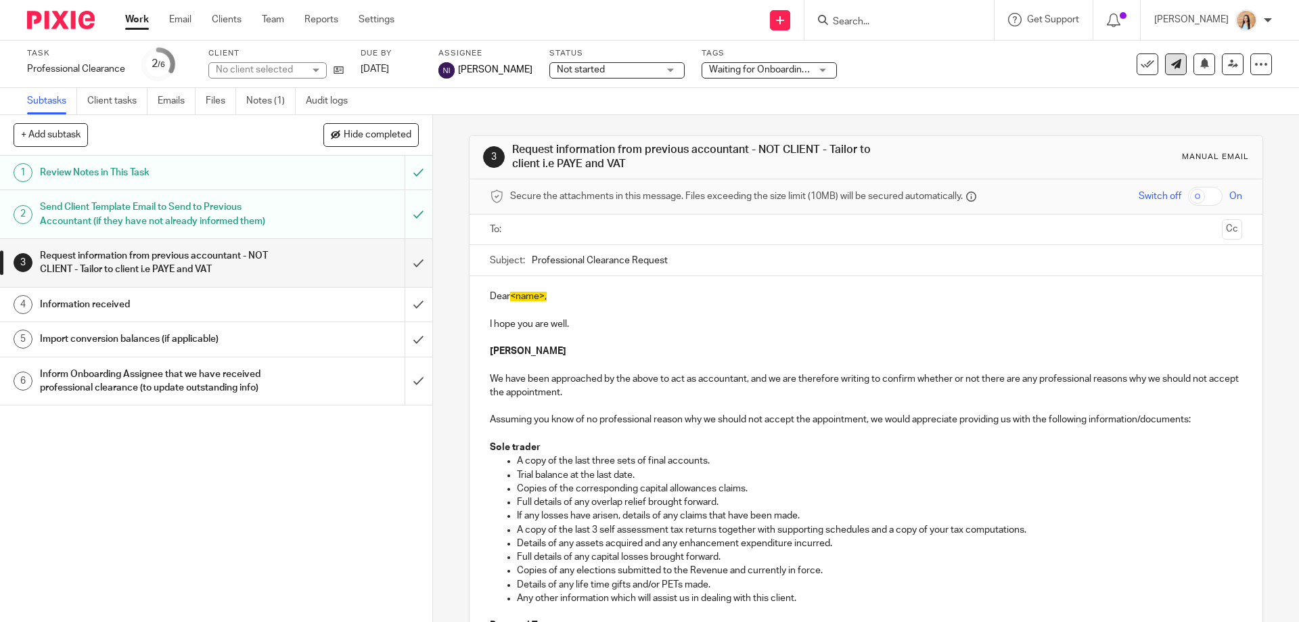
click at [1165, 70] on link at bounding box center [1176, 64] width 22 height 22
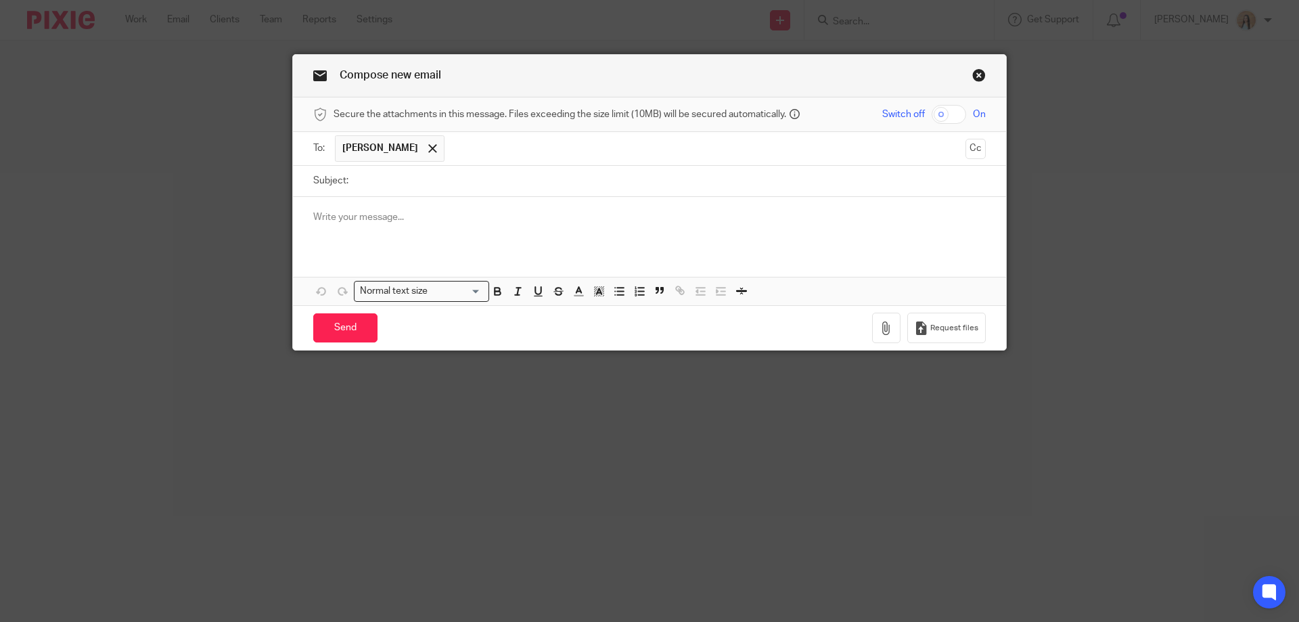
click at [383, 179] on input "Subject:" at bounding box center [670, 181] width 631 height 30
click at [476, 181] on input "Professional Clearance Detials" at bounding box center [670, 181] width 631 height 30
click at [453, 177] on input "Professional Clearance detials" at bounding box center [670, 181] width 631 height 30
type input "Professional Clearance Detials"
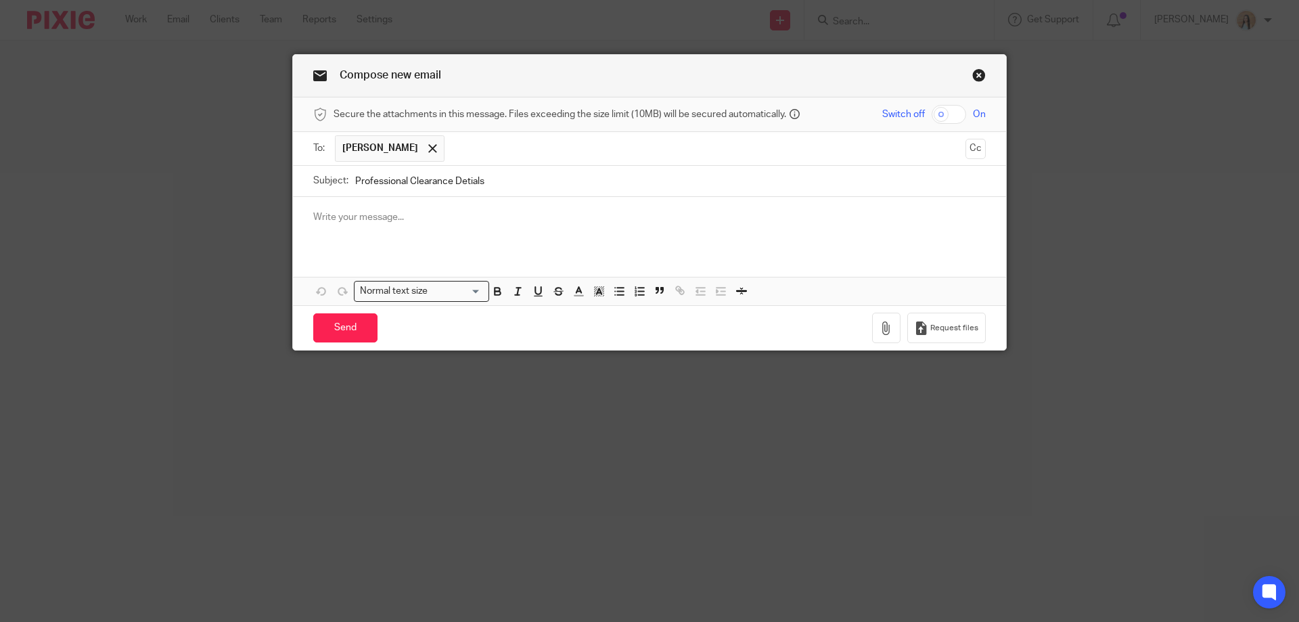
click at [544, 264] on div "Attachments Normal text size Loading... Remove Edit" at bounding box center [649, 251] width 713 height 108
click at [438, 219] on p at bounding box center [649, 217] width 673 height 14
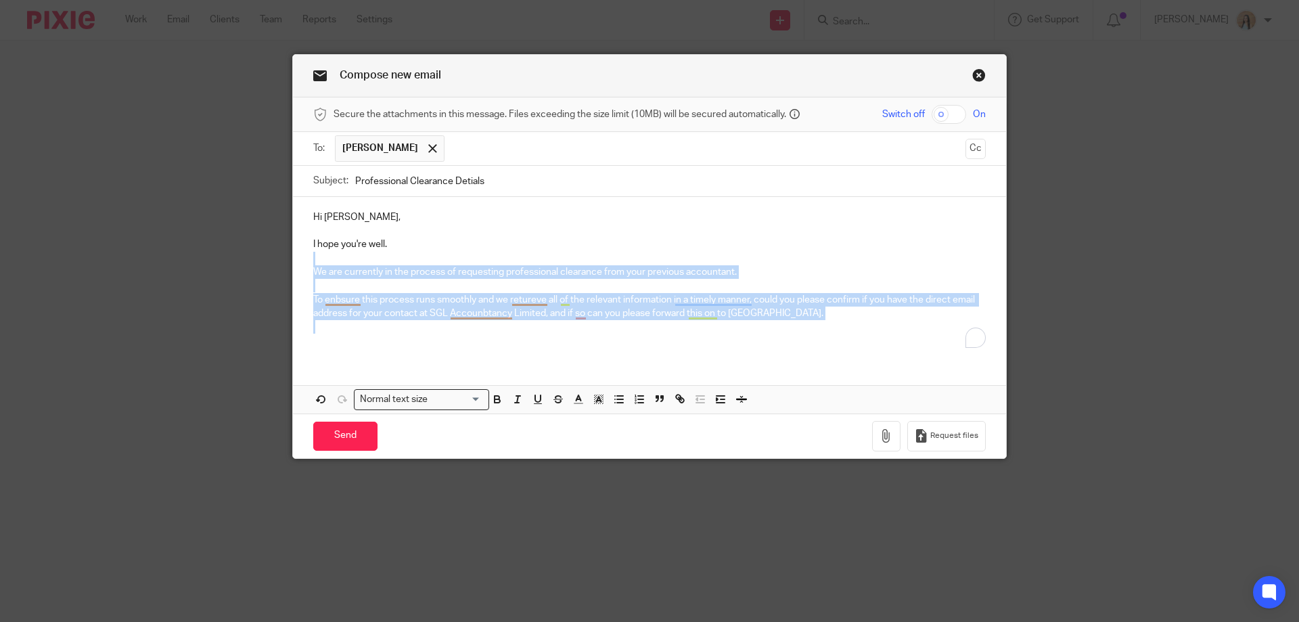
drag, startPoint x: 773, startPoint y: 331, endPoint x: 298, endPoint y: 265, distance: 479.5
click at [298, 265] on div "Hi Sabrina, I hope you're well. We are currently in the process of requesting p…" at bounding box center [649, 277] width 713 height 161
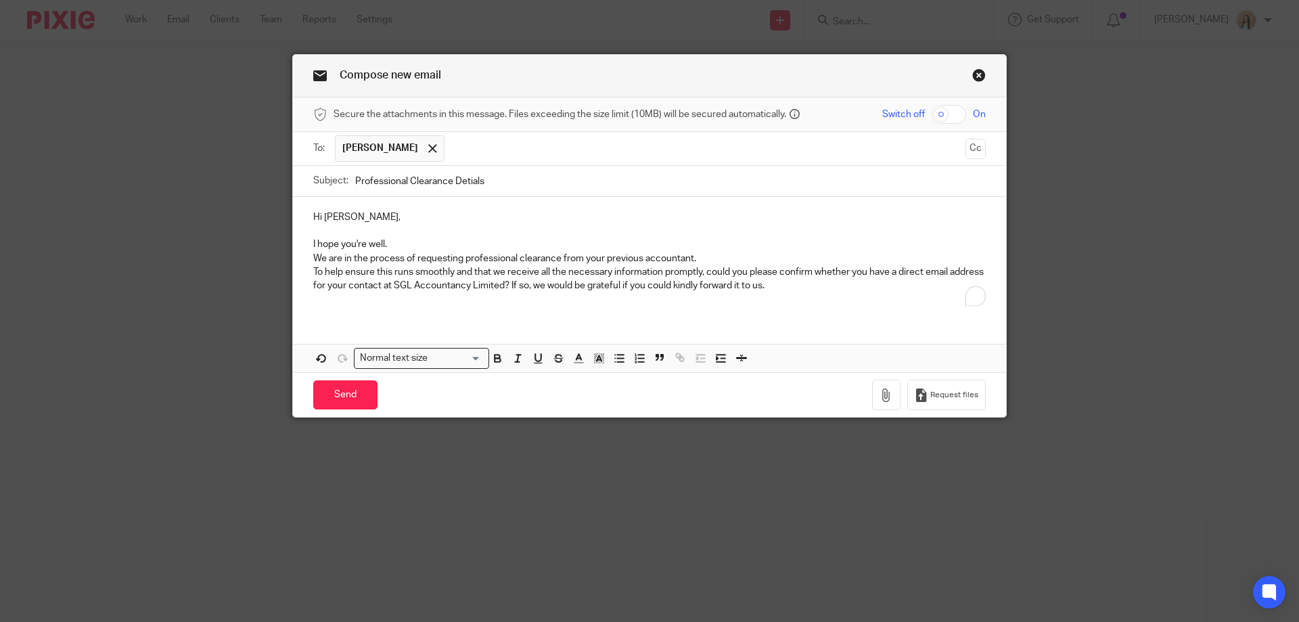
click at [715, 256] on p "We are in the process of requesting professional clearance from your previous a…" at bounding box center [649, 259] width 673 height 14
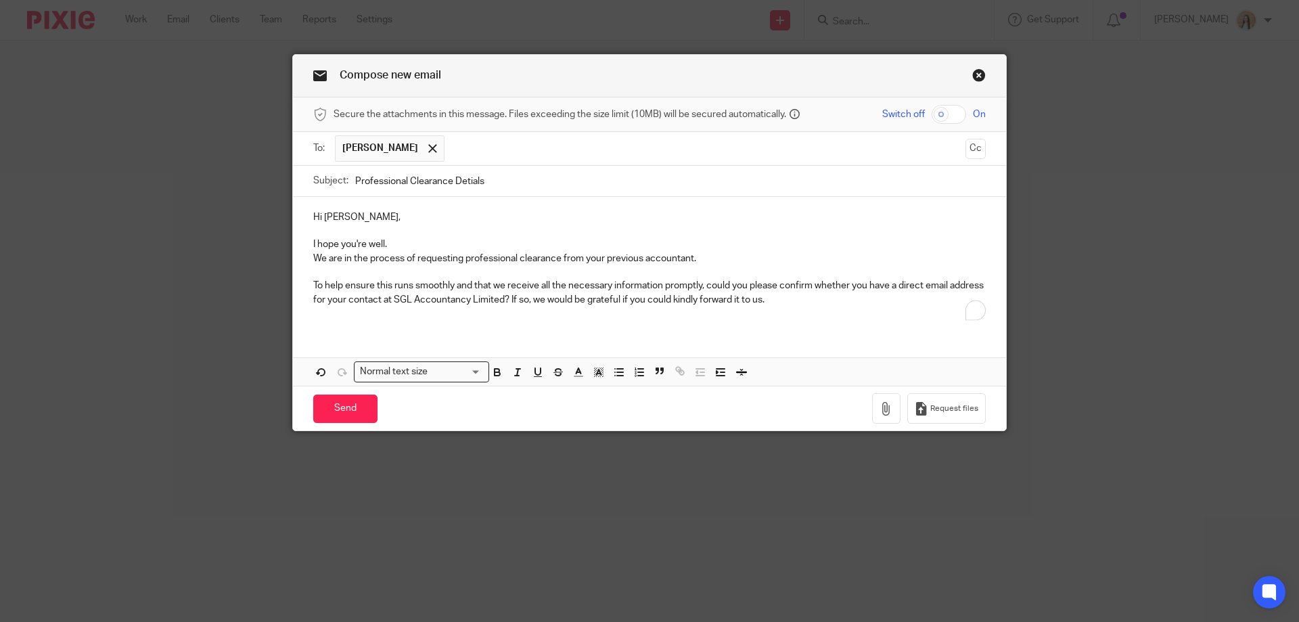
drag, startPoint x: 966, startPoint y: 150, endPoint x: 901, endPoint y: 154, distance: 65.7
click at [966, 150] on button "Cc" at bounding box center [976, 149] width 20 height 20
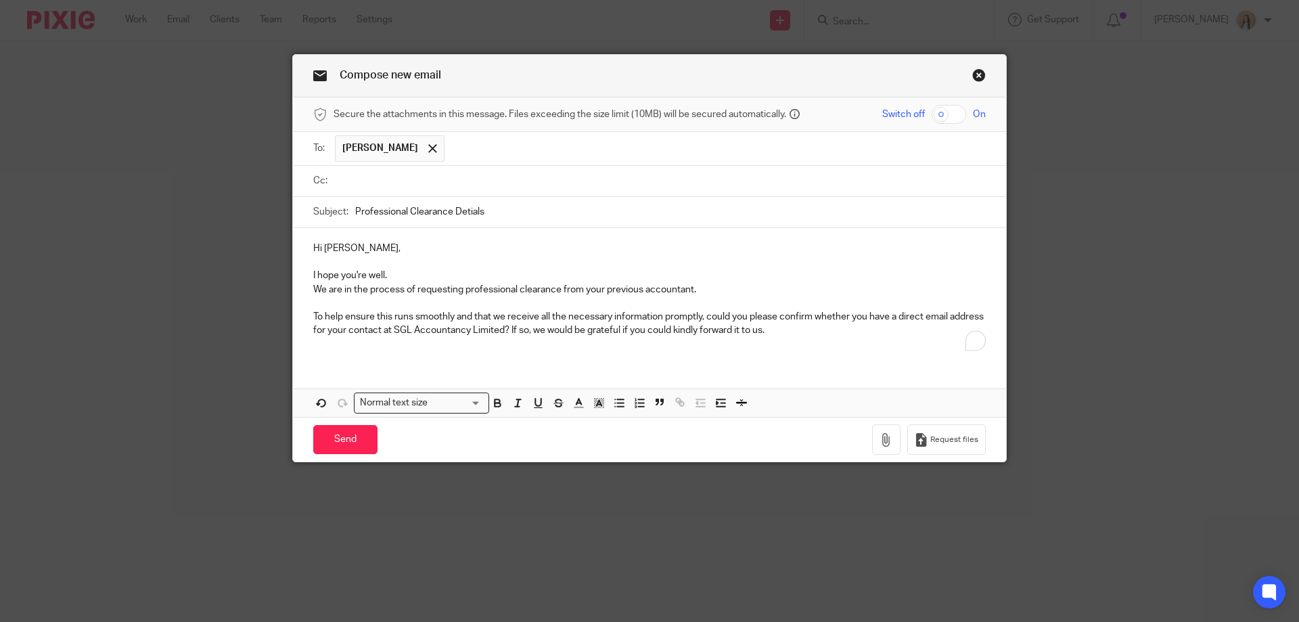
click at [409, 178] on input "text" at bounding box center [659, 181] width 642 height 16
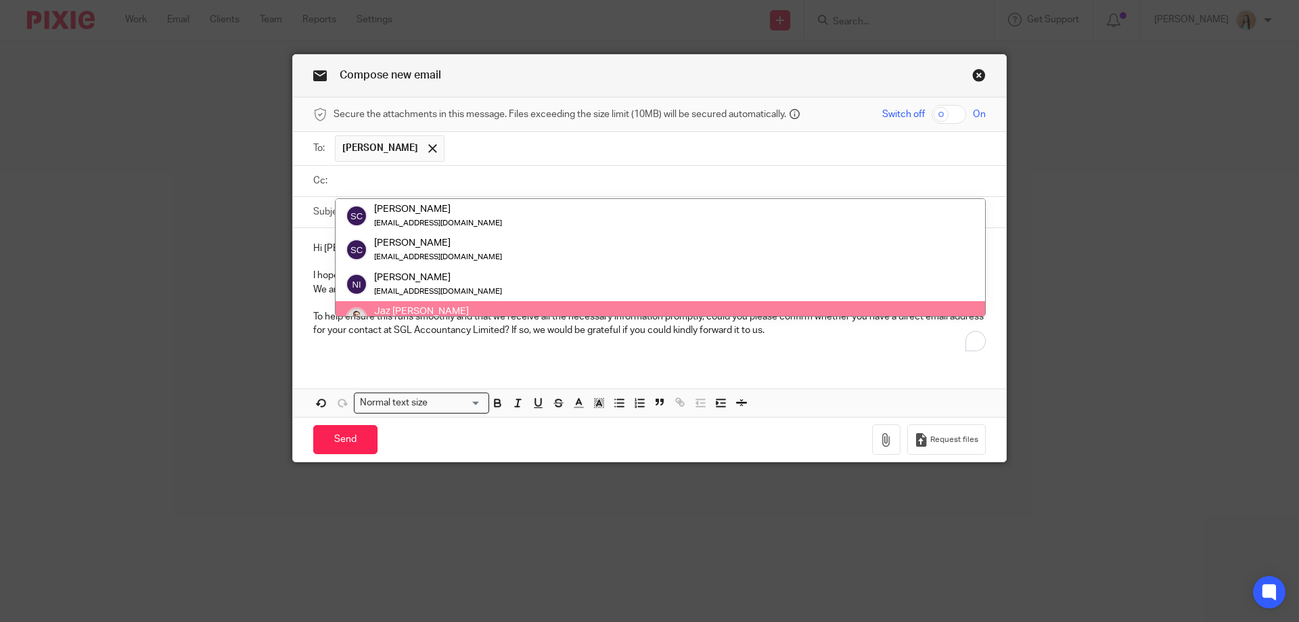
scroll to position [68, 0]
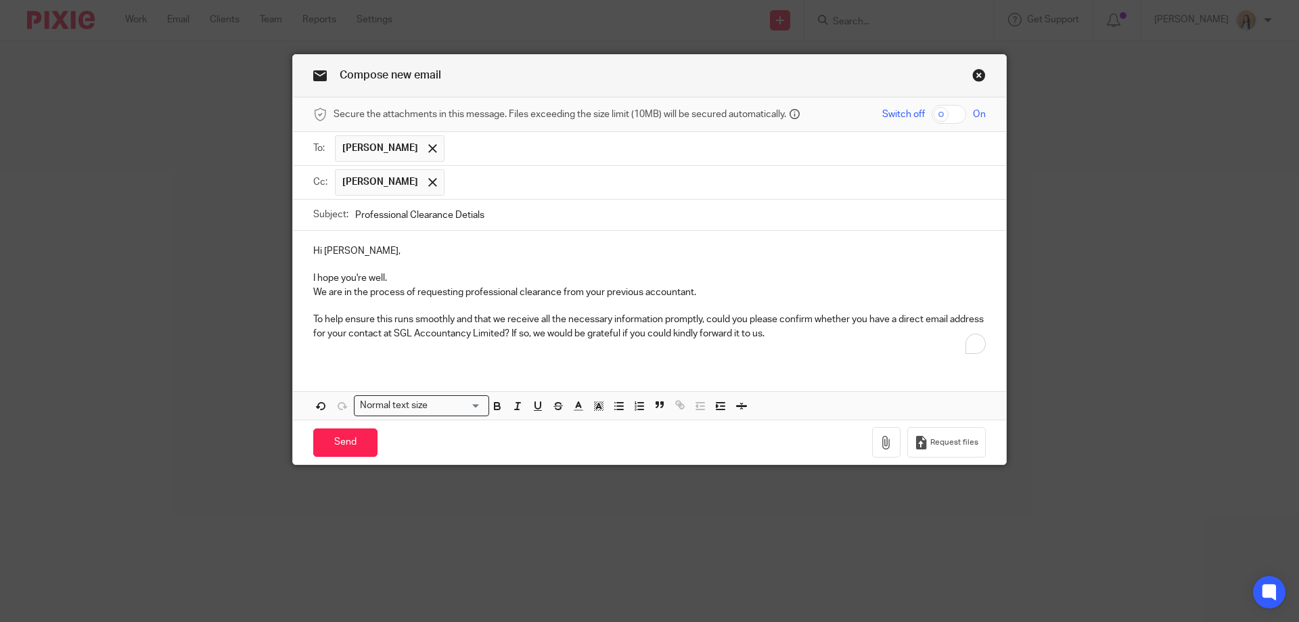
click at [395, 281] on p "I hope you're well." at bounding box center [649, 278] width 673 height 14
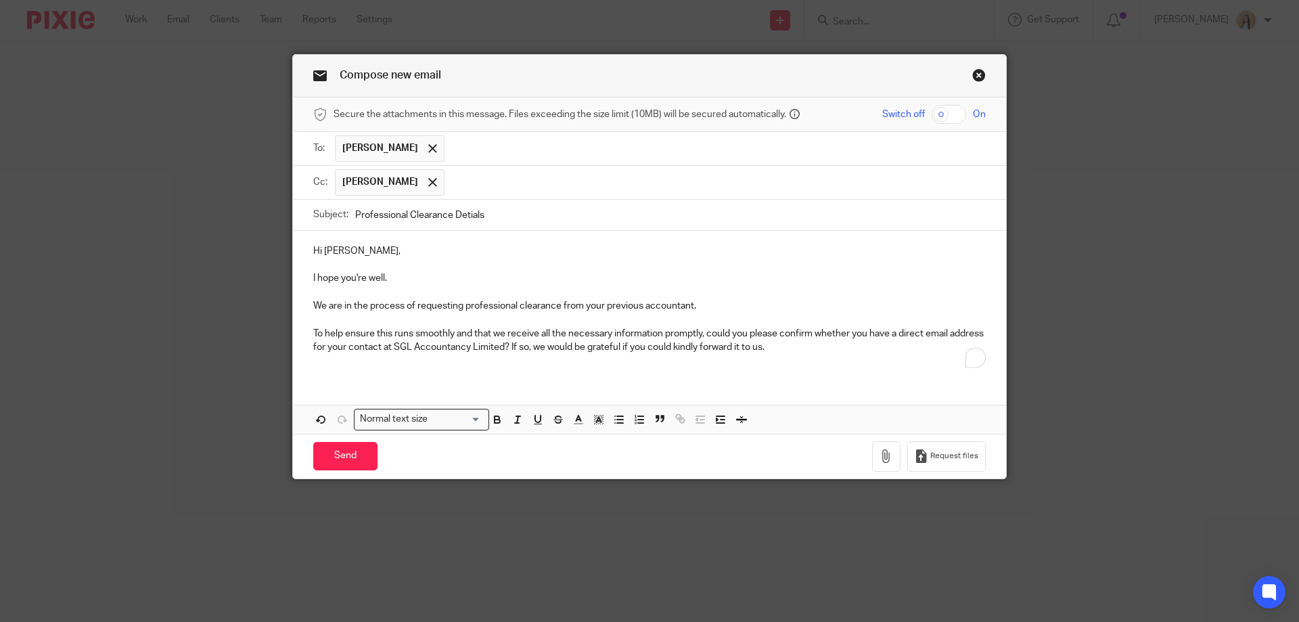
drag, startPoint x: 336, startPoint y: 300, endPoint x: 357, endPoint y: 329, distance: 35.7
click at [336, 300] on p "We are in the process of requesting professional clearance from your previous a…" at bounding box center [649, 306] width 673 height 14
click at [710, 347] on p "To help ensure this runs smoothly and that we receive all the necessary informa…" at bounding box center [649, 341] width 673 height 28
click at [721, 345] on p "To help ensure this runs smoothly and that we receive all the necessary informa…" at bounding box center [649, 341] width 673 height 28
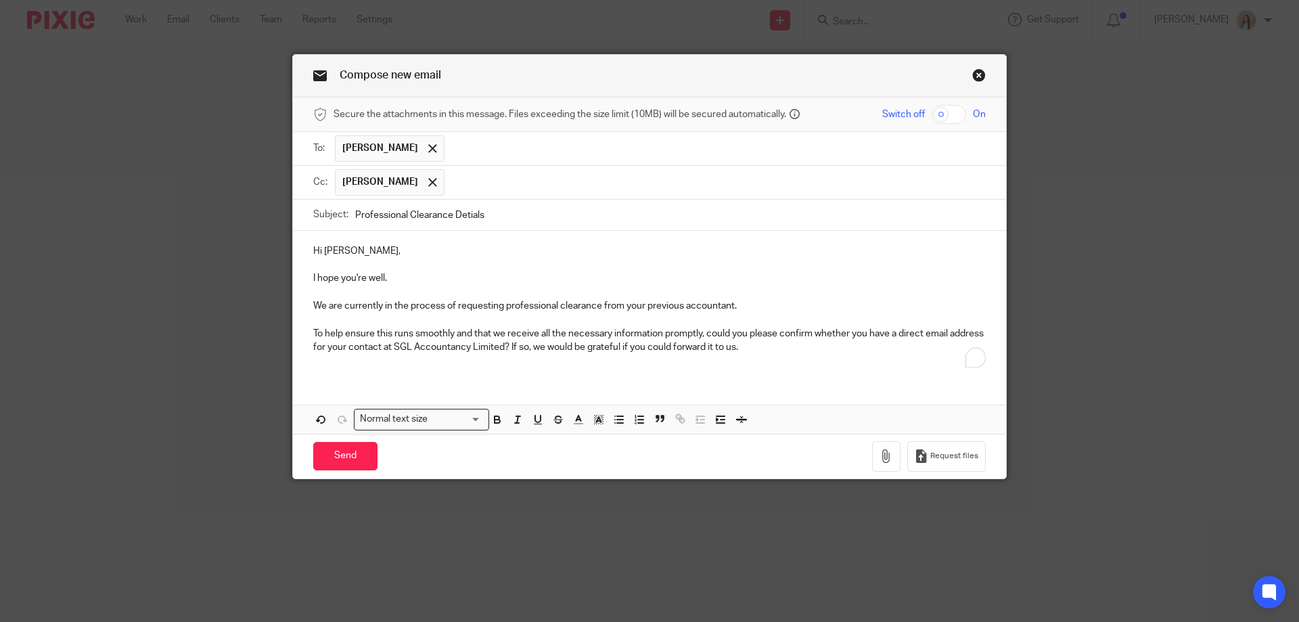
click at [786, 349] on p "To help ensure this runs smoothly and that we receive all the necessary informa…" at bounding box center [649, 341] width 673 height 28
click at [354, 448] on input "Send" at bounding box center [345, 456] width 64 height 29
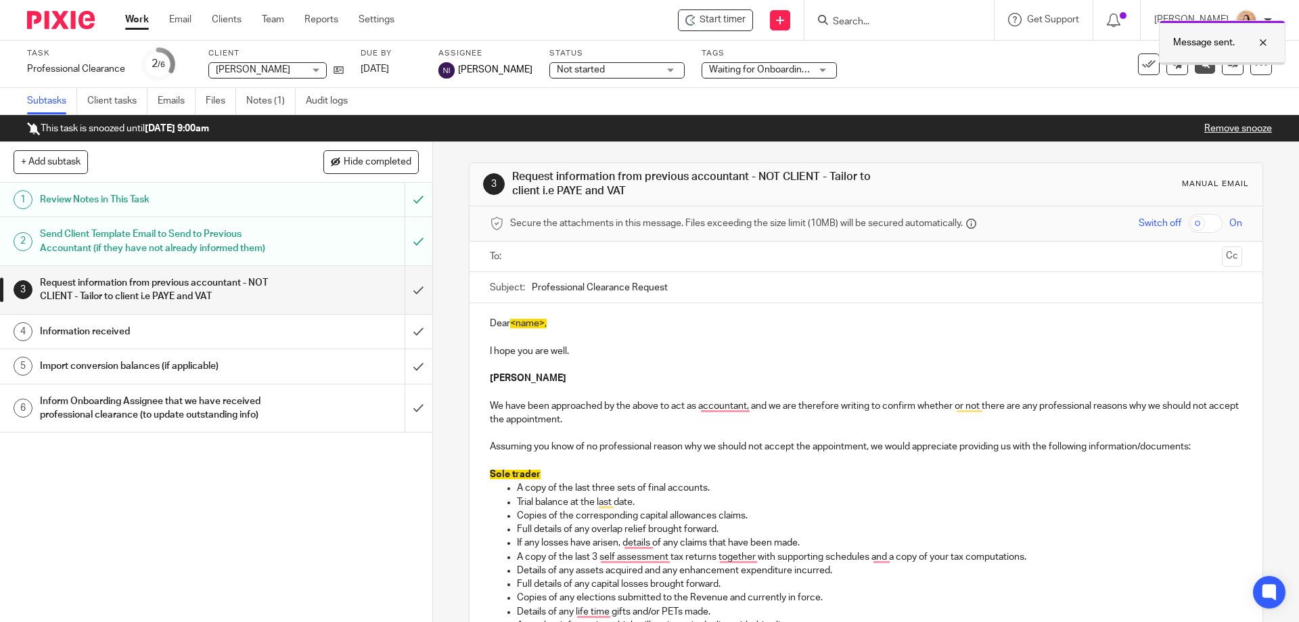
click at [1262, 44] on div at bounding box center [1253, 43] width 37 height 16
